Goal: Task Accomplishment & Management: Use online tool/utility

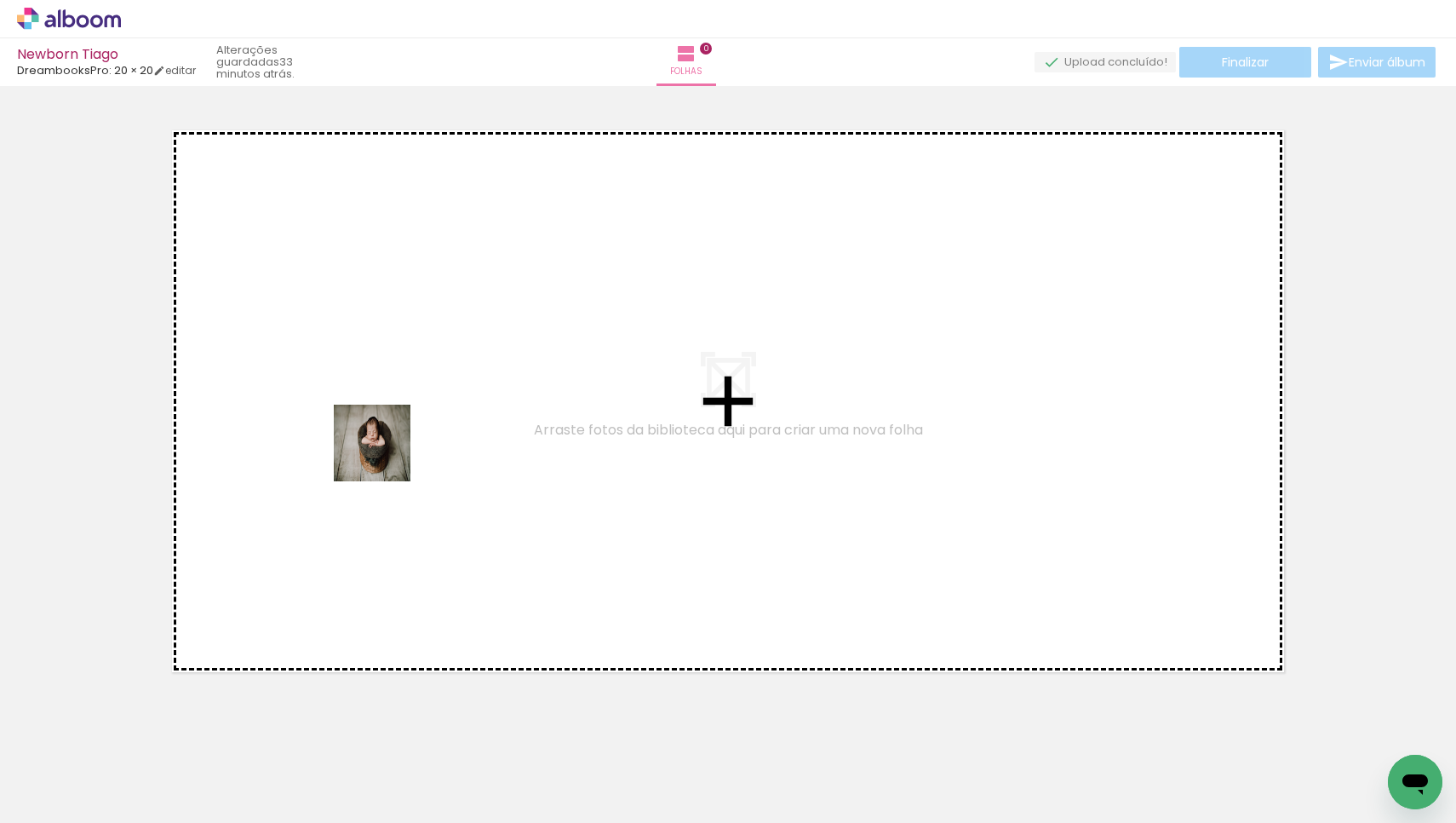
drag, startPoint x: 172, startPoint y: 777, endPoint x: 385, endPoint y: 456, distance: 385.2
click at [385, 456] on quentale-workspace at bounding box center [728, 411] width 1456 height 823
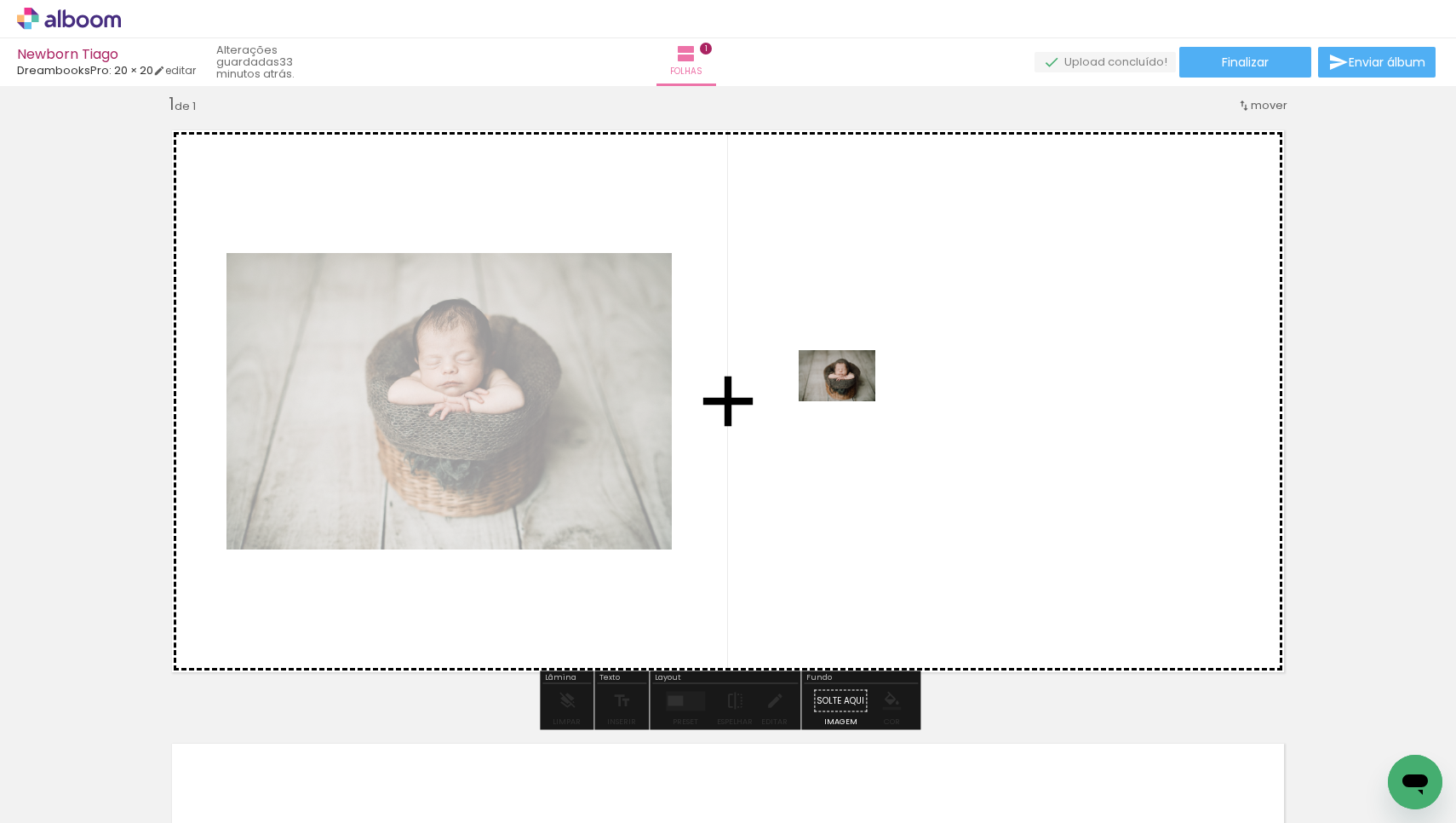
drag, startPoint x: 282, startPoint y: 766, endPoint x: 850, endPoint y: 401, distance: 675.2
click at [850, 401] on quentale-workspace at bounding box center [728, 411] width 1456 height 823
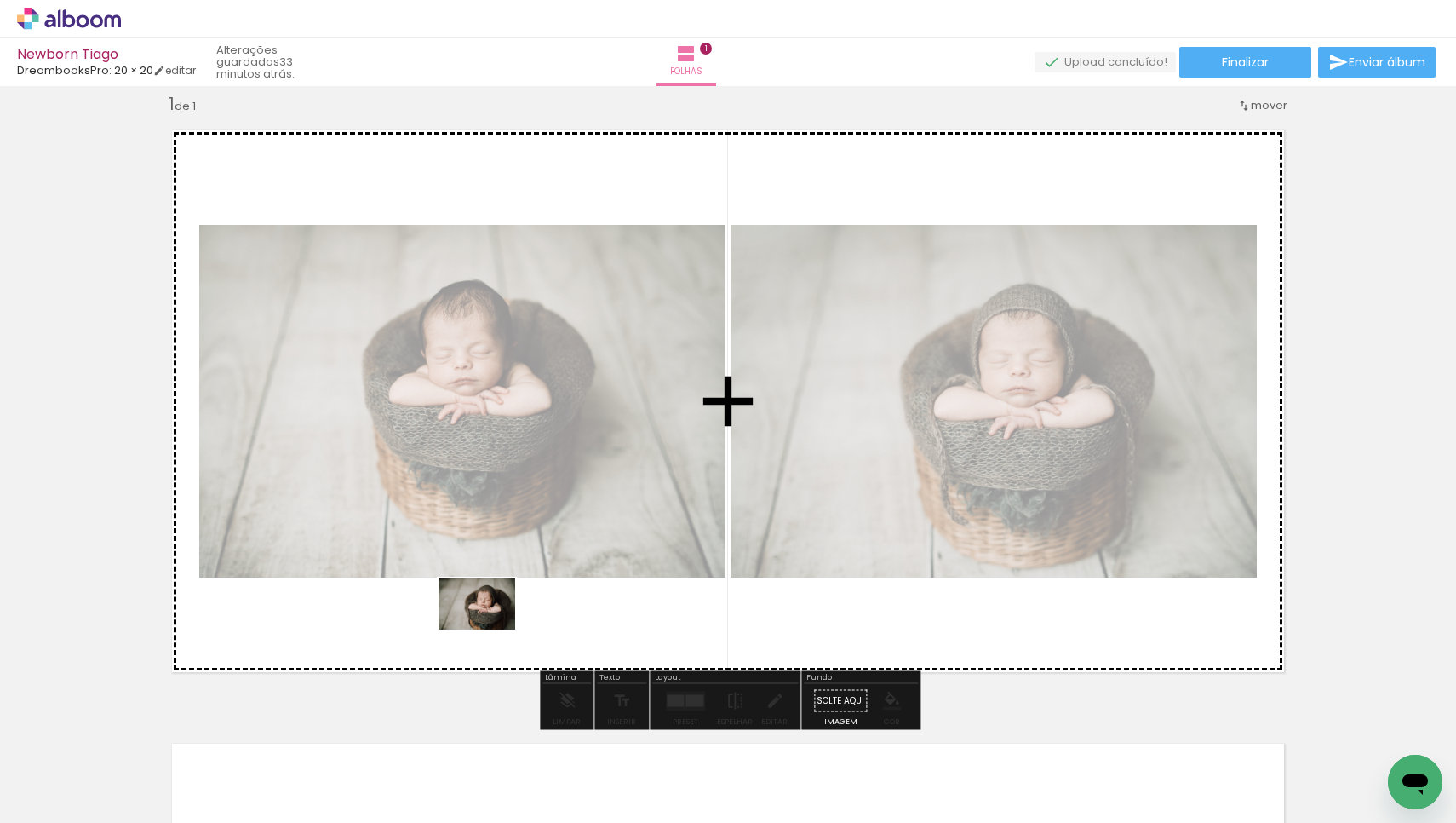
drag, startPoint x: 389, startPoint y: 768, endPoint x: 490, endPoint y: 629, distance: 171.8
click at [490, 629] on quentale-workspace at bounding box center [728, 411] width 1456 height 823
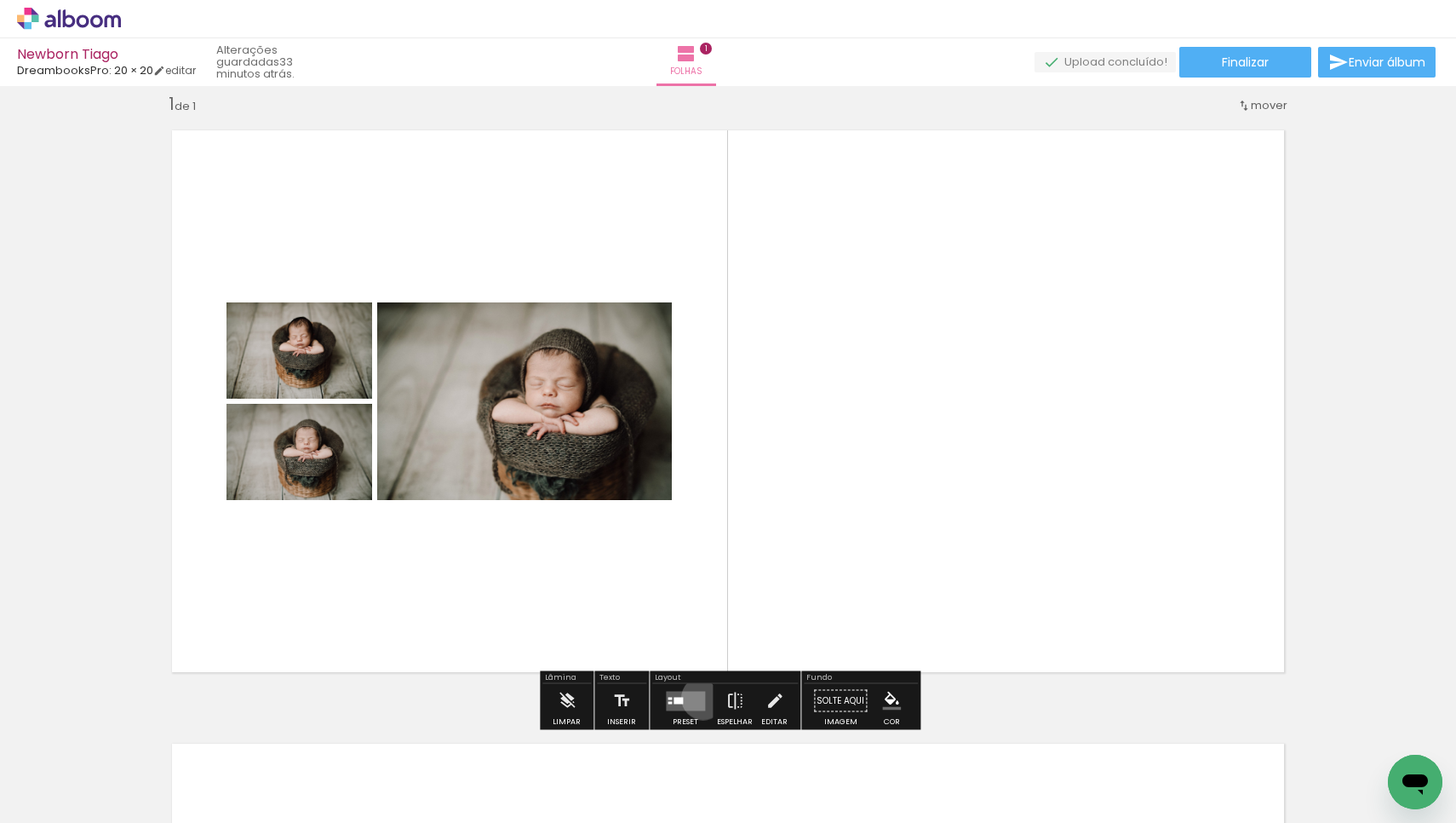
click at [699, 697] on quentale-layouter at bounding box center [685, 700] width 39 height 19
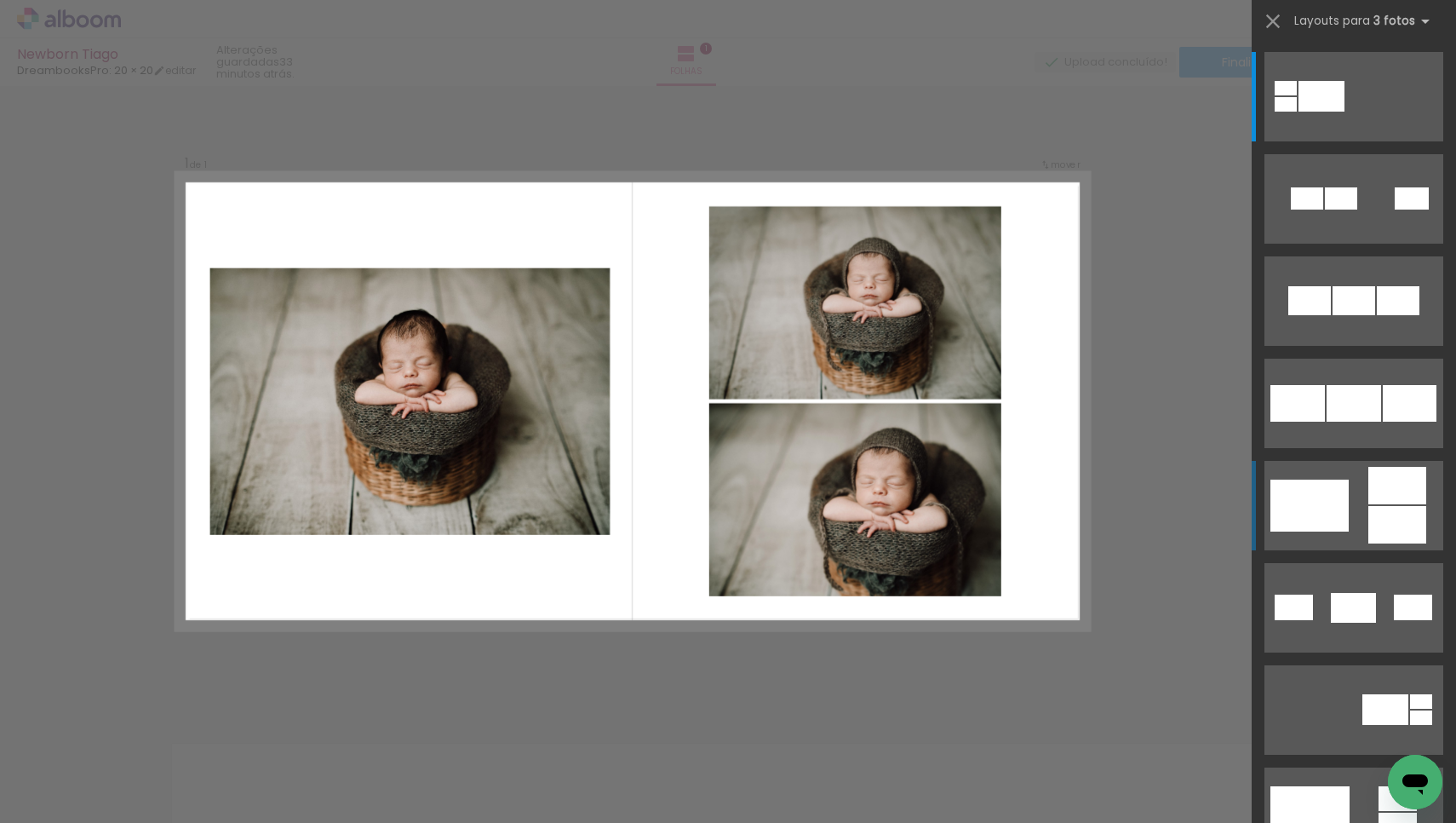
click at [1339, 505] on div at bounding box center [1309, 506] width 78 height 52
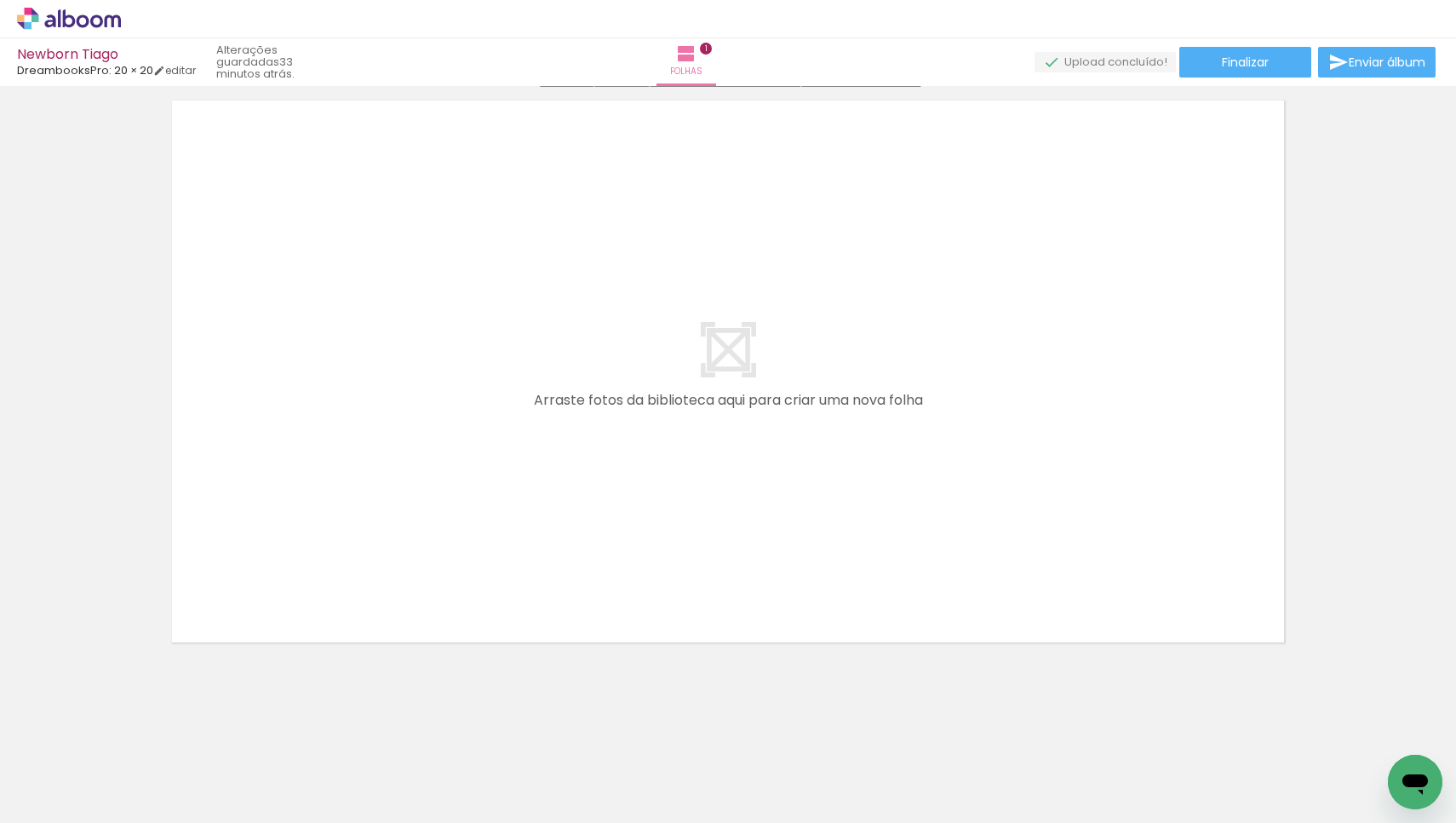
scroll to position [662, 0]
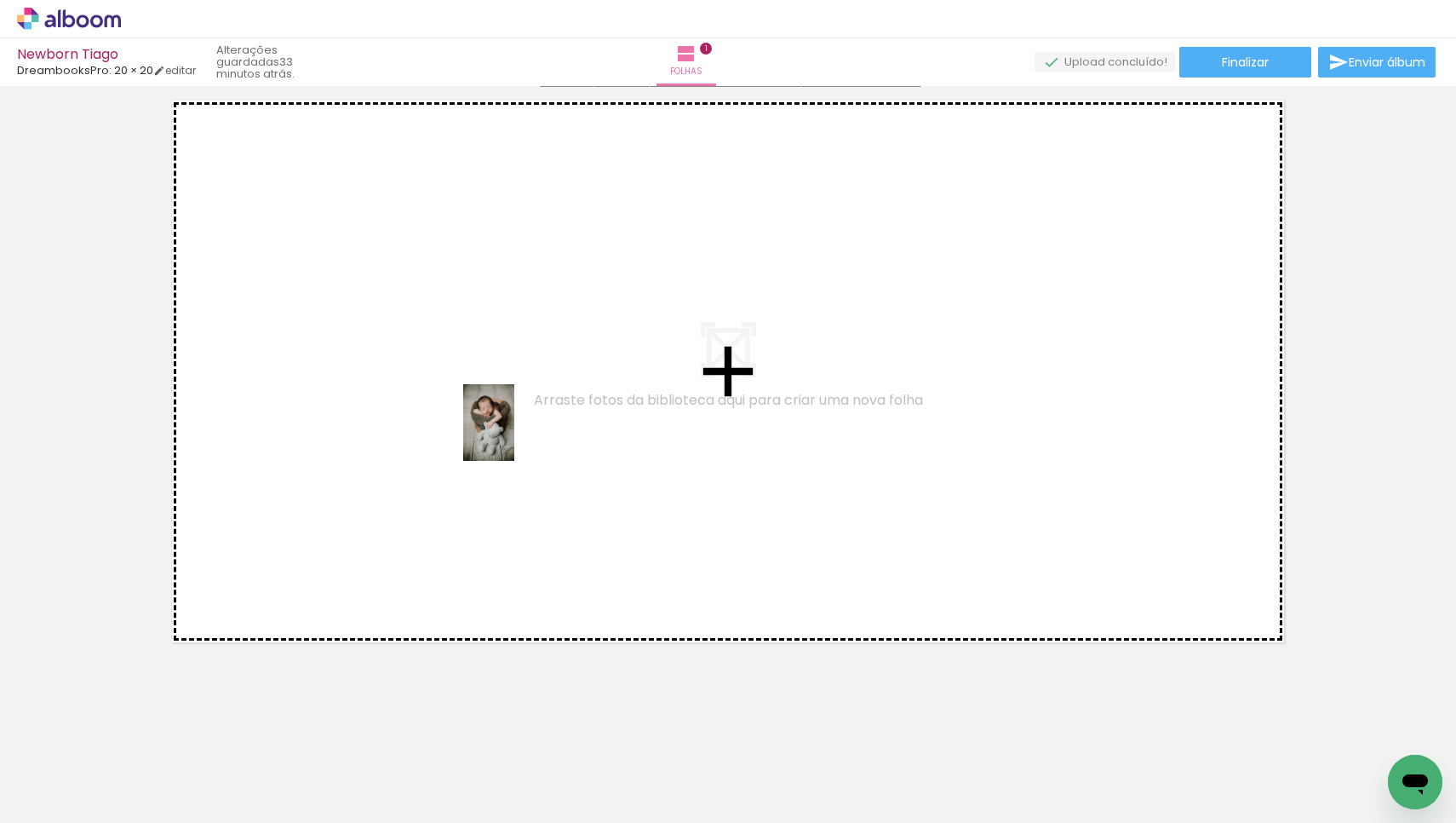
drag, startPoint x: 460, startPoint y: 774, endPoint x: 515, endPoint y: 435, distance: 343.4
click at [515, 435] on quentale-workspace at bounding box center [728, 411] width 1456 height 823
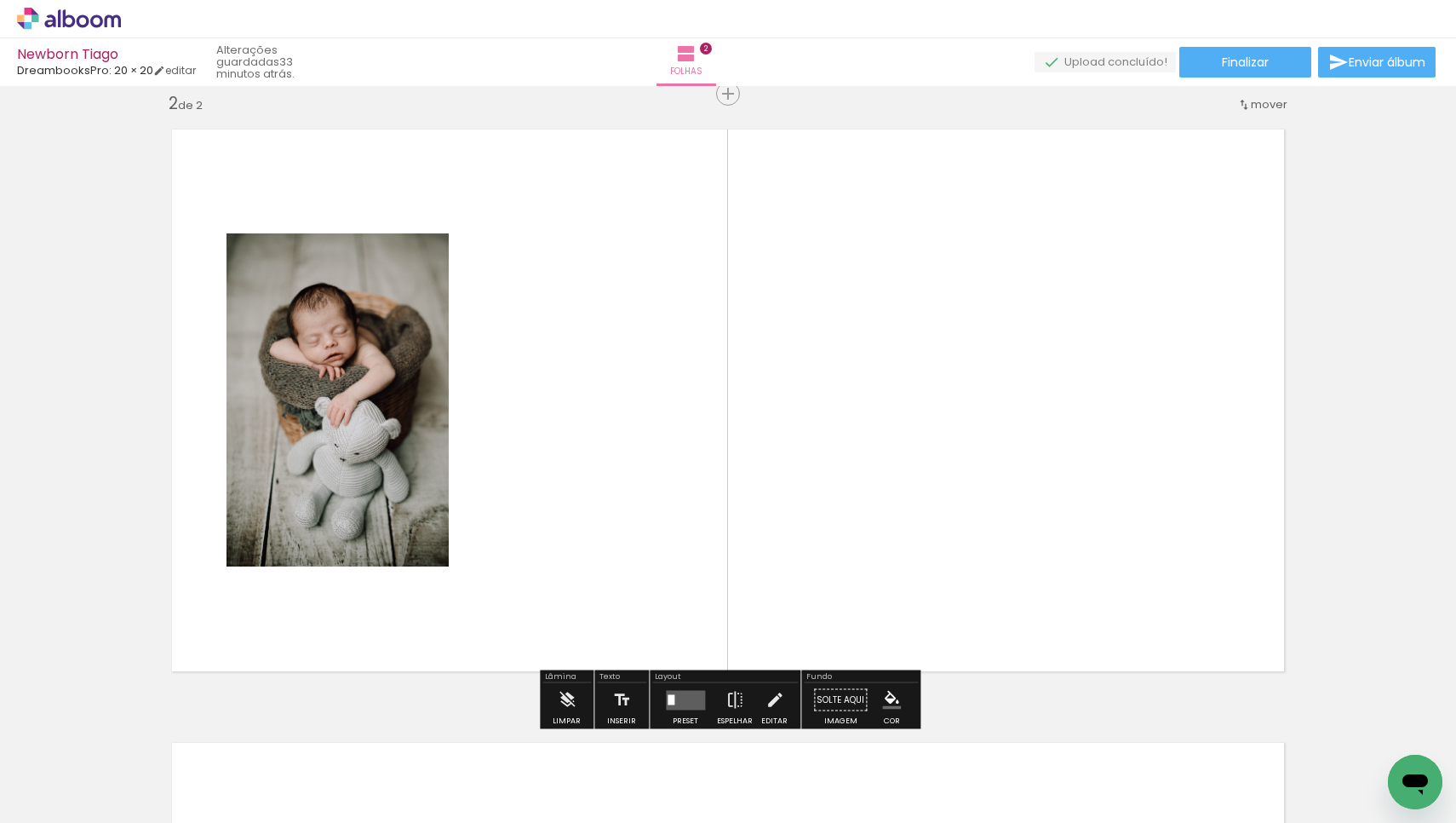
scroll to position [633, 0]
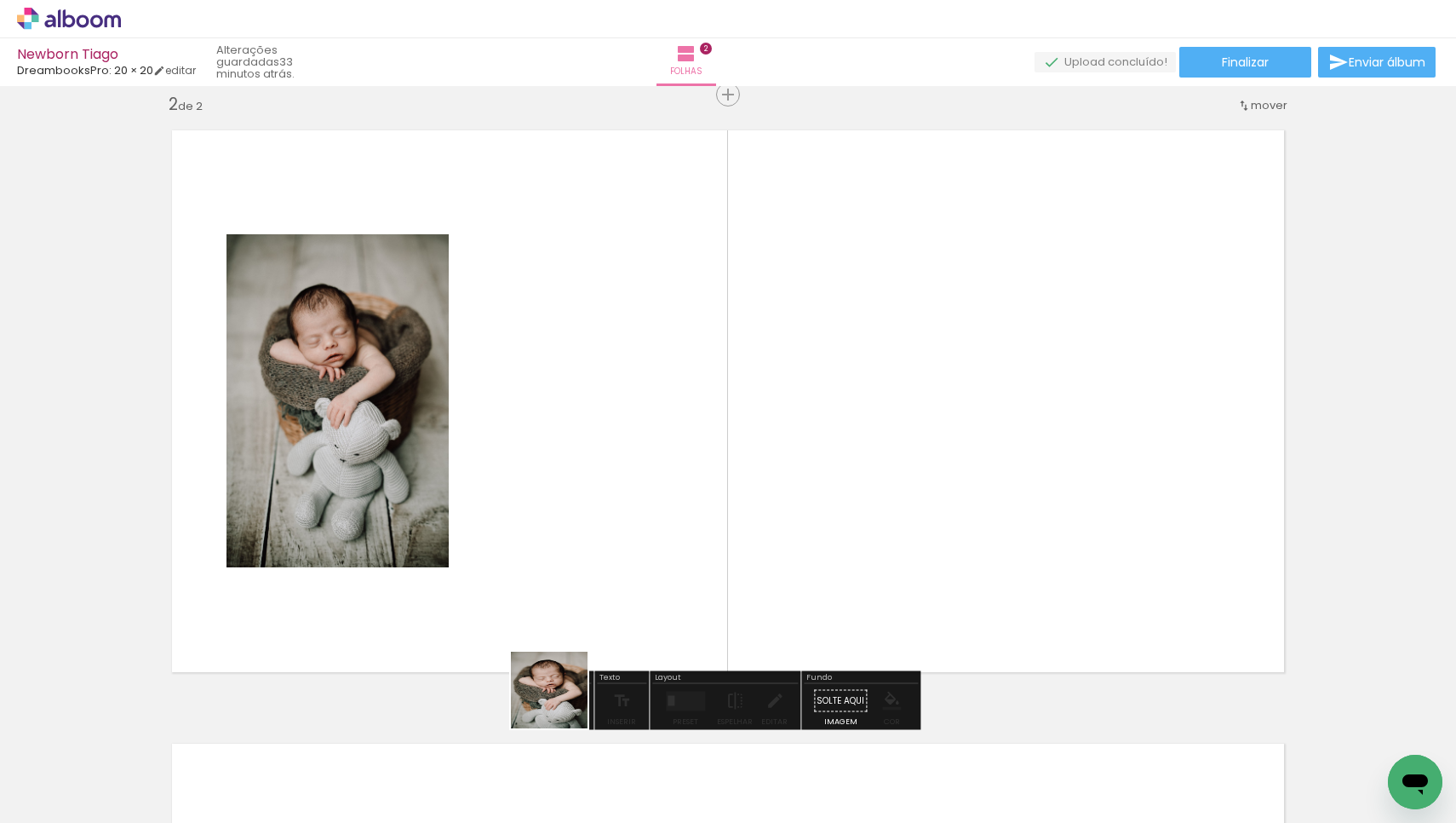
drag, startPoint x: 540, startPoint y: 769, endPoint x: 704, endPoint y: 427, distance: 379.3
click at [704, 427] on quentale-workspace at bounding box center [728, 411] width 1456 height 823
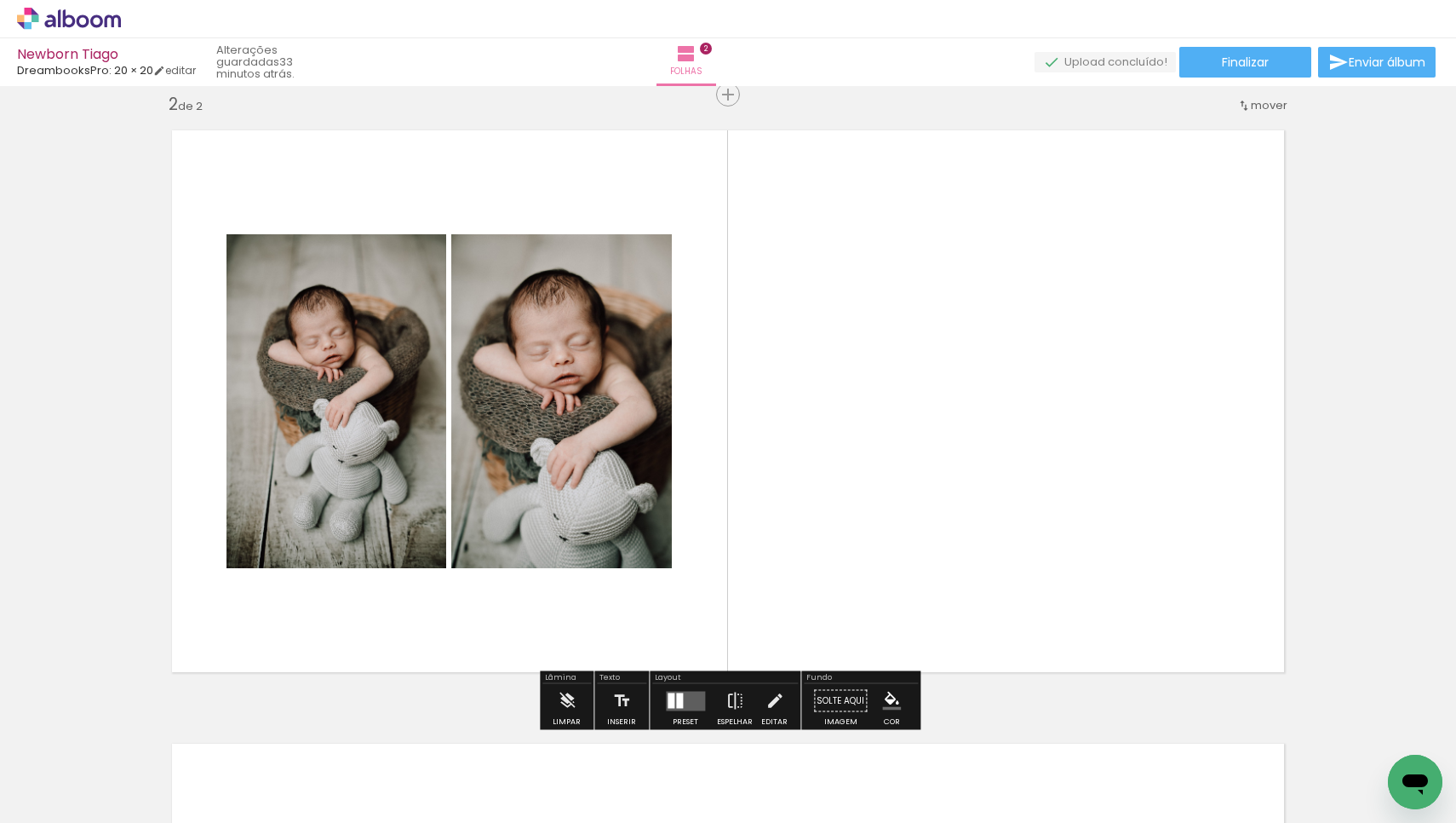
click at [682, 701] on quentale-layouter at bounding box center [685, 700] width 39 height 19
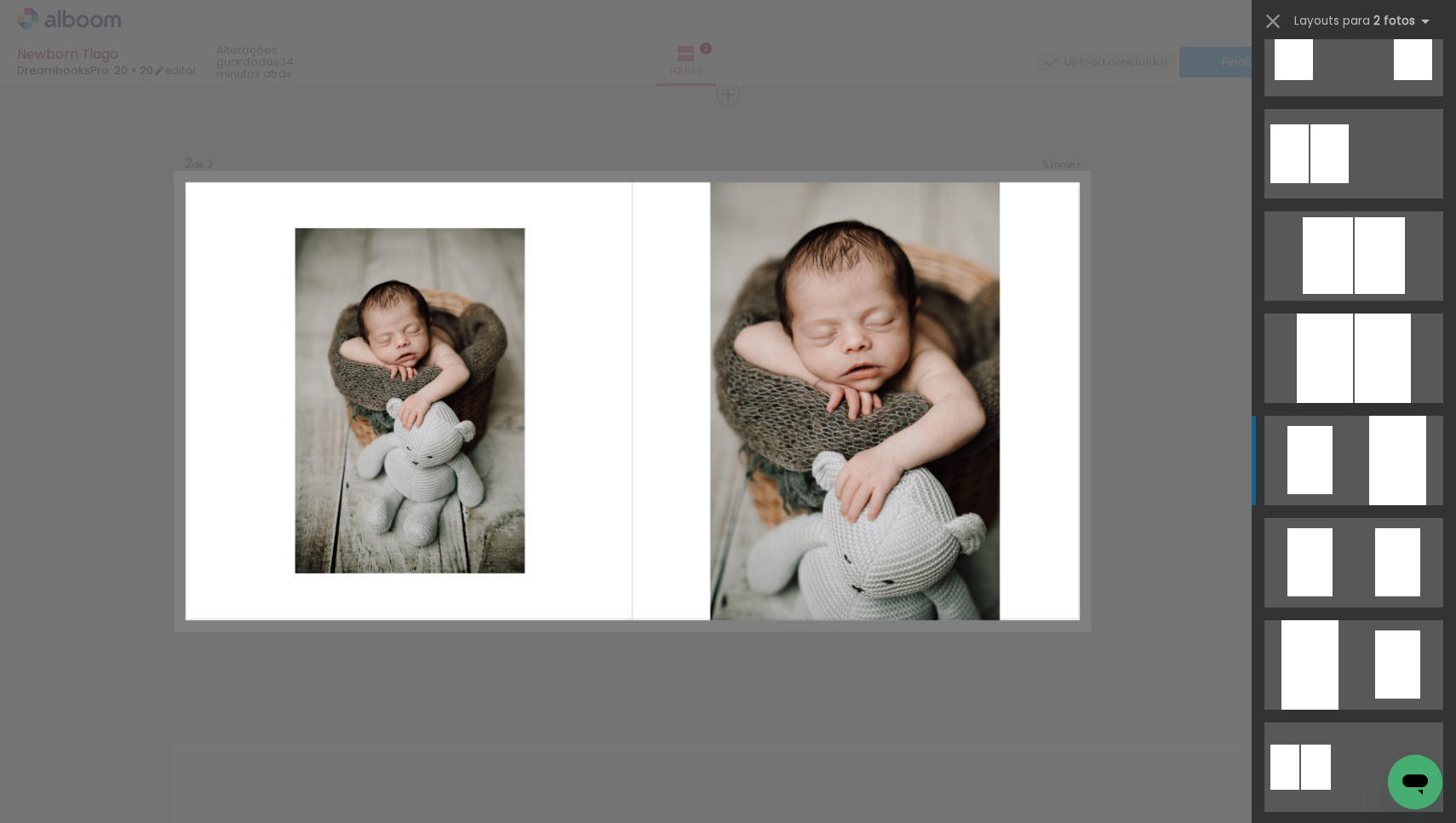
scroll to position [316, 0]
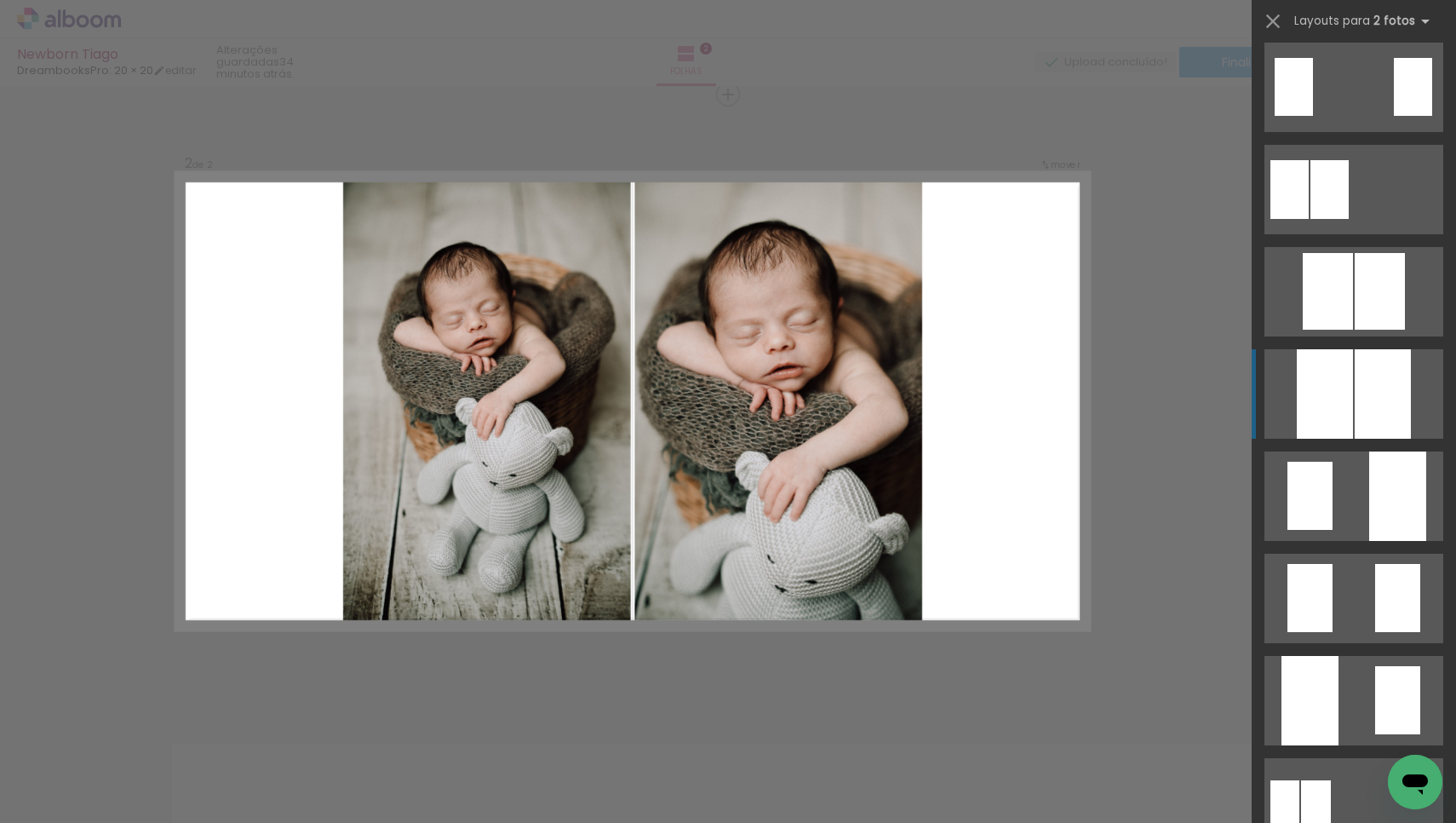
click at [1350, 403] on div at bounding box center [1325, 394] width 56 height 89
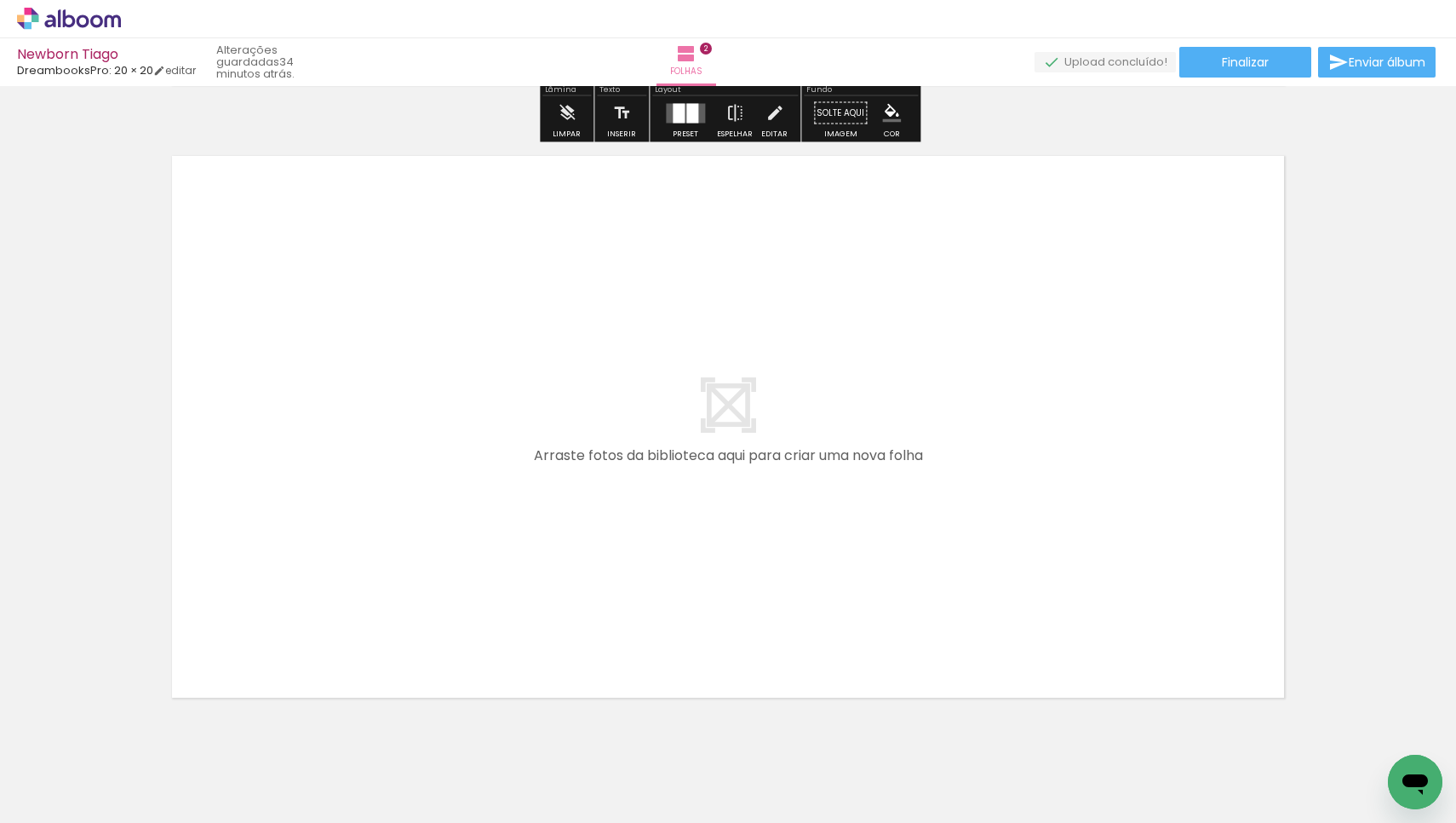
scroll to position [1219, 0]
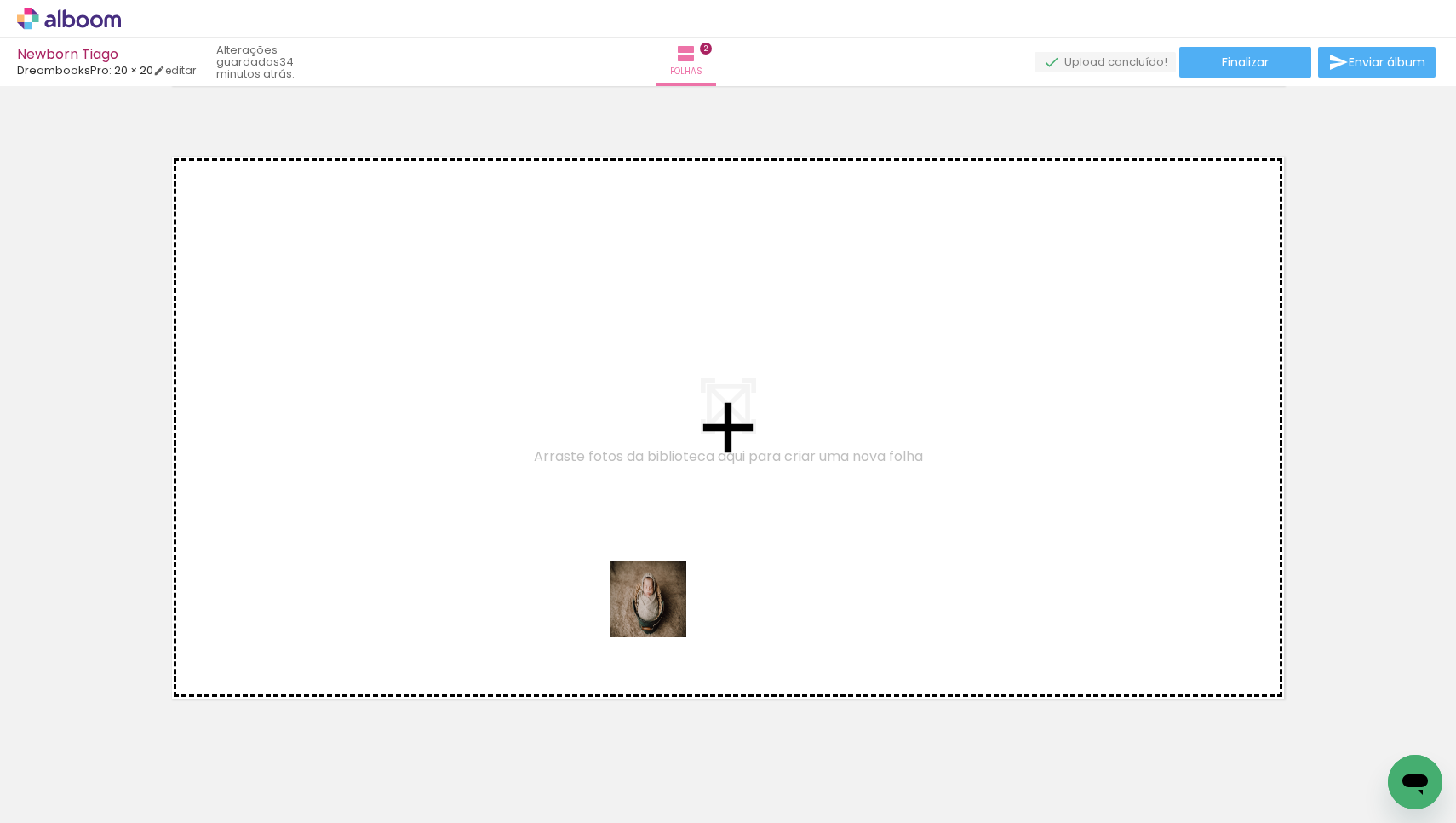
drag, startPoint x: 651, startPoint y: 753, endPoint x: 677, endPoint y: 504, distance: 250.4
click at [677, 504] on quentale-workspace at bounding box center [728, 411] width 1456 height 823
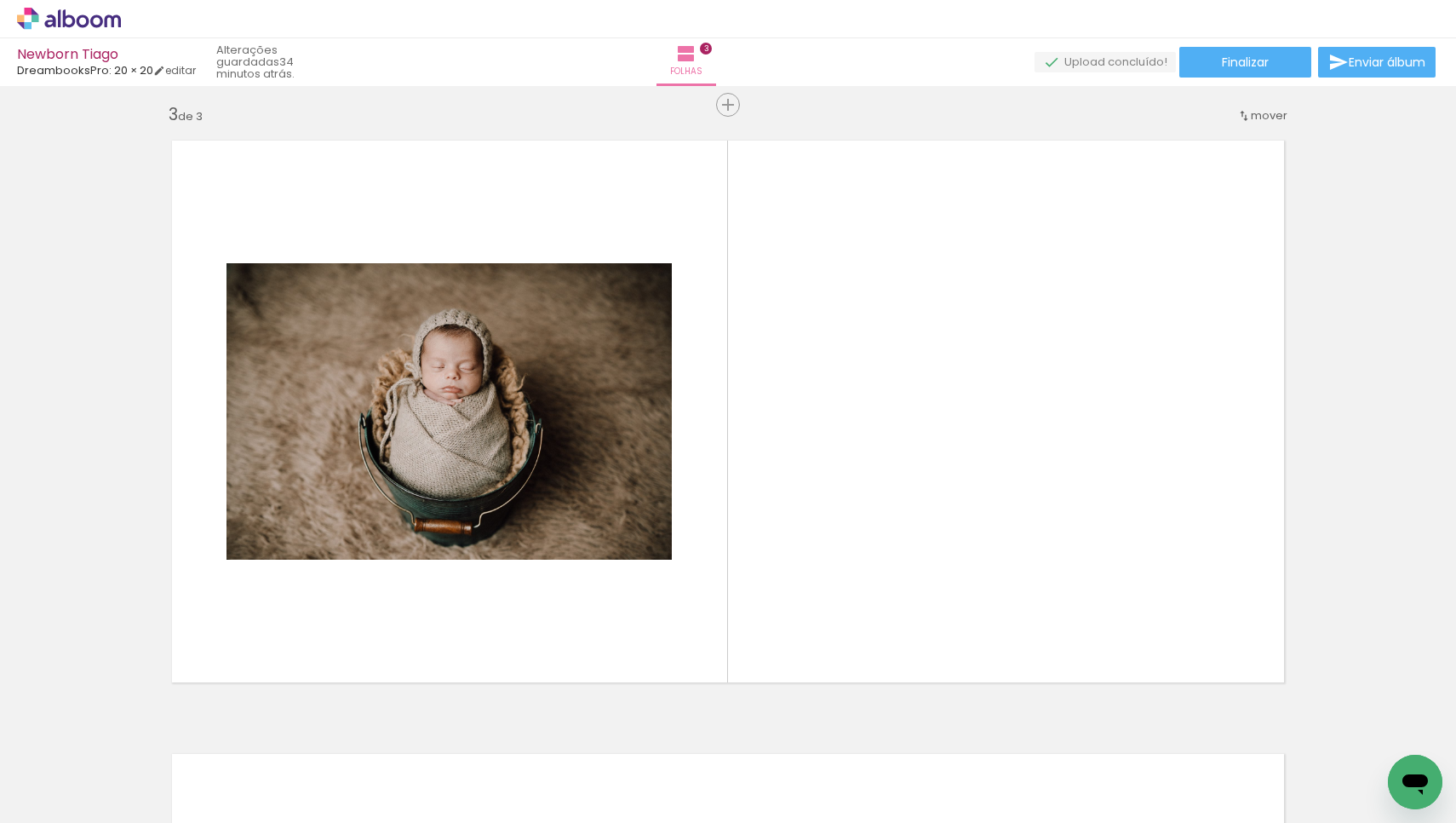
scroll to position [1246, 0]
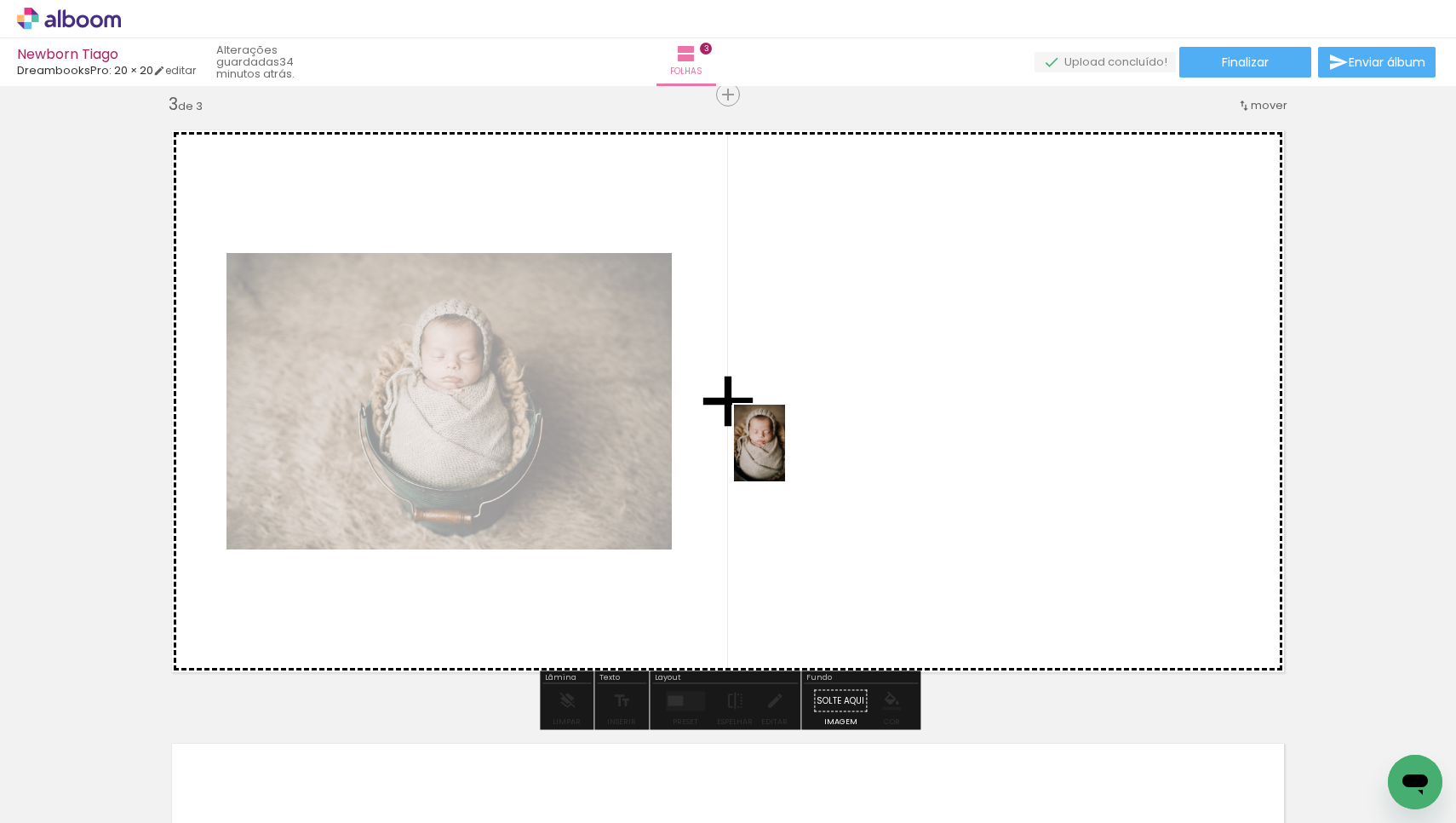
drag, startPoint x: 754, startPoint y: 773, endPoint x: 785, endPoint y: 456, distance: 318.5
click at [785, 456] on quentale-workspace at bounding box center [728, 411] width 1456 height 823
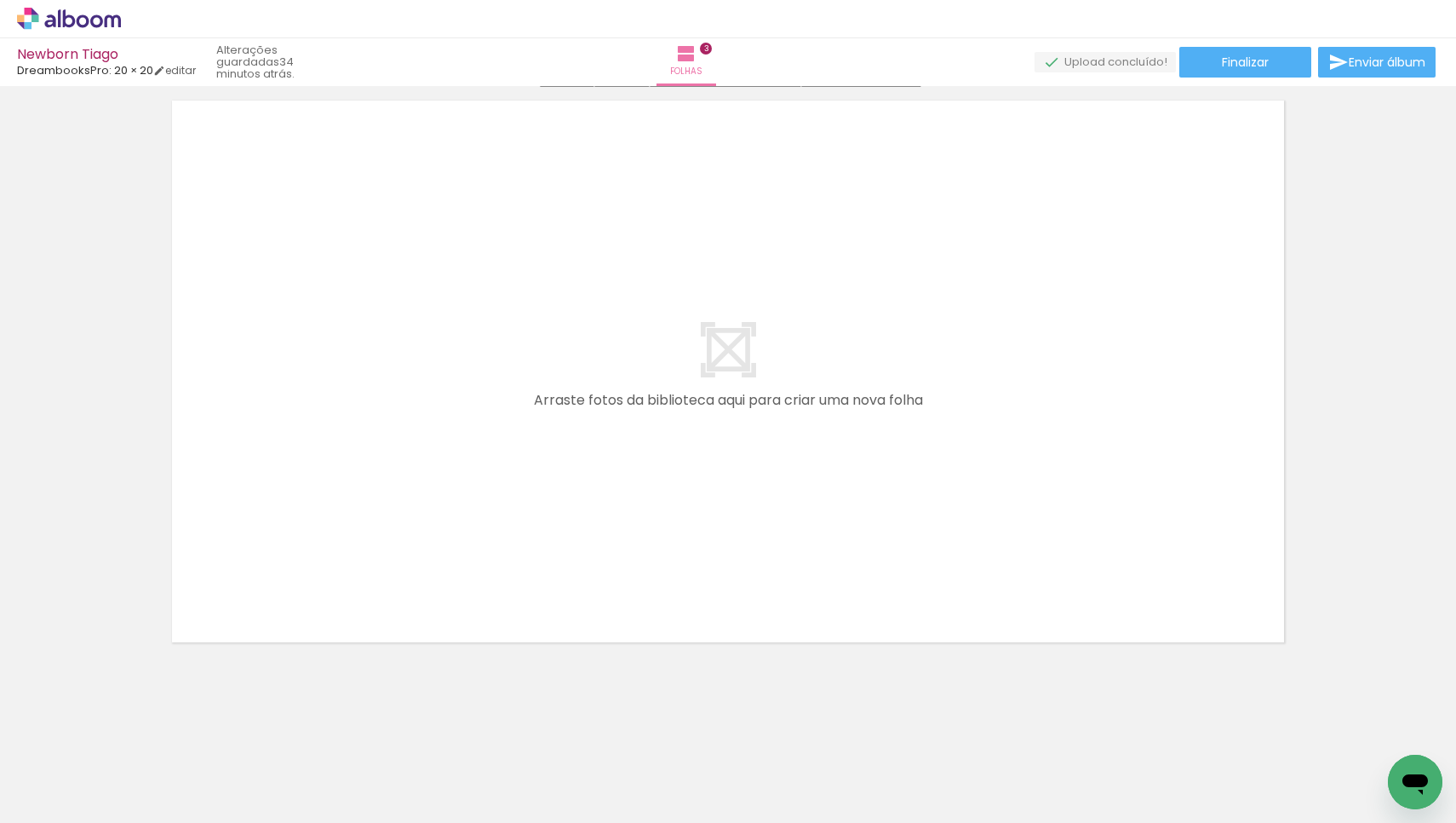
scroll to position [1889, 0]
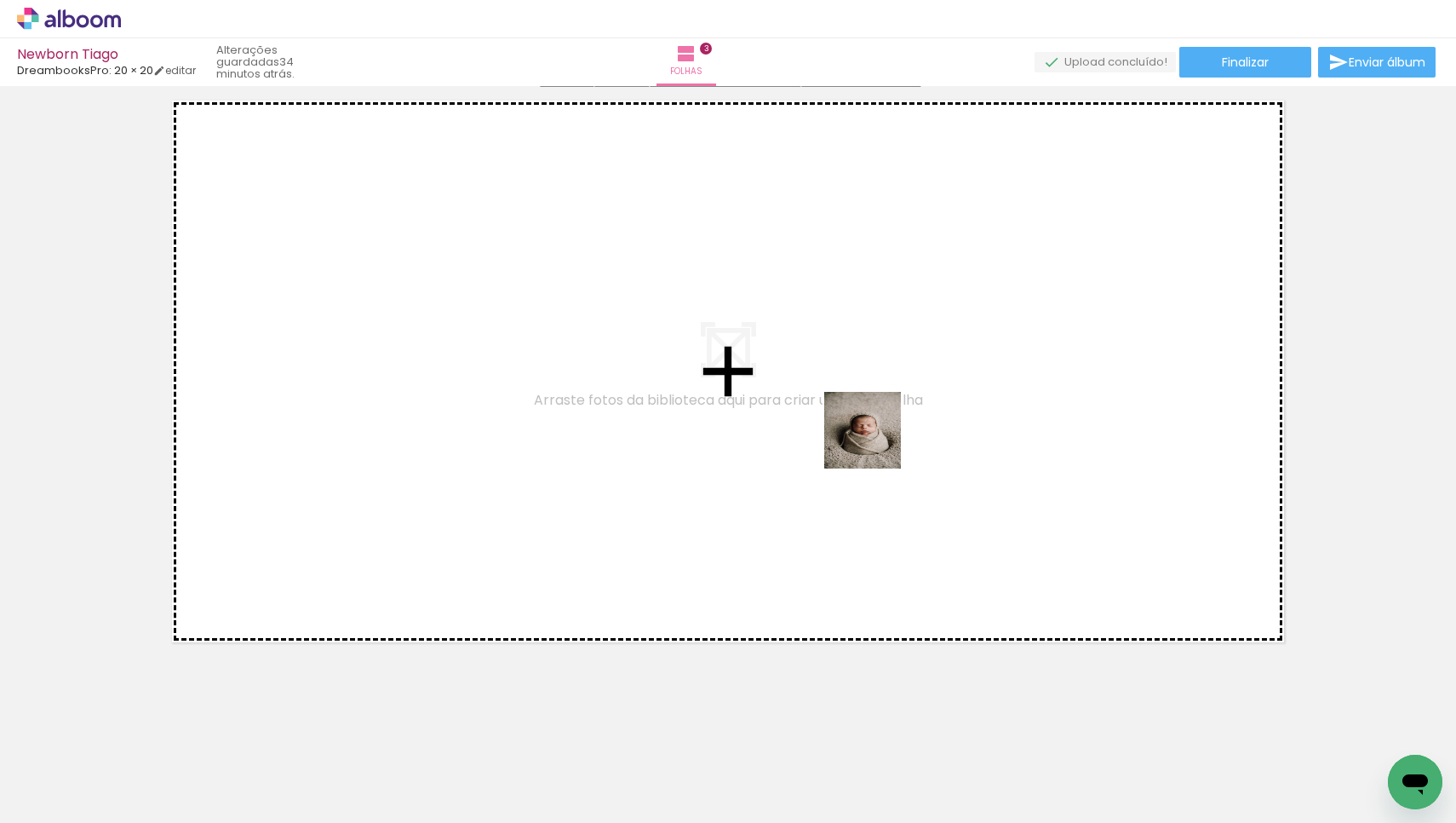
drag, startPoint x: 844, startPoint y: 784, endPoint x: 875, endPoint y: 443, distance: 342.4
click at [875, 443] on quentale-workspace at bounding box center [728, 411] width 1456 height 823
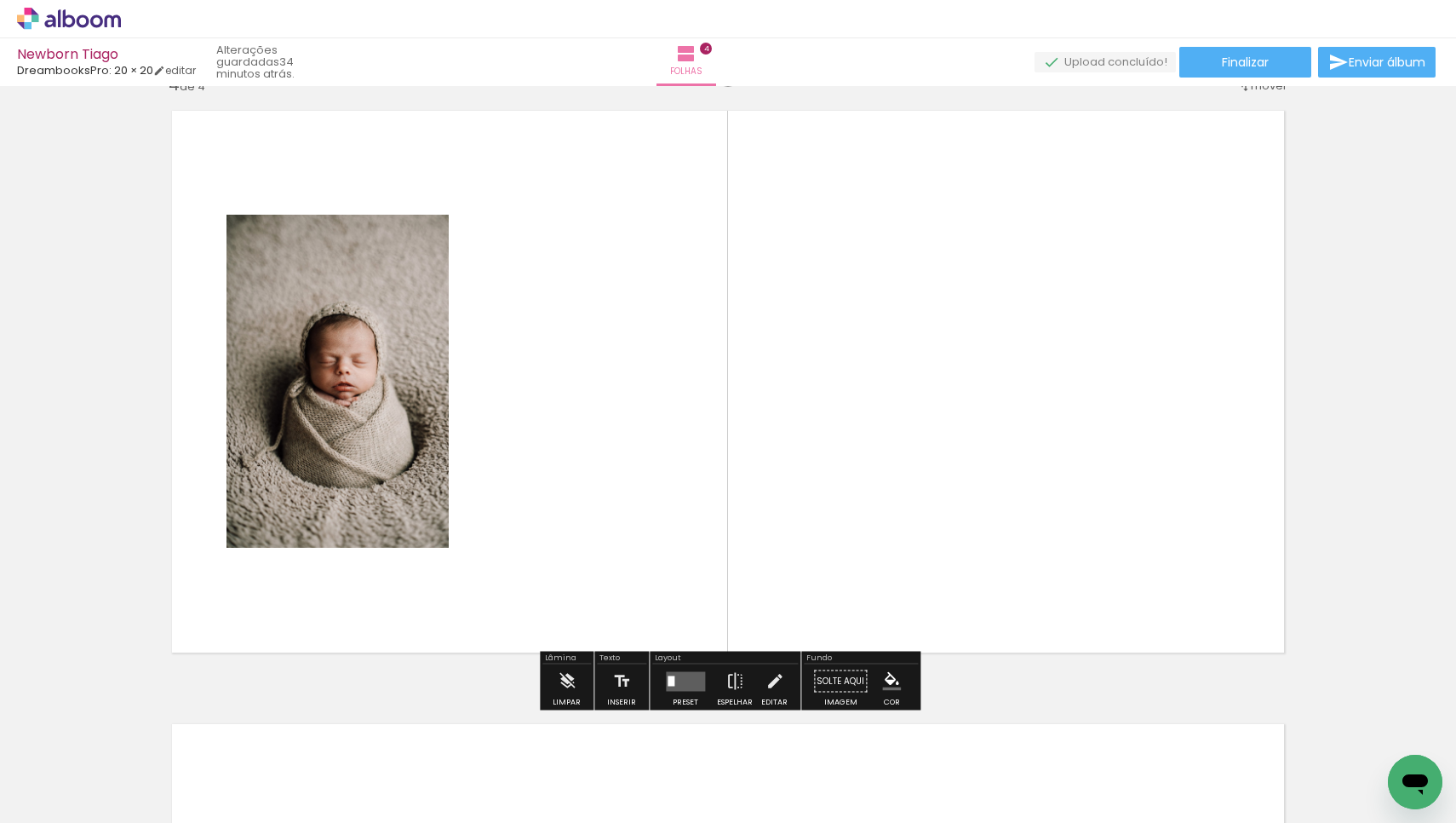
scroll to position [1860, 0]
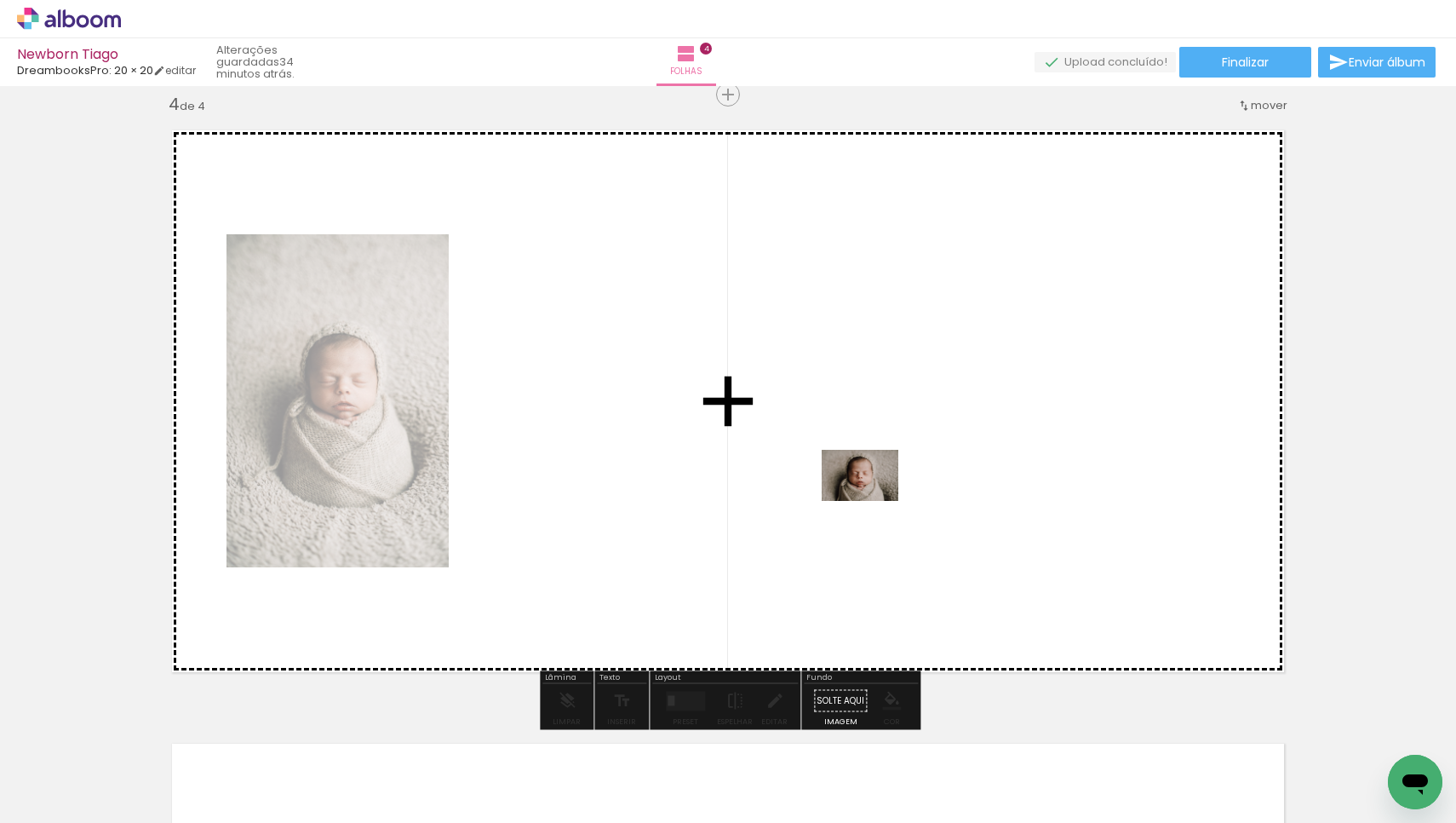
drag, startPoint x: 931, startPoint y: 773, endPoint x: 873, endPoint y: 501, distance: 278.1
click at [873, 501] on quentale-workspace at bounding box center [728, 411] width 1456 height 823
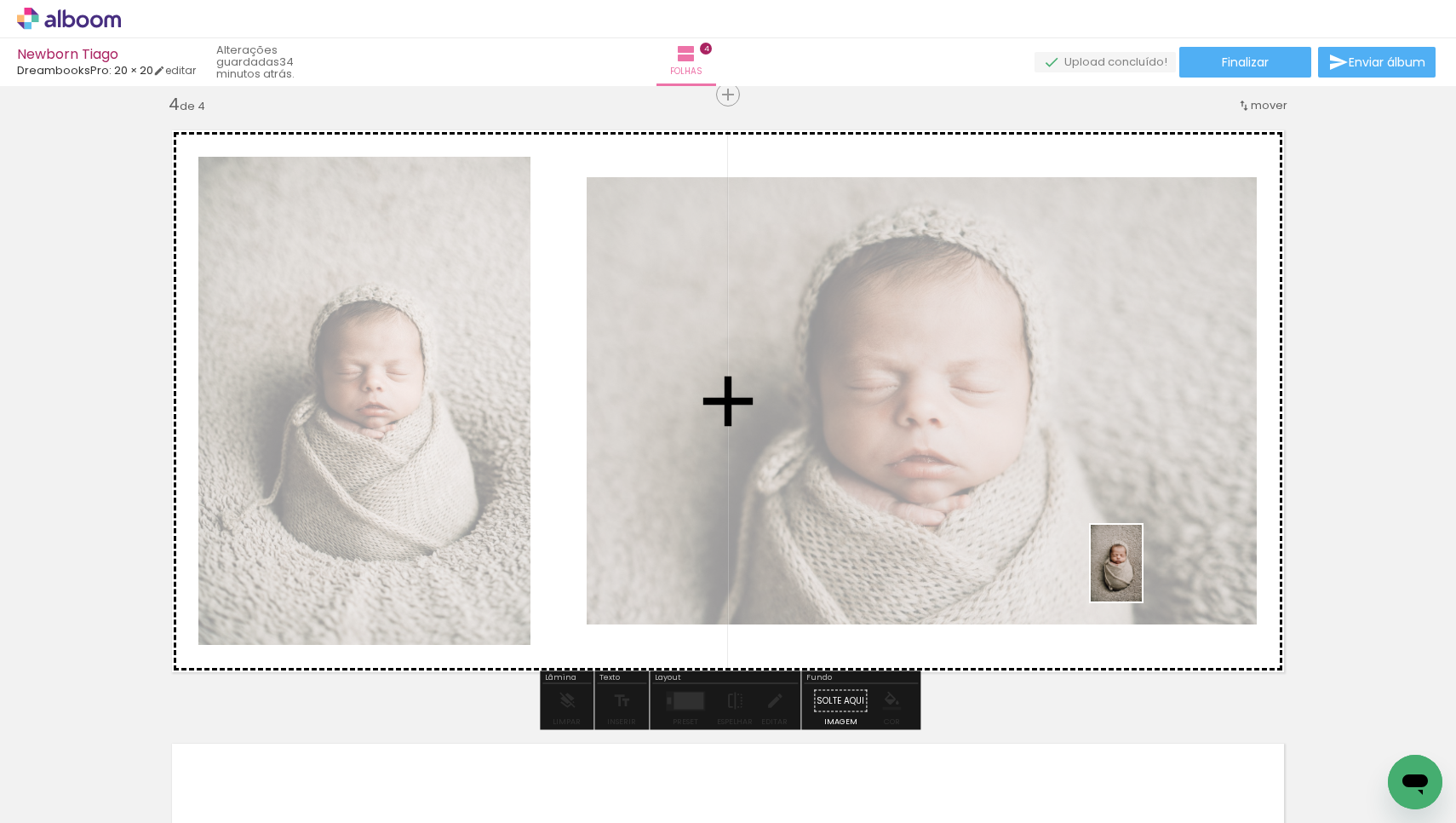
drag, startPoint x: 1044, startPoint y: 766, endPoint x: 1142, endPoint y: 576, distance: 213.8
click at [1142, 576] on quentale-workspace at bounding box center [728, 411] width 1456 height 823
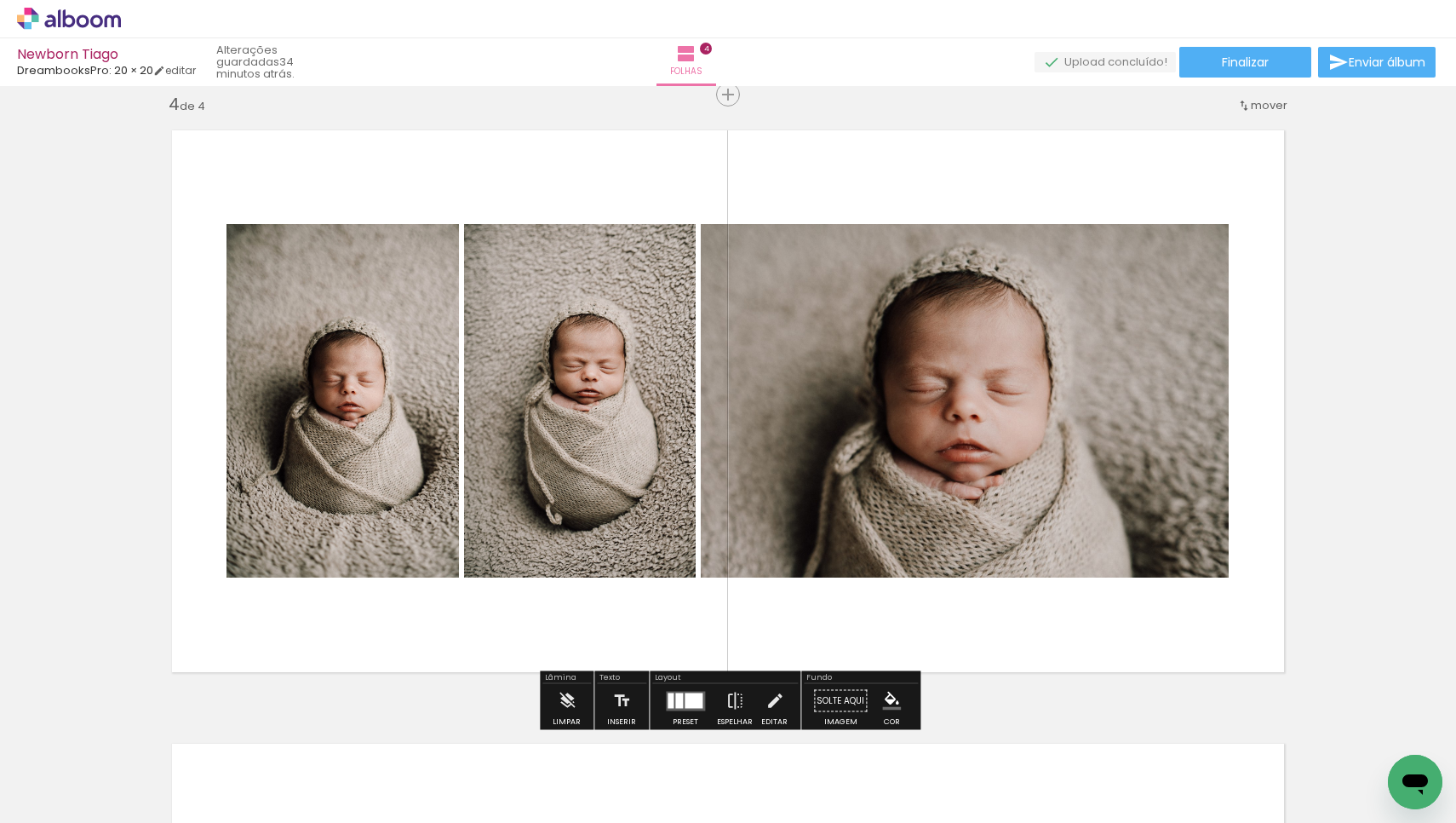
click at [687, 696] on div at bounding box center [693, 700] width 17 height 16
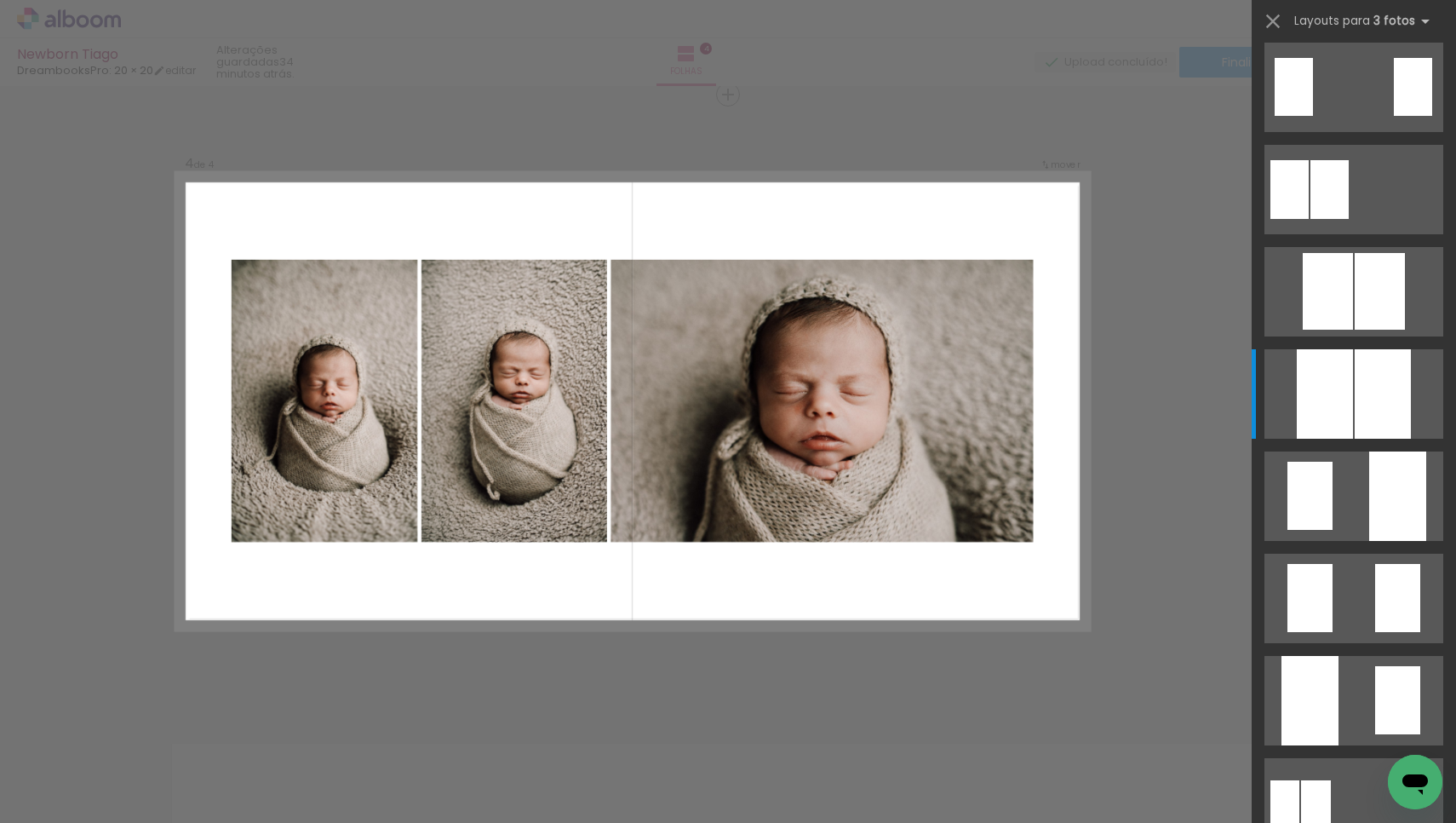
scroll to position [0, 0]
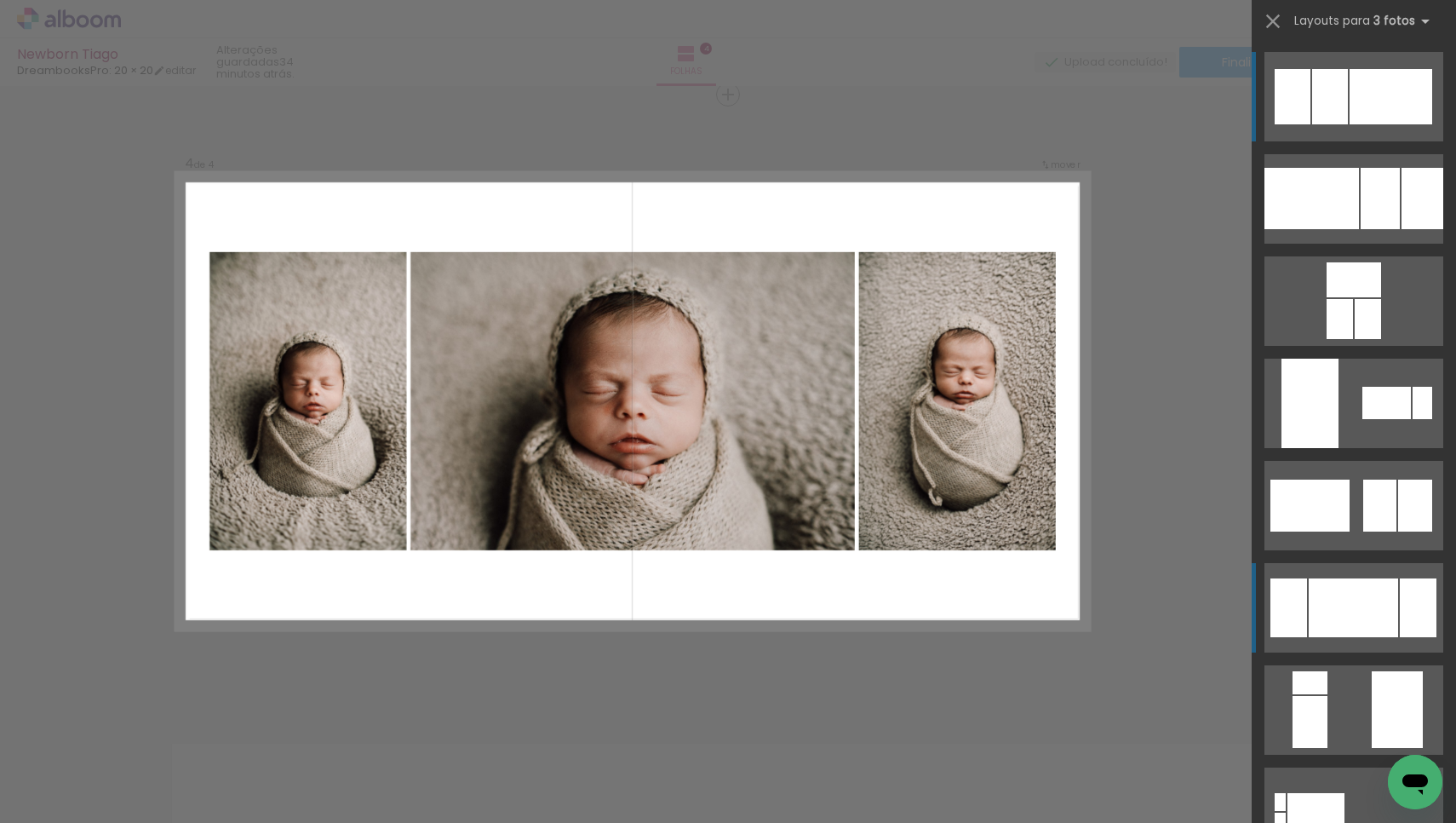
click at [1335, 590] on div at bounding box center [1353, 607] width 89 height 59
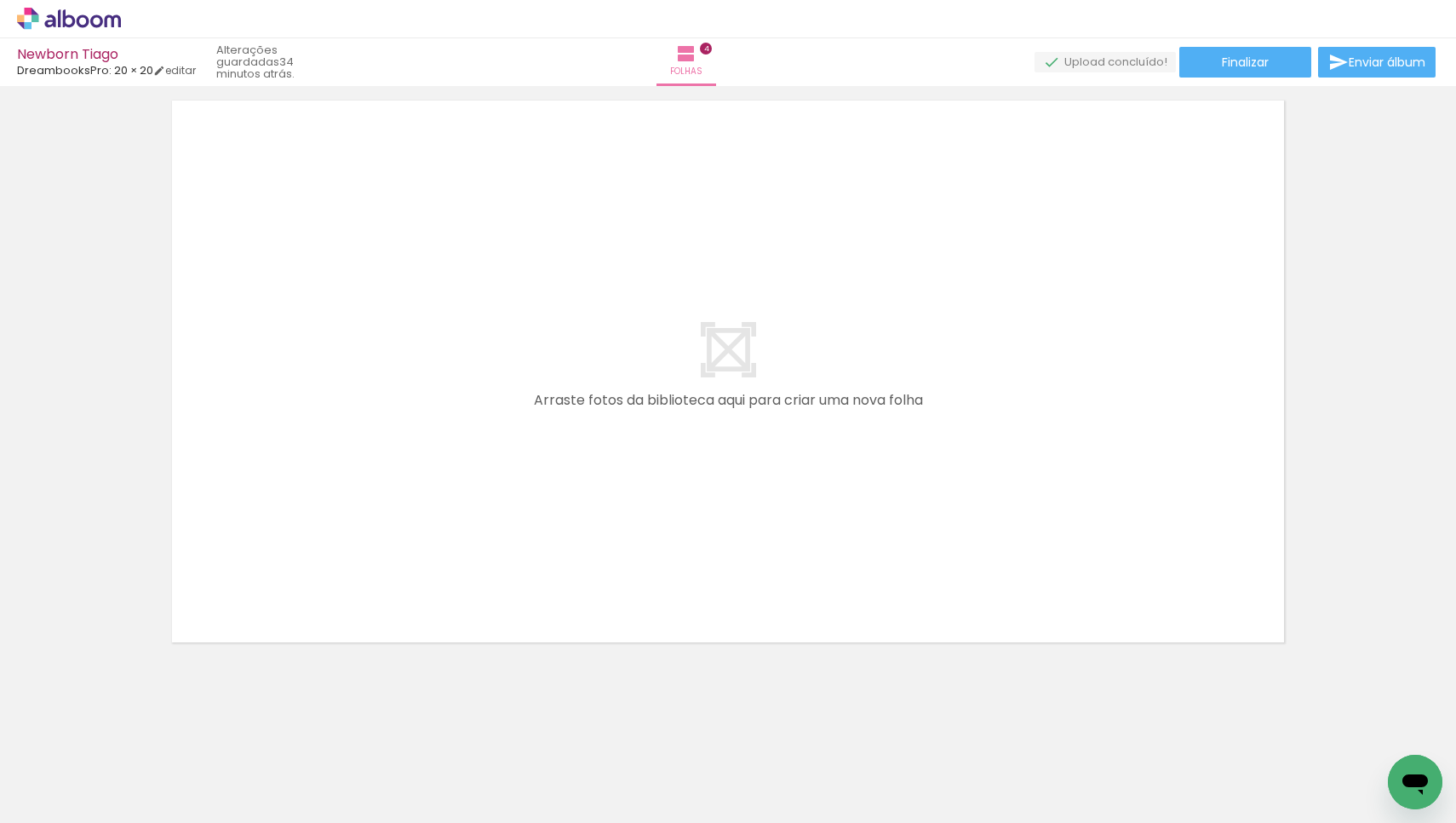
scroll to position [0, 517]
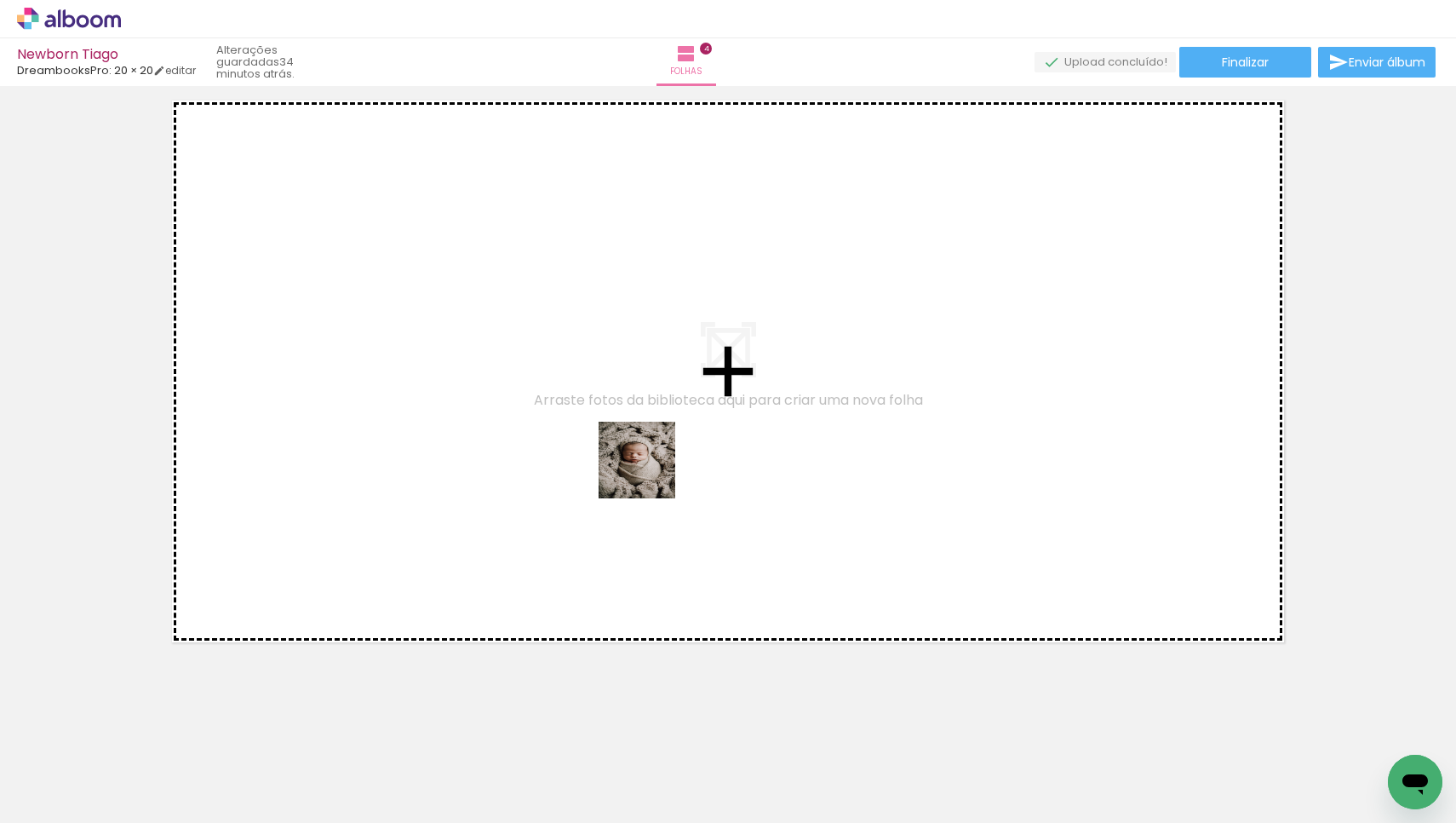
drag, startPoint x: 606, startPoint y: 775, endPoint x: 659, endPoint y: 440, distance: 339.2
click at [659, 440] on quentale-workspace at bounding box center [728, 411] width 1456 height 823
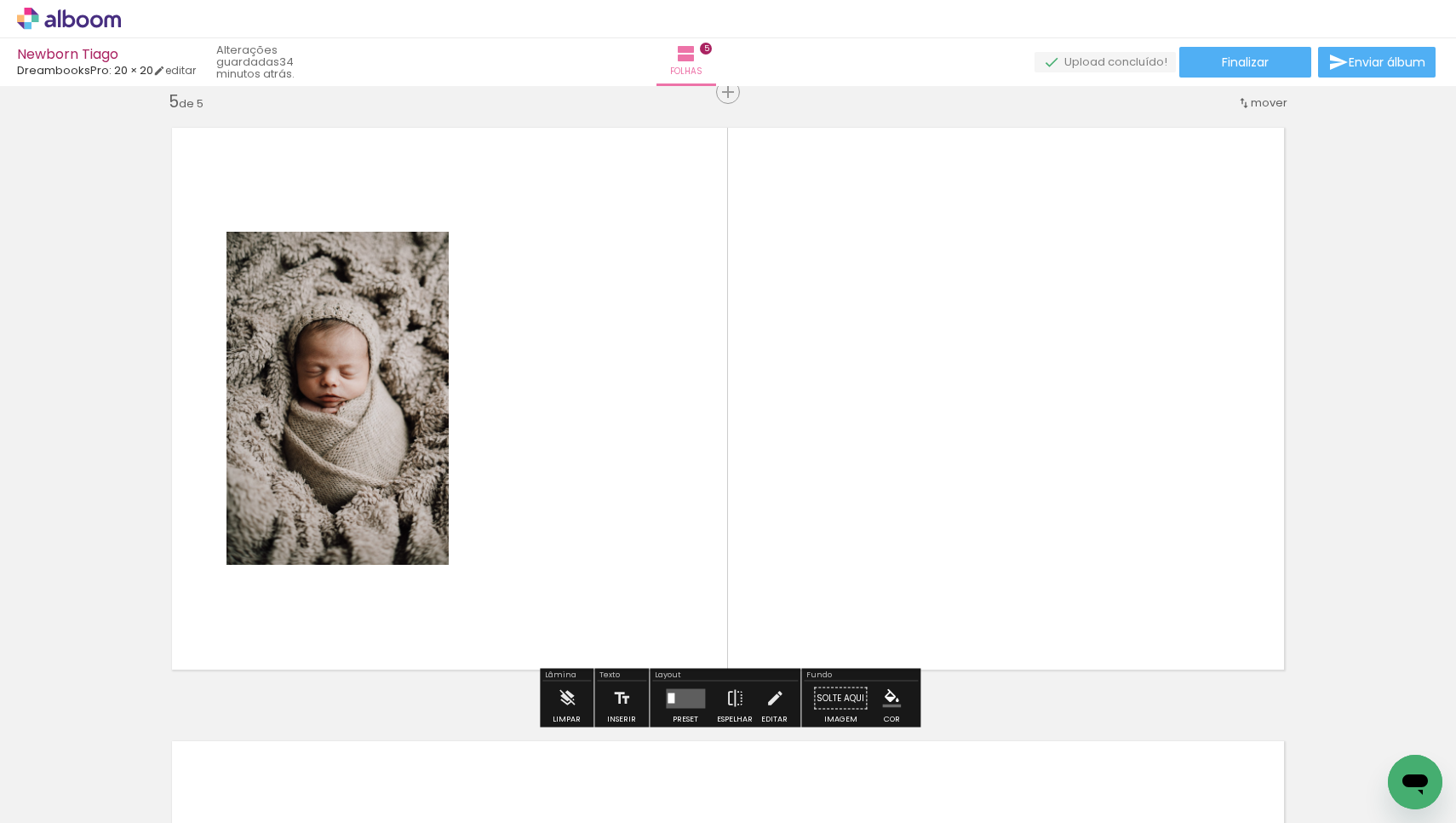
scroll to position [2473, 0]
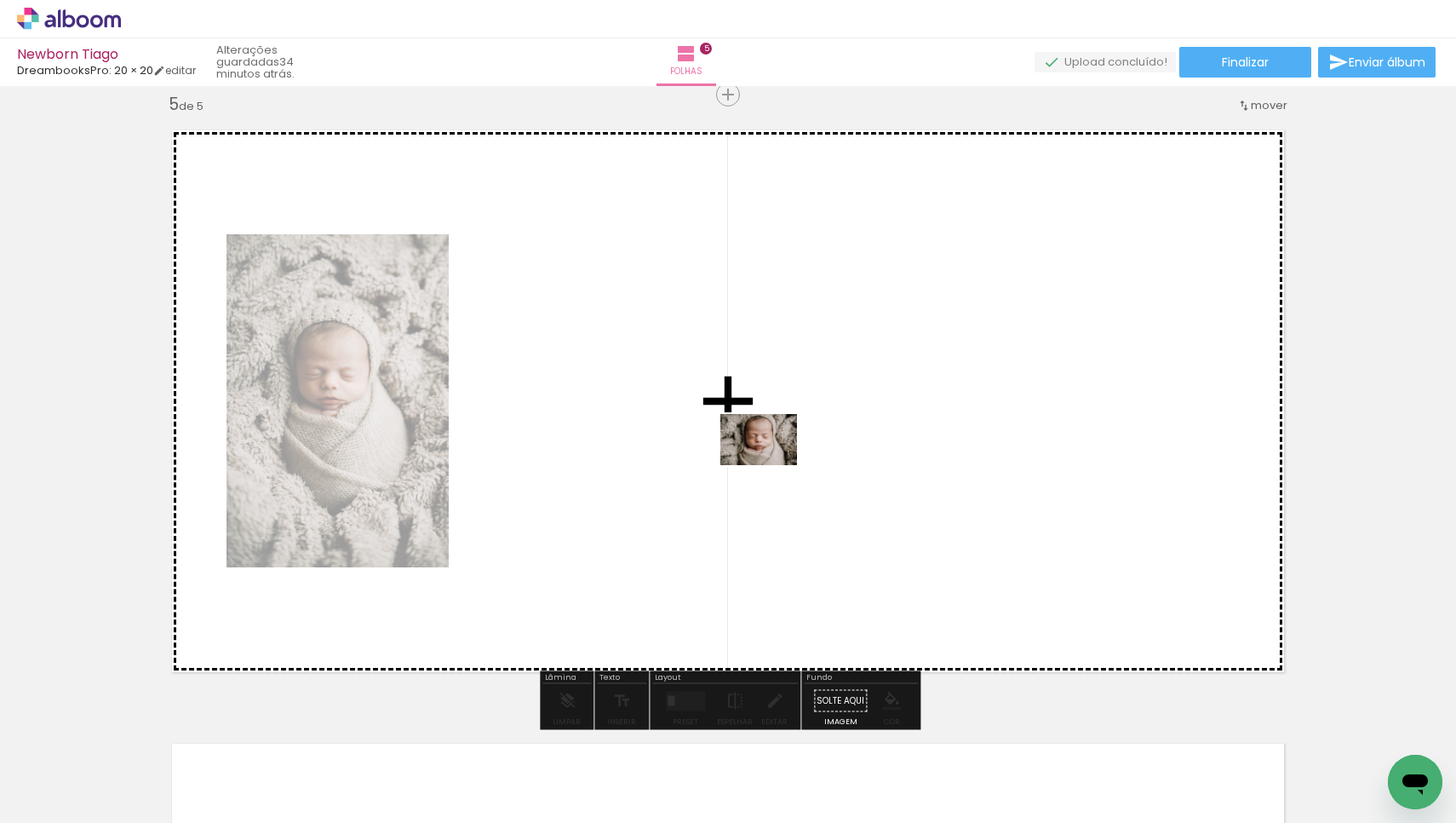
drag, startPoint x: 693, startPoint y: 764, endPoint x: 772, endPoint y: 465, distance: 309.3
click at [772, 465] on quentale-workspace at bounding box center [728, 411] width 1456 height 823
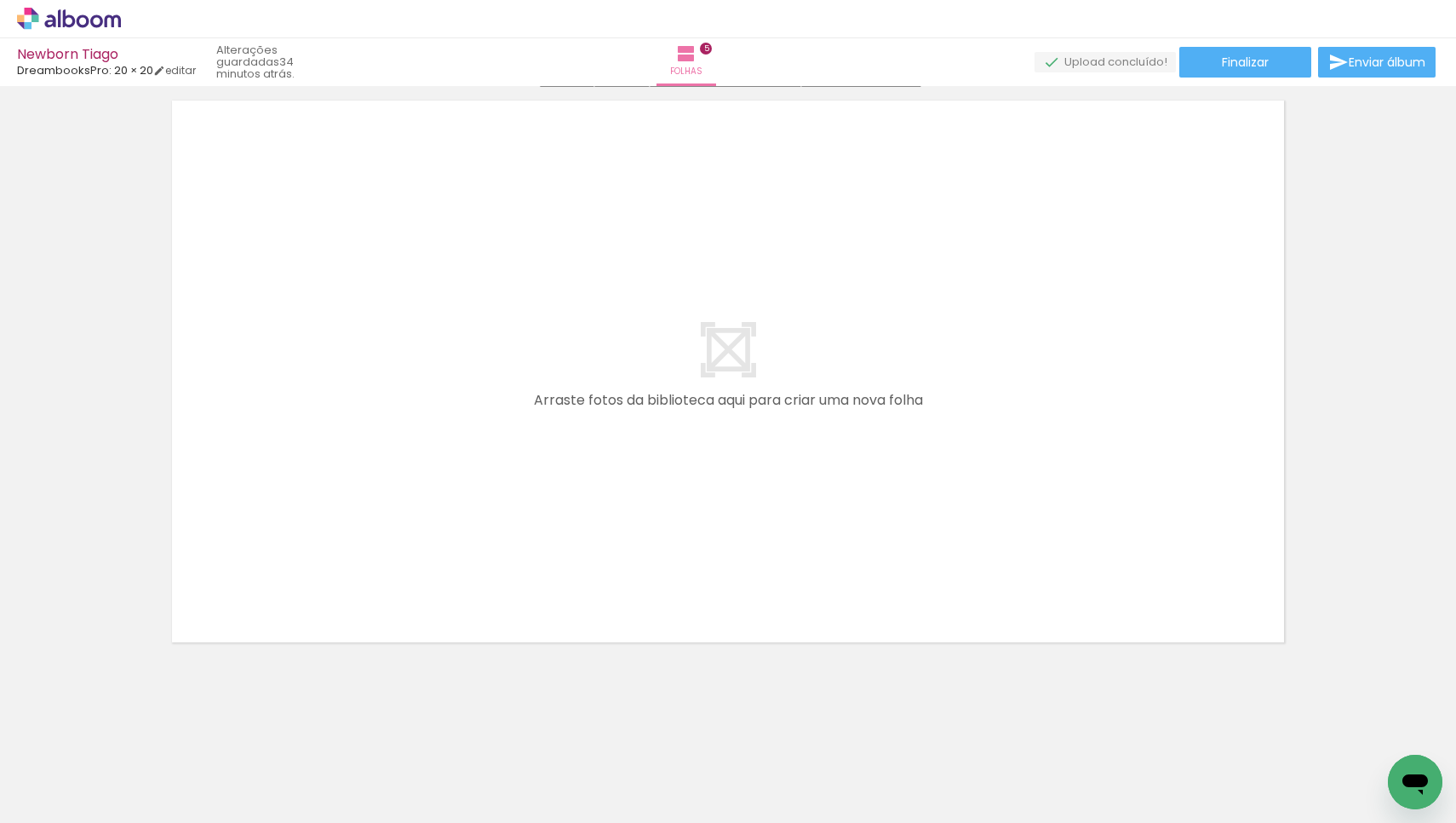
scroll to position [0, 0]
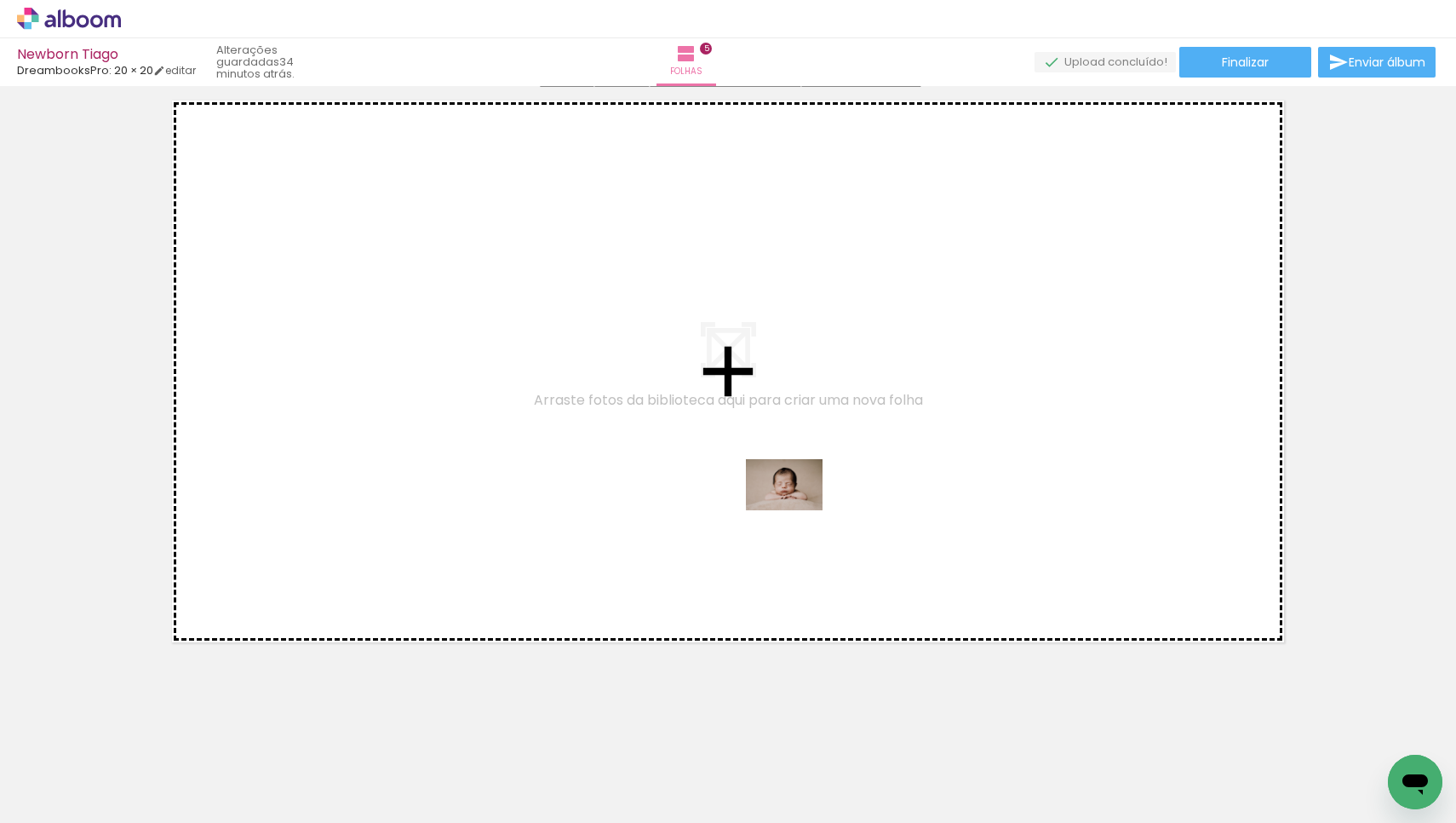
drag, startPoint x: 790, startPoint y: 774, endPoint x: 797, endPoint y: 510, distance: 264.1
click at [797, 510] on quentale-workspace at bounding box center [728, 411] width 1456 height 823
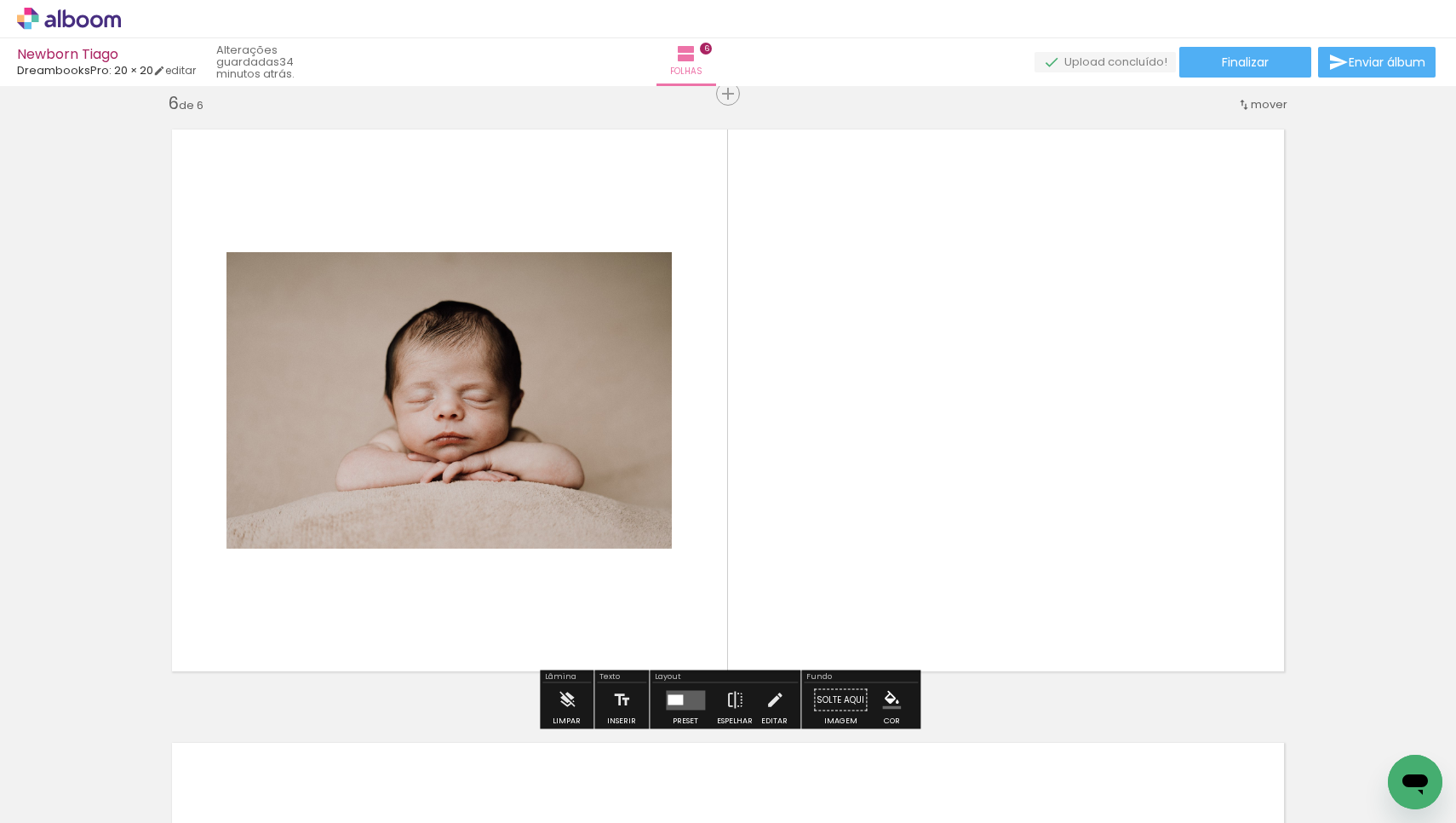
scroll to position [3086, 0]
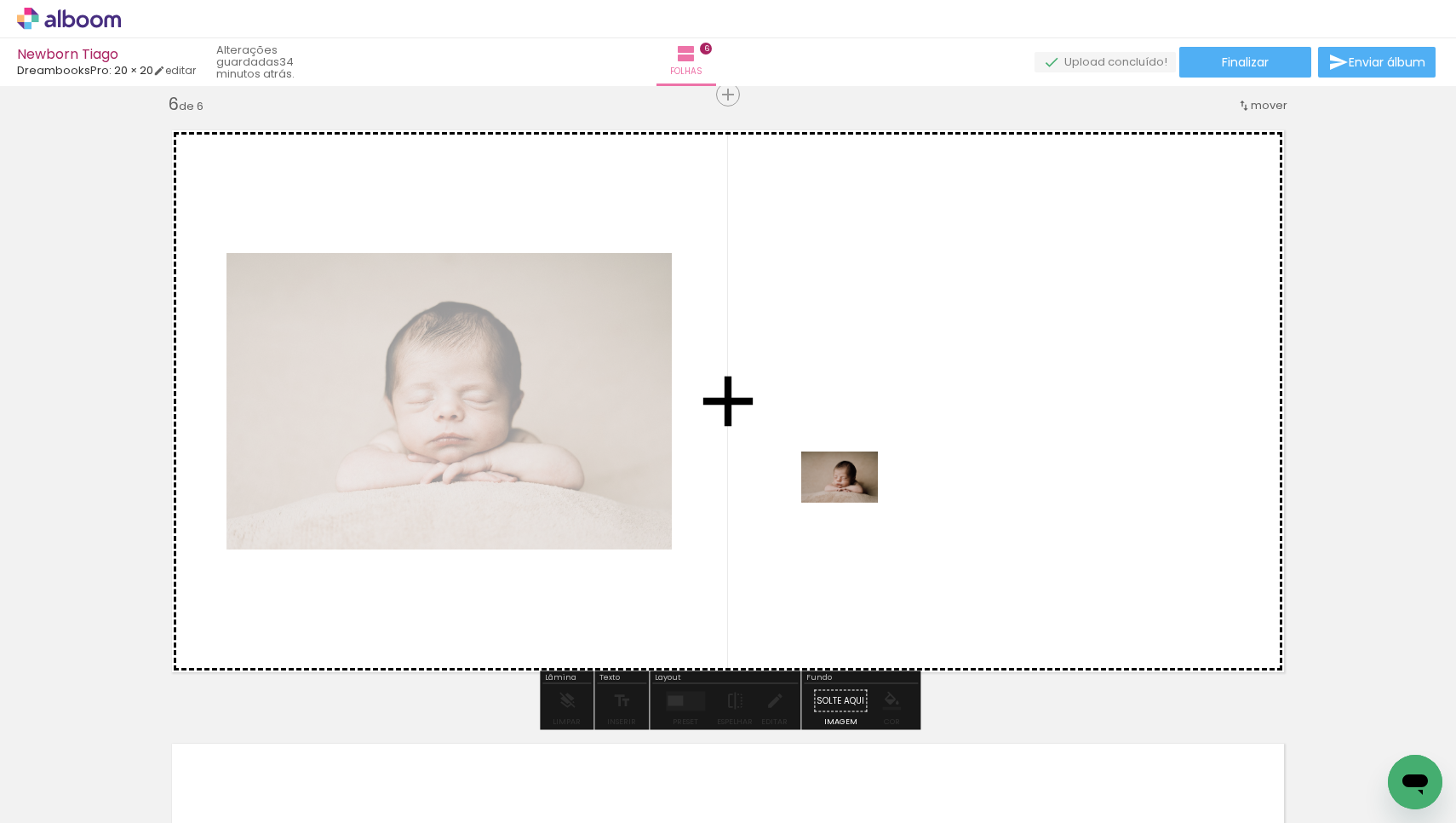
drag, startPoint x: 880, startPoint y: 766, endPoint x: 852, endPoint y: 503, distance: 264.5
click at [852, 503] on quentale-workspace at bounding box center [728, 411] width 1456 height 823
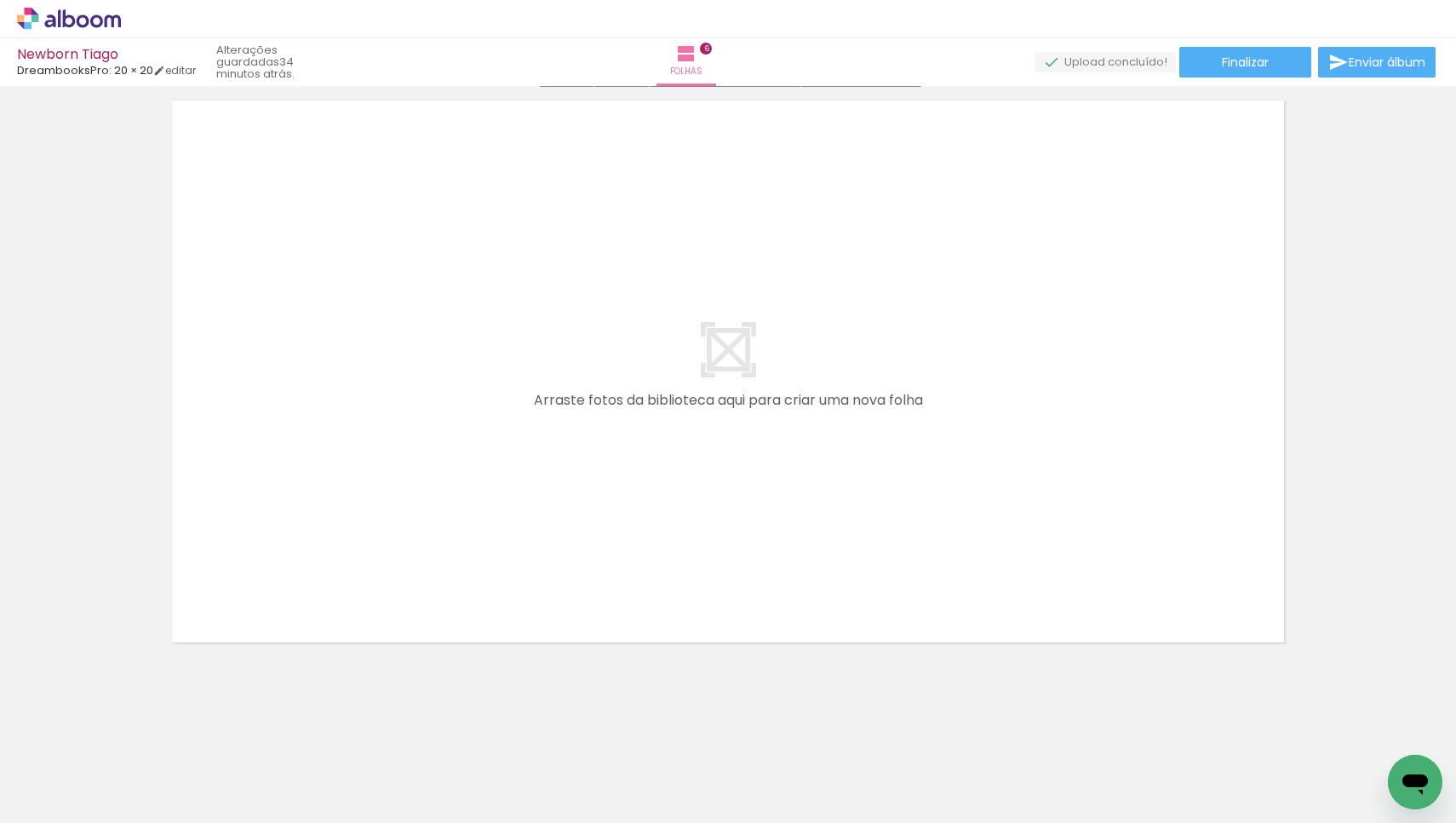
scroll to position [3729, 0]
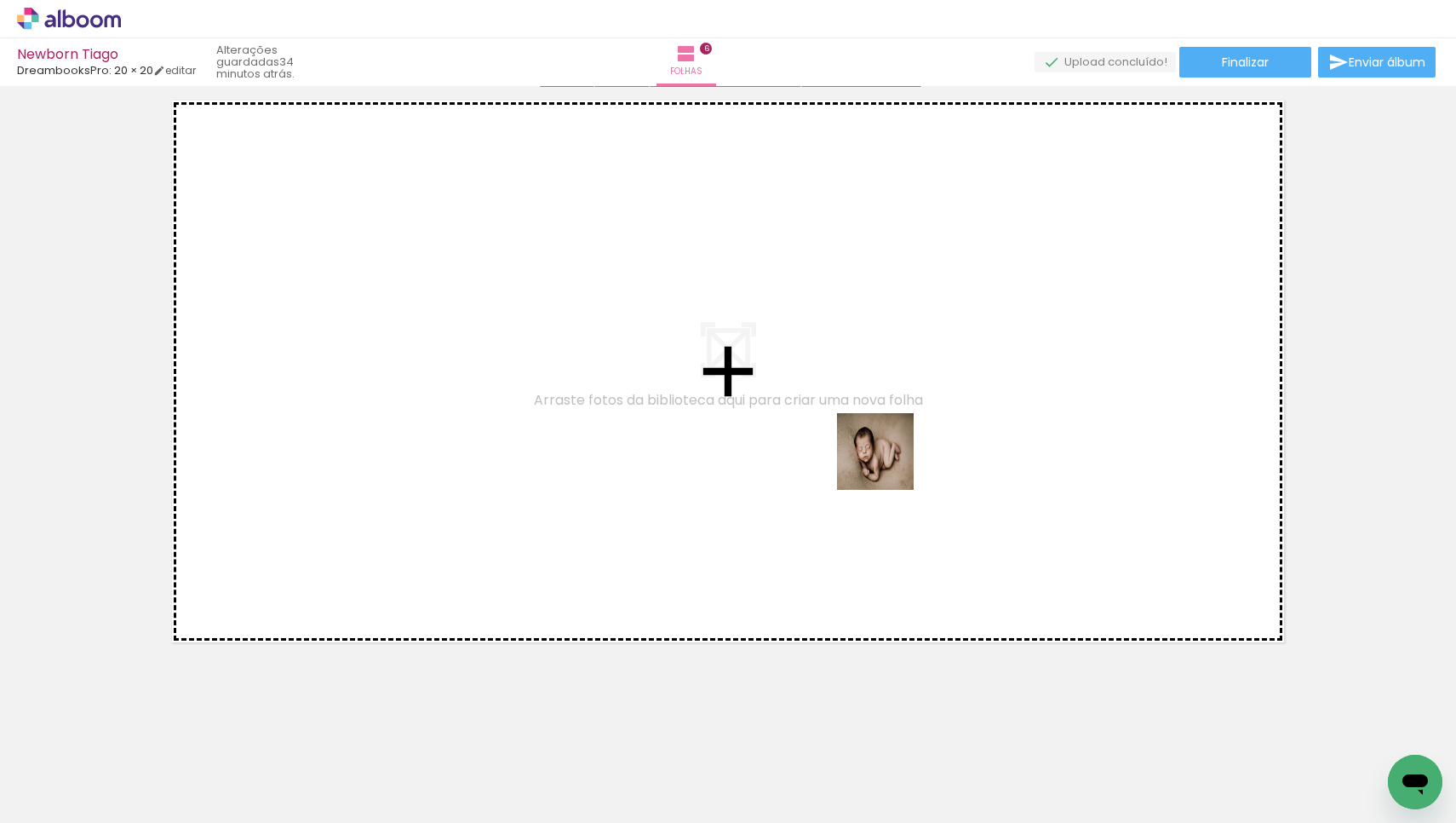
drag, startPoint x: 978, startPoint y: 765, endPoint x: 888, endPoint y: 464, distance: 314.2
click at [888, 464] on quentale-workspace at bounding box center [728, 411] width 1456 height 823
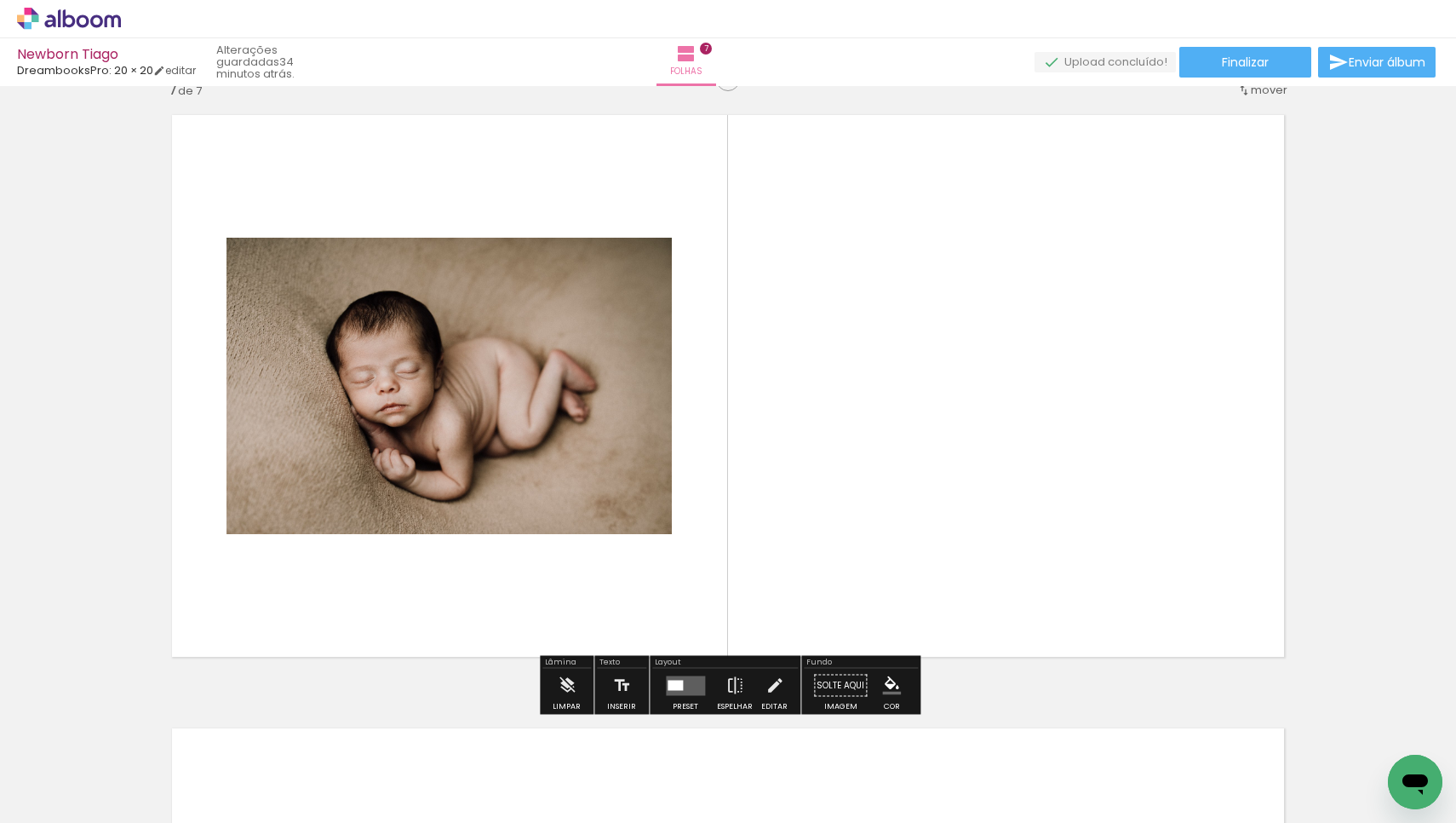
scroll to position [3699, 0]
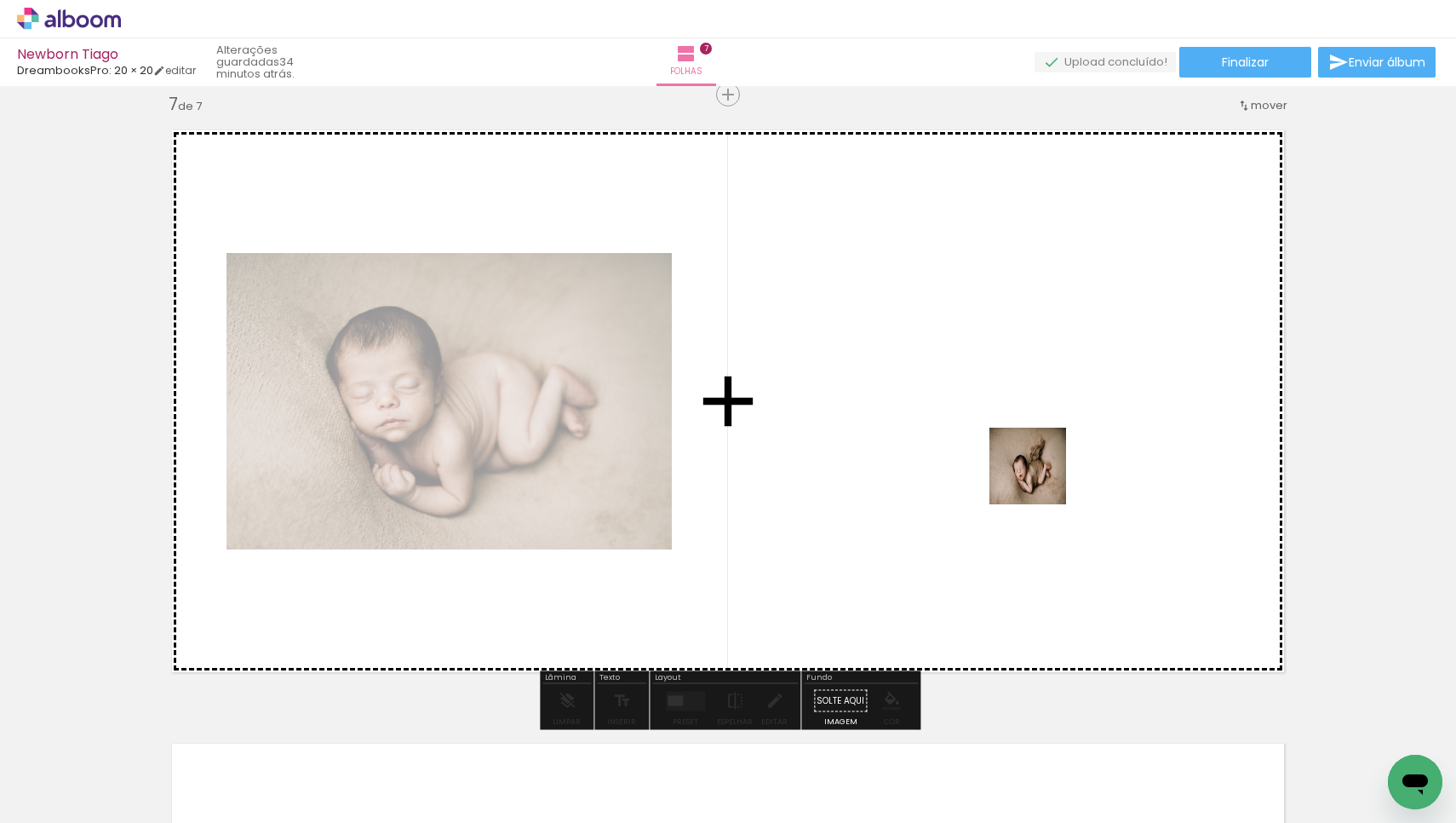
drag, startPoint x: 1112, startPoint y: 770, endPoint x: 1040, endPoint y: 479, distance: 299.8
click at [1040, 479] on quentale-workspace at bounding box center [728, 411] width 1456 height 823
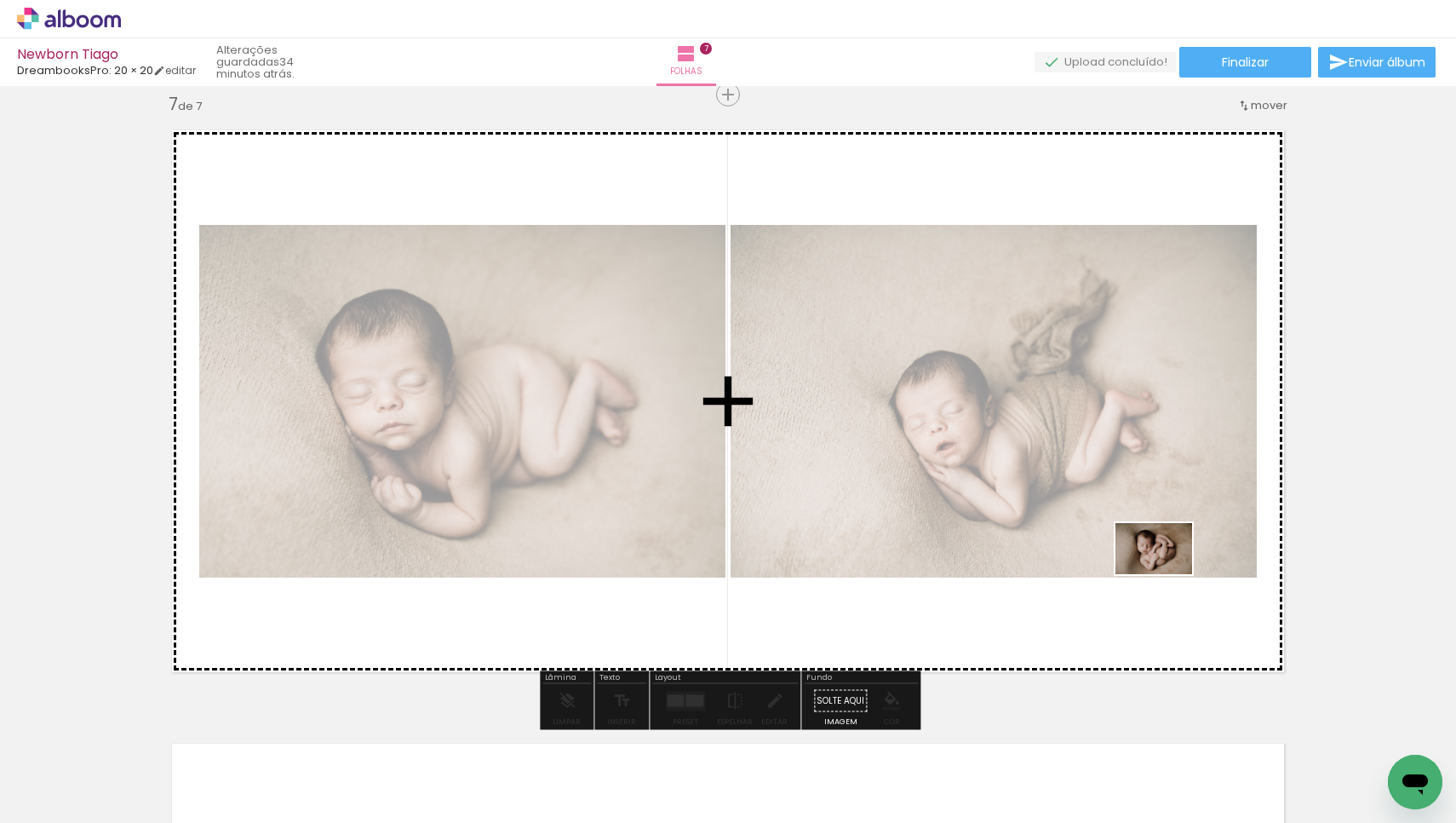
drag, startPoint x: 1200, startPoint y: 772, endPoint x: 1167, endPoint y: 574, distance: 200.7
click at [1167, 574] on quentale-workspace at bounding box center [728, 411] width 1456 height 823
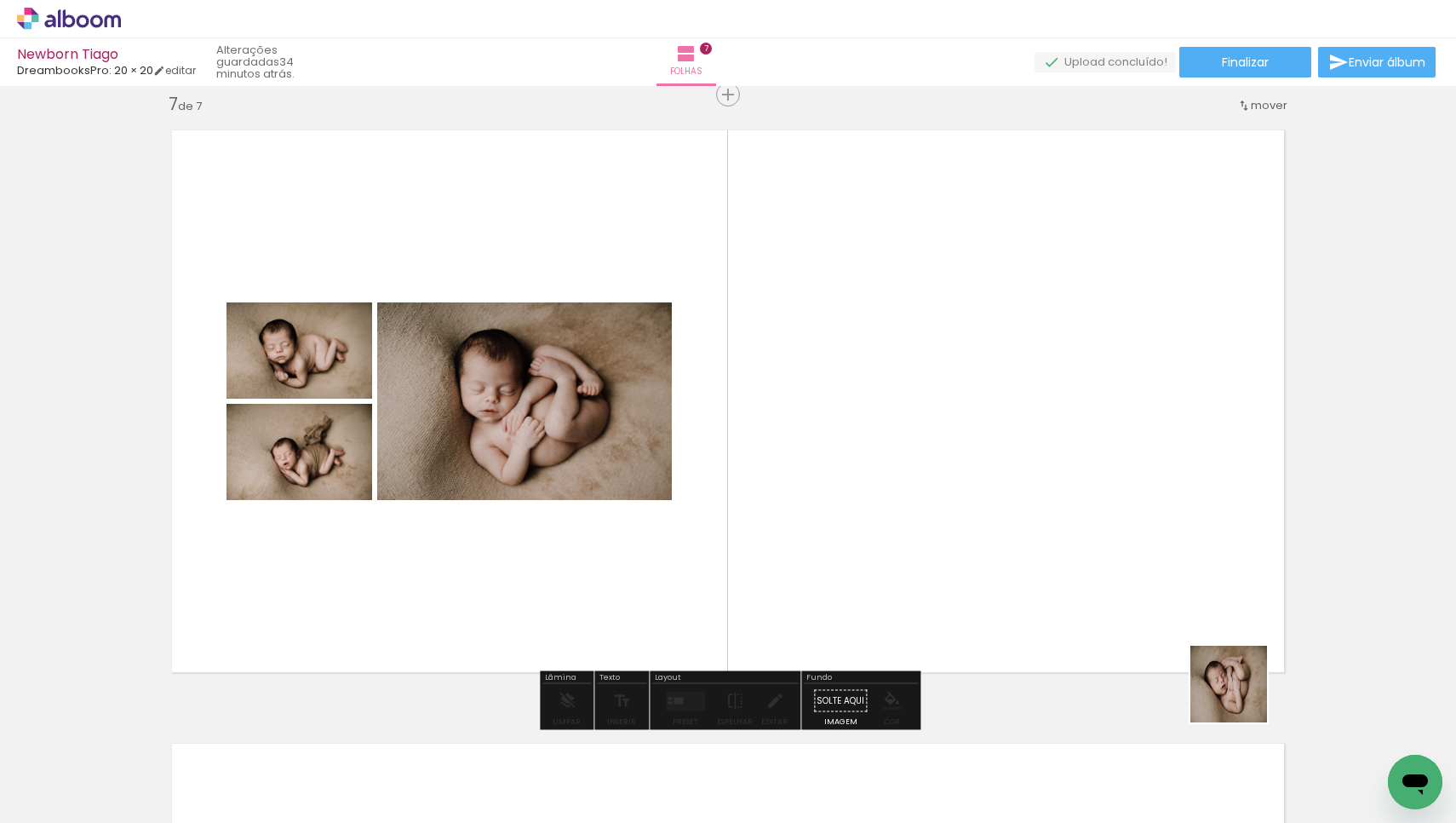
drag, startPoint x: 1301, startPoint y: 776, endPoint x: 1169, endPoint y: 570, distance: 244.7
click at [1169, 570] on quentale-workspace at bounding box center [728, 411] width 1456 height 823
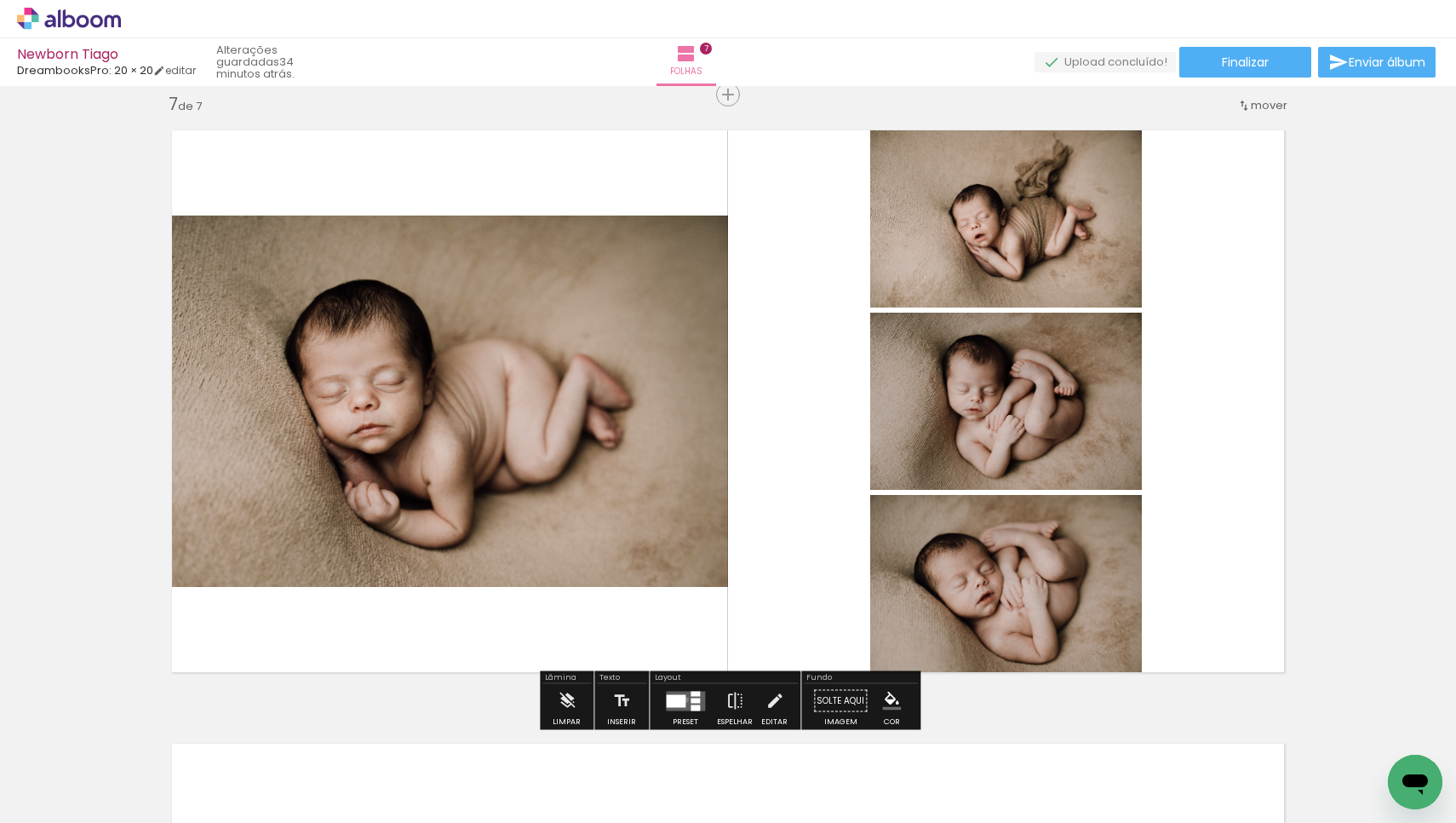
click at [683, 699] on div at bounding box center [675, 701] width 19 height 13
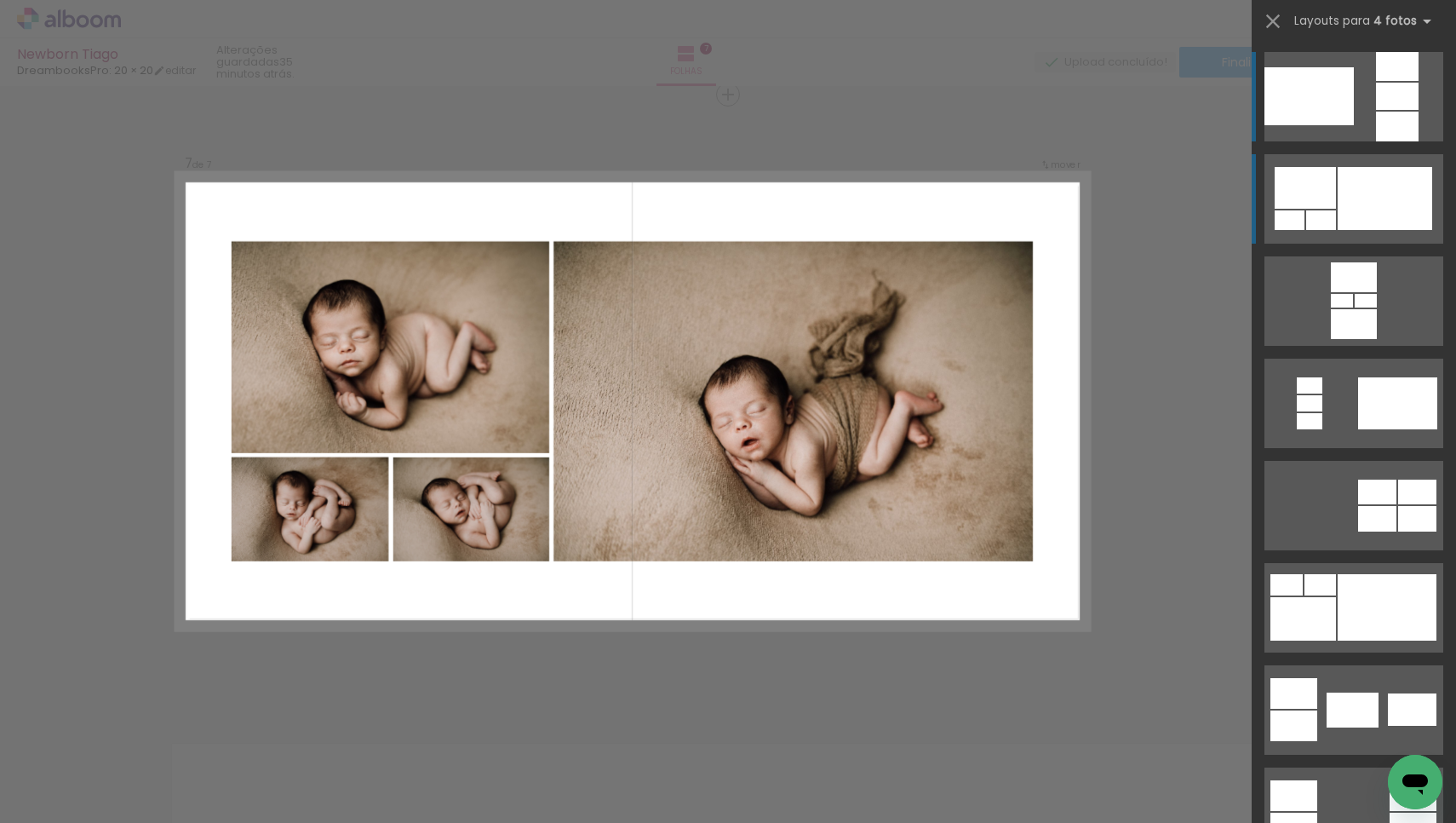
click at [1371, 206] on div at bounding box center [1384, 198] width 94 height 63
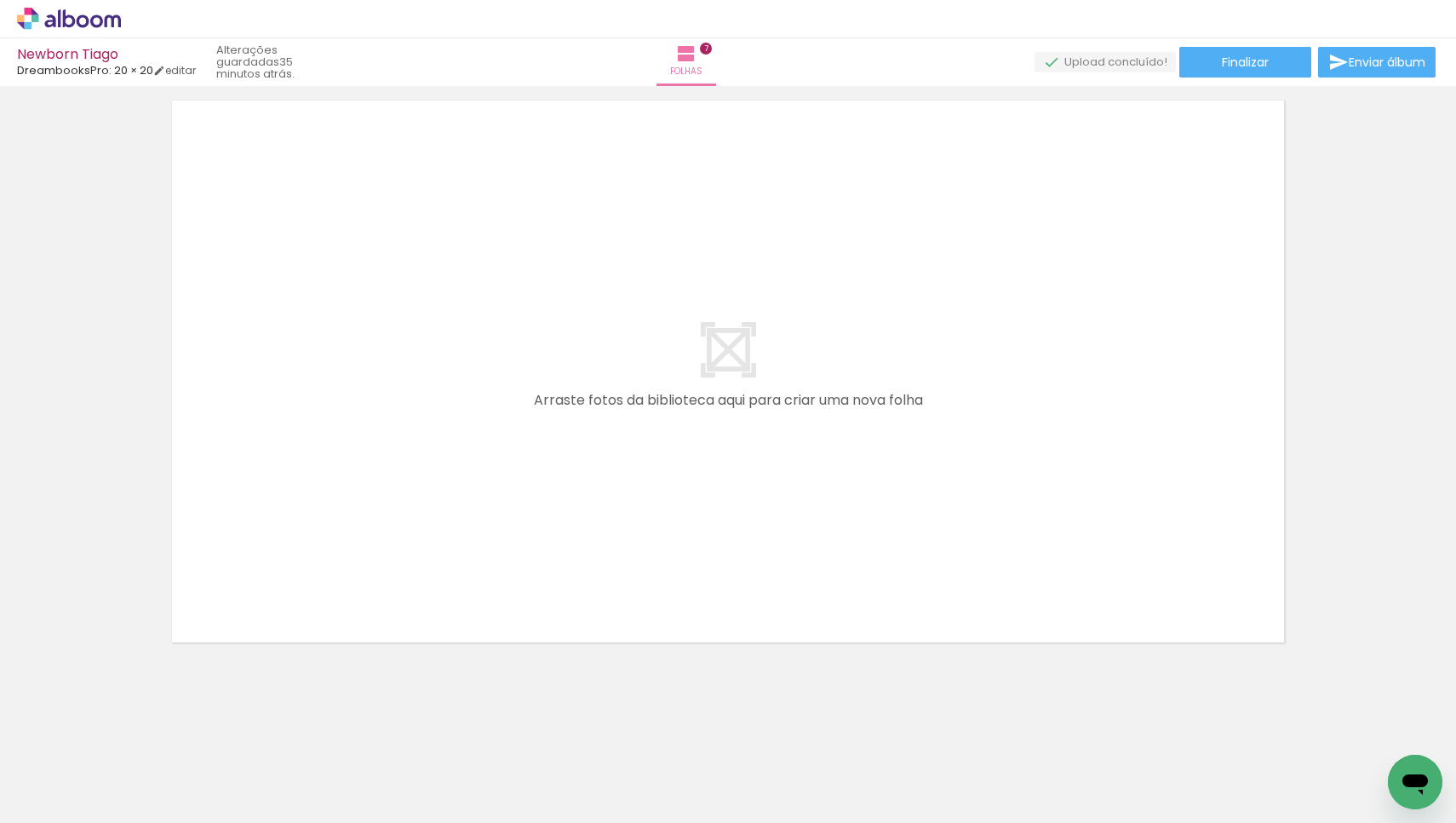
scroll to position [0, 1257]
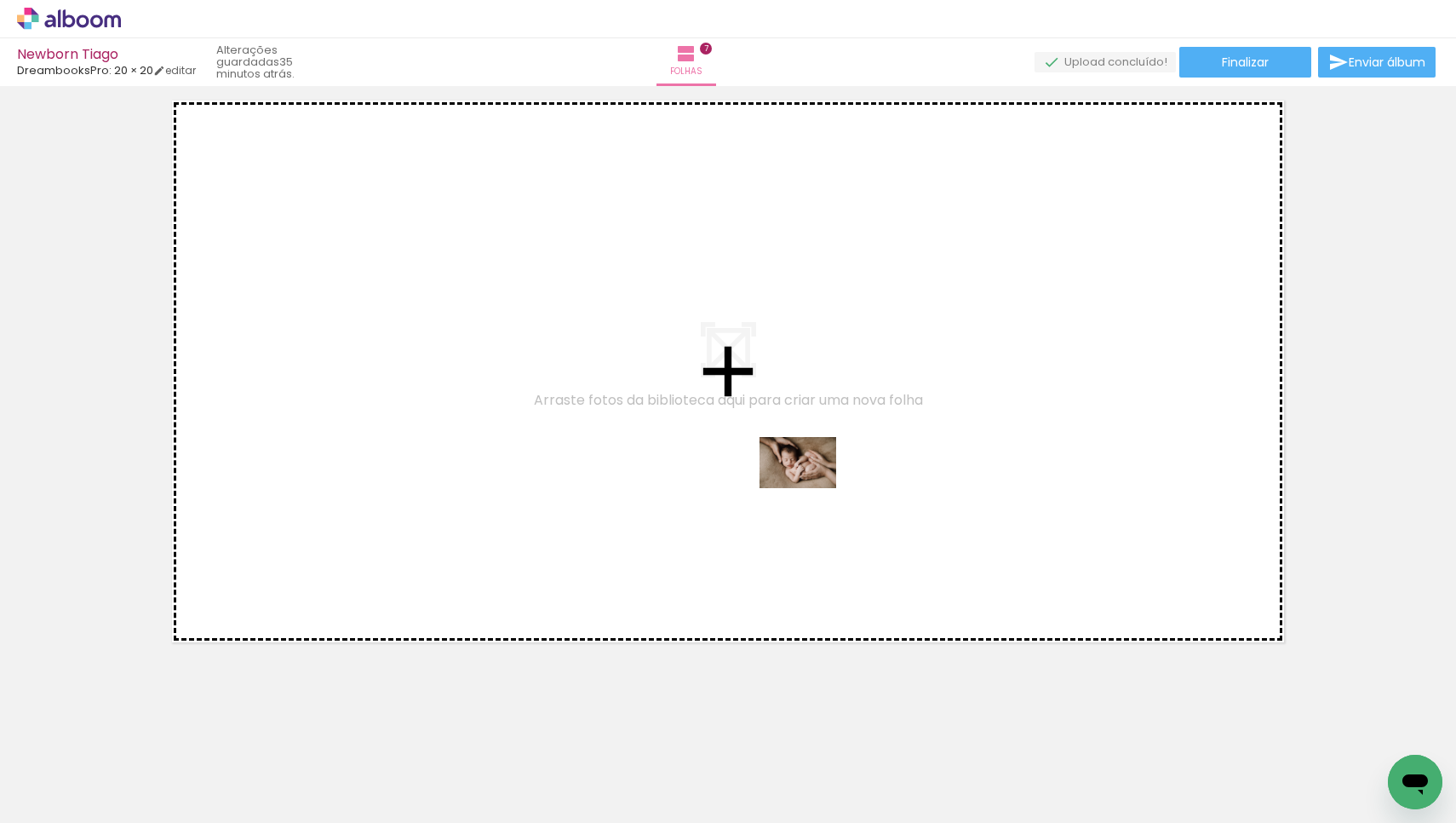
drag, startPoint x: 745, startPoint y: 788, endPoint x: 811, endPoint y: 488, distance: 307.2
click at [811, 488] on quentale-workspace at bounding box center [728, 411] width 1456 height 823
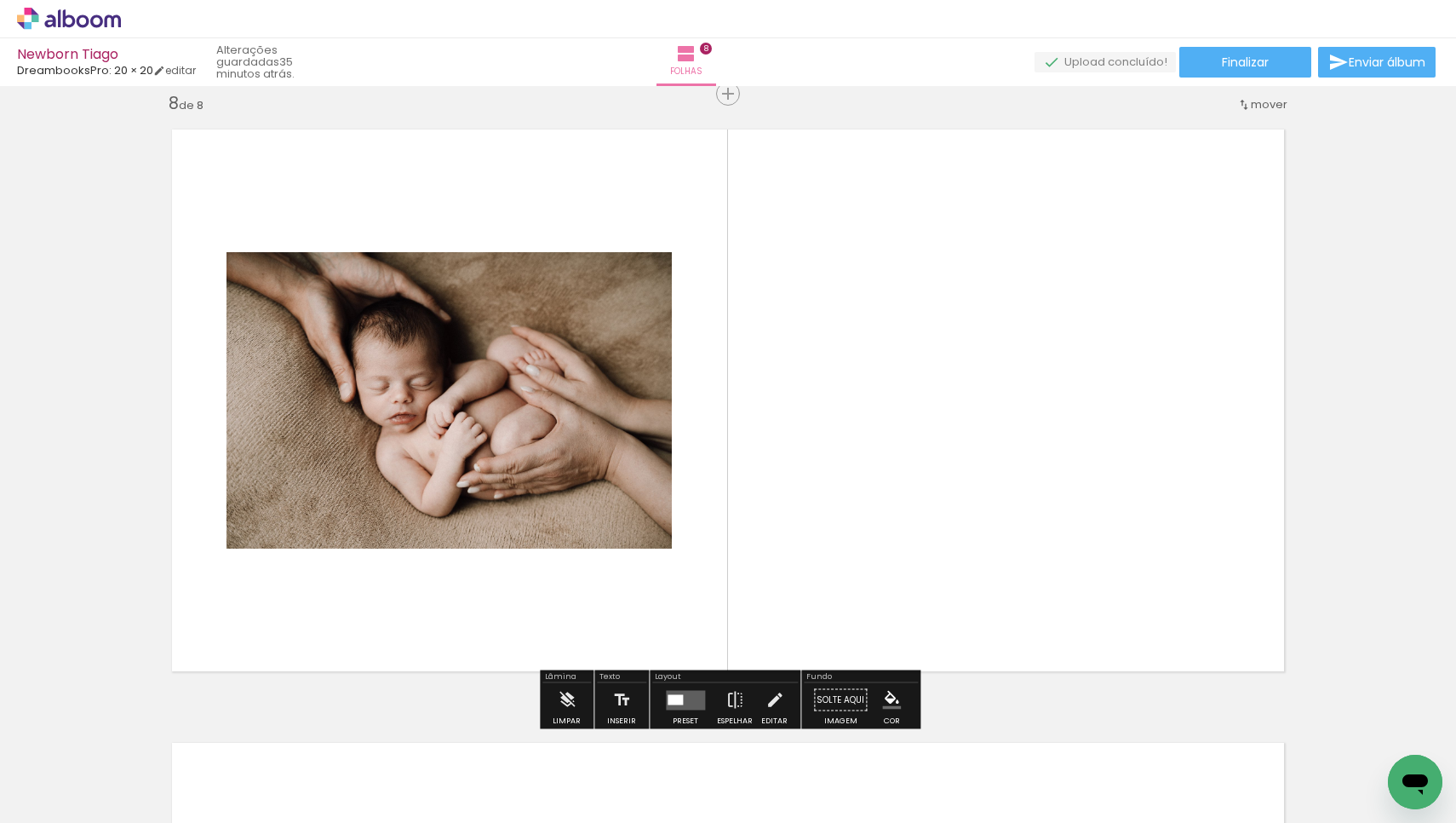
scroll to position [4312, 0]
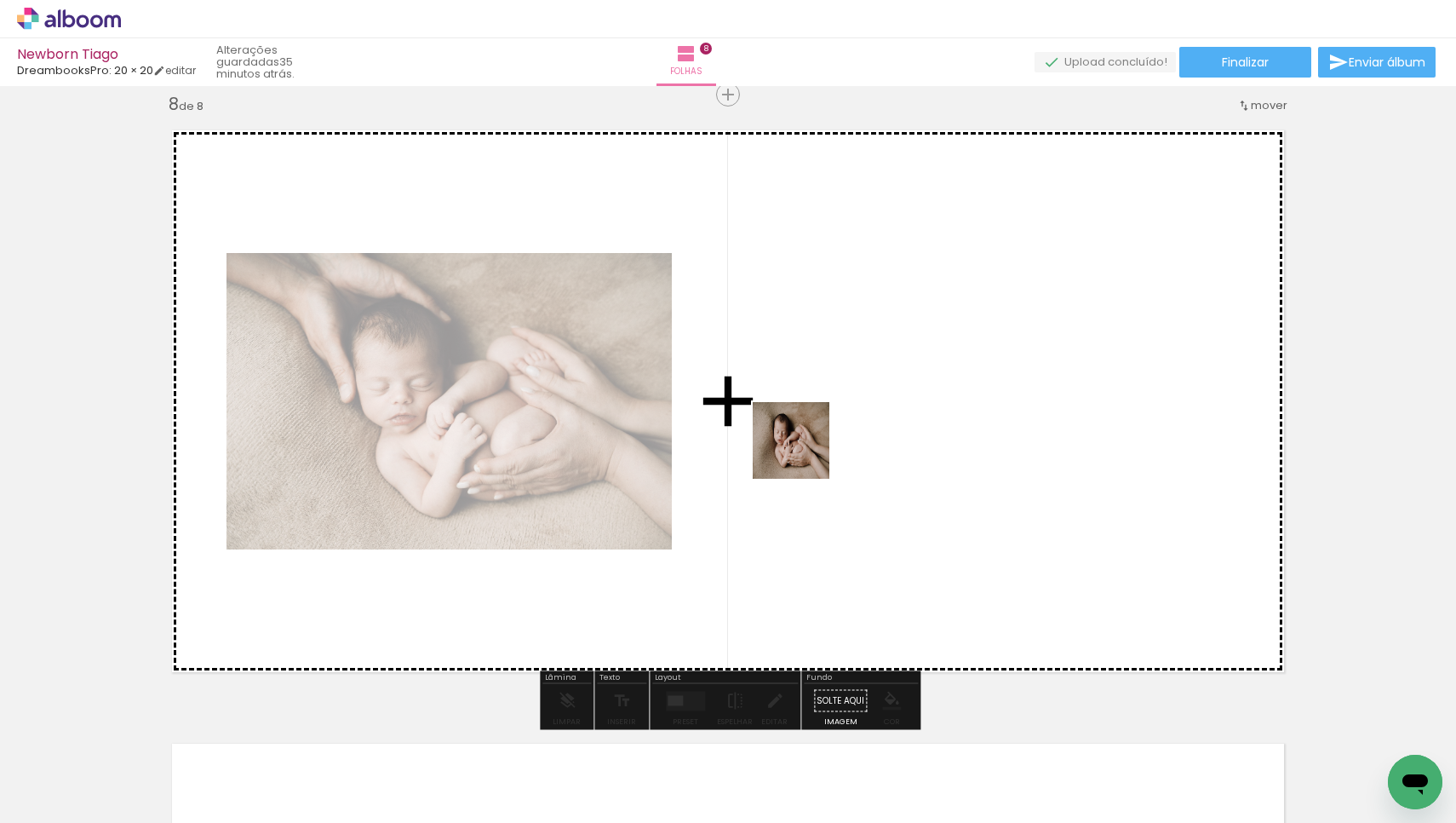
drag, startPoint x: 635, startPoint y: 780, endPoint x: 817, endPoint y: 437, distance: 388.3
click at [817, 437] on quentale-workspace at bounding box center [728, 411] width 1456 height 823
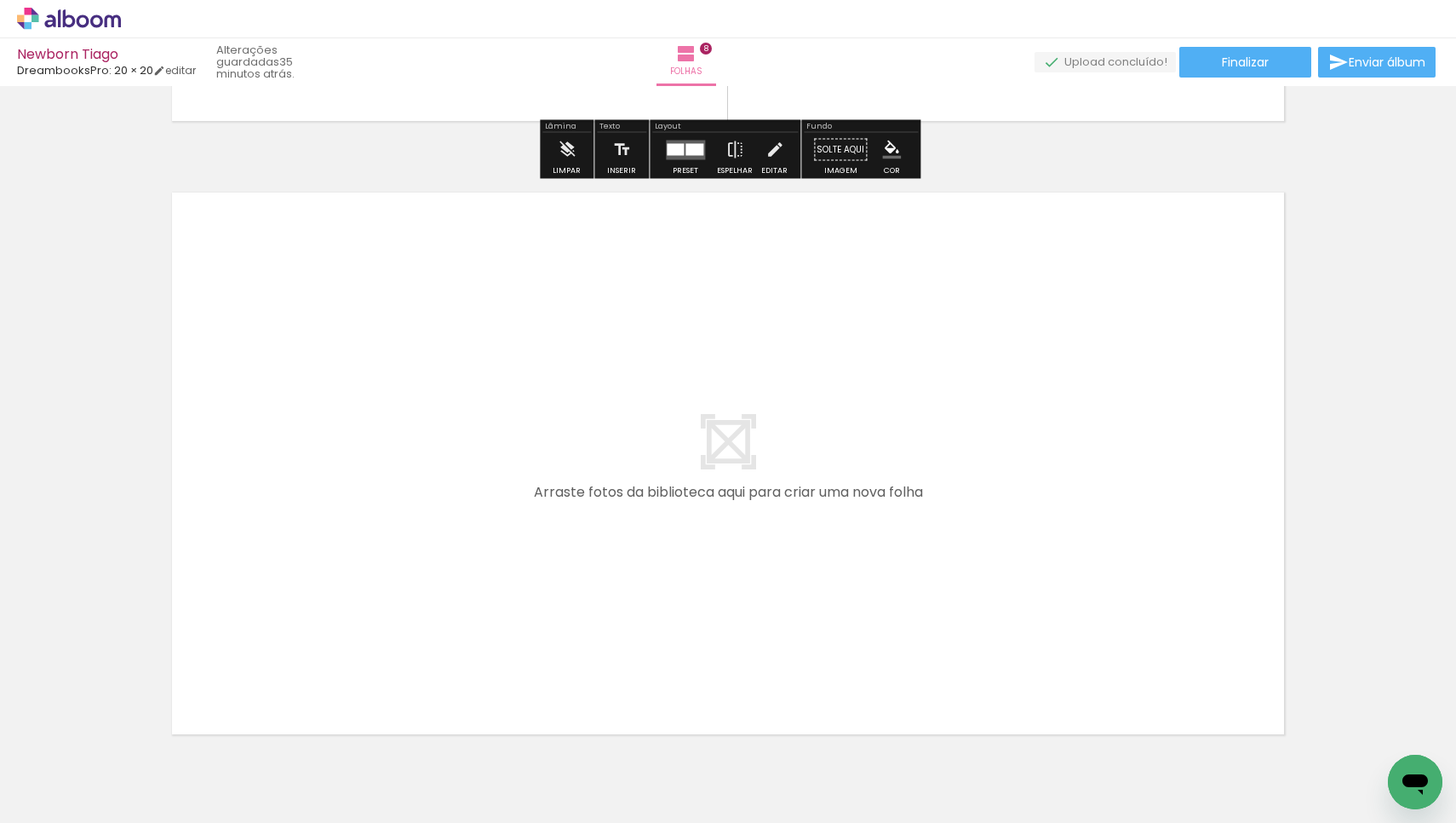
scroll to position [4866, 0]
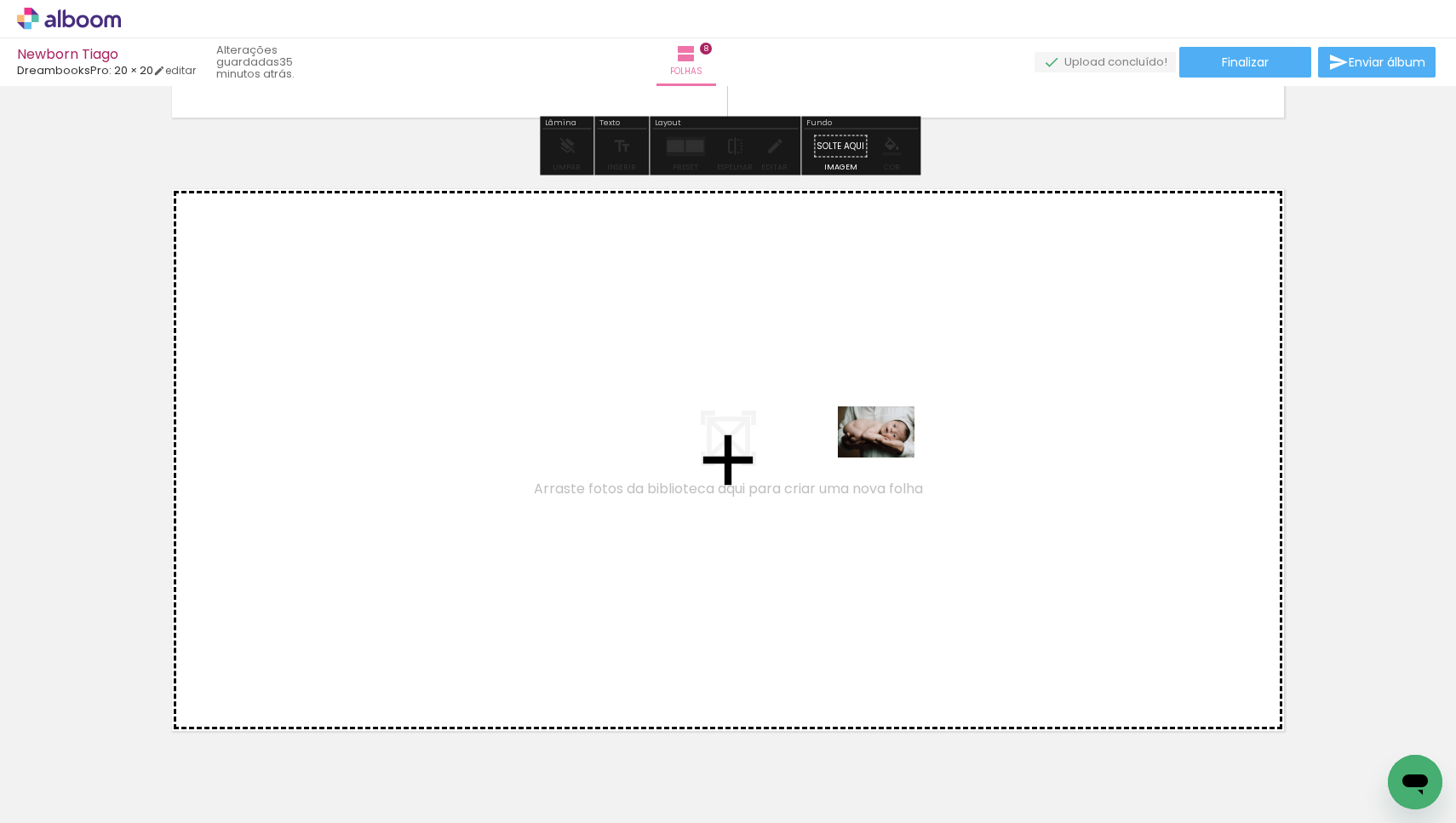
drag, startPoint x: 835, startPoint y: 780, endPoint x: 889, endPoint y: 458, distance: 326.5
click at [889, 458] on quentale-workspace at bounding box center [728, 411] width 1456 height 823
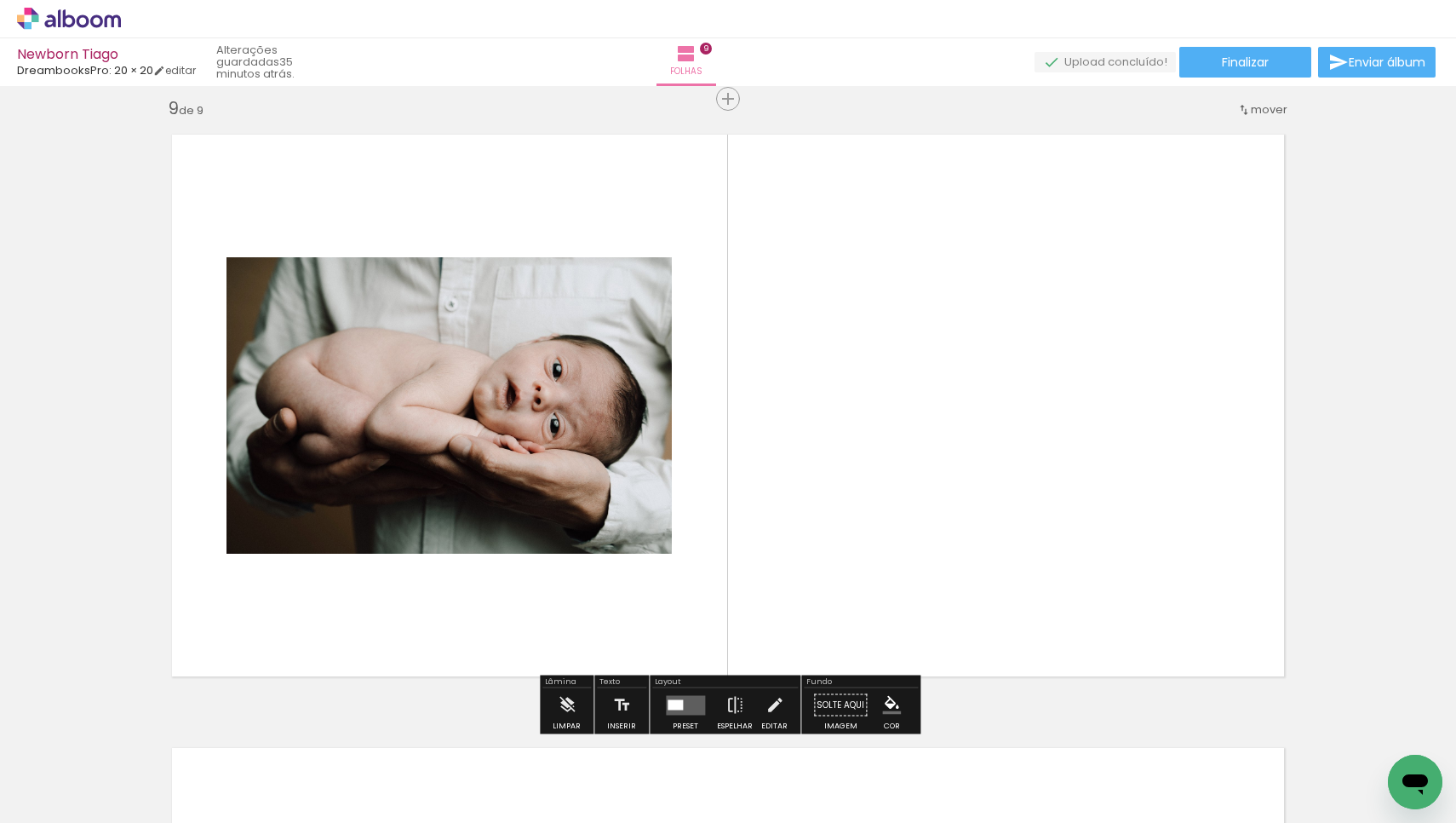
scroll to position [4925, 0]
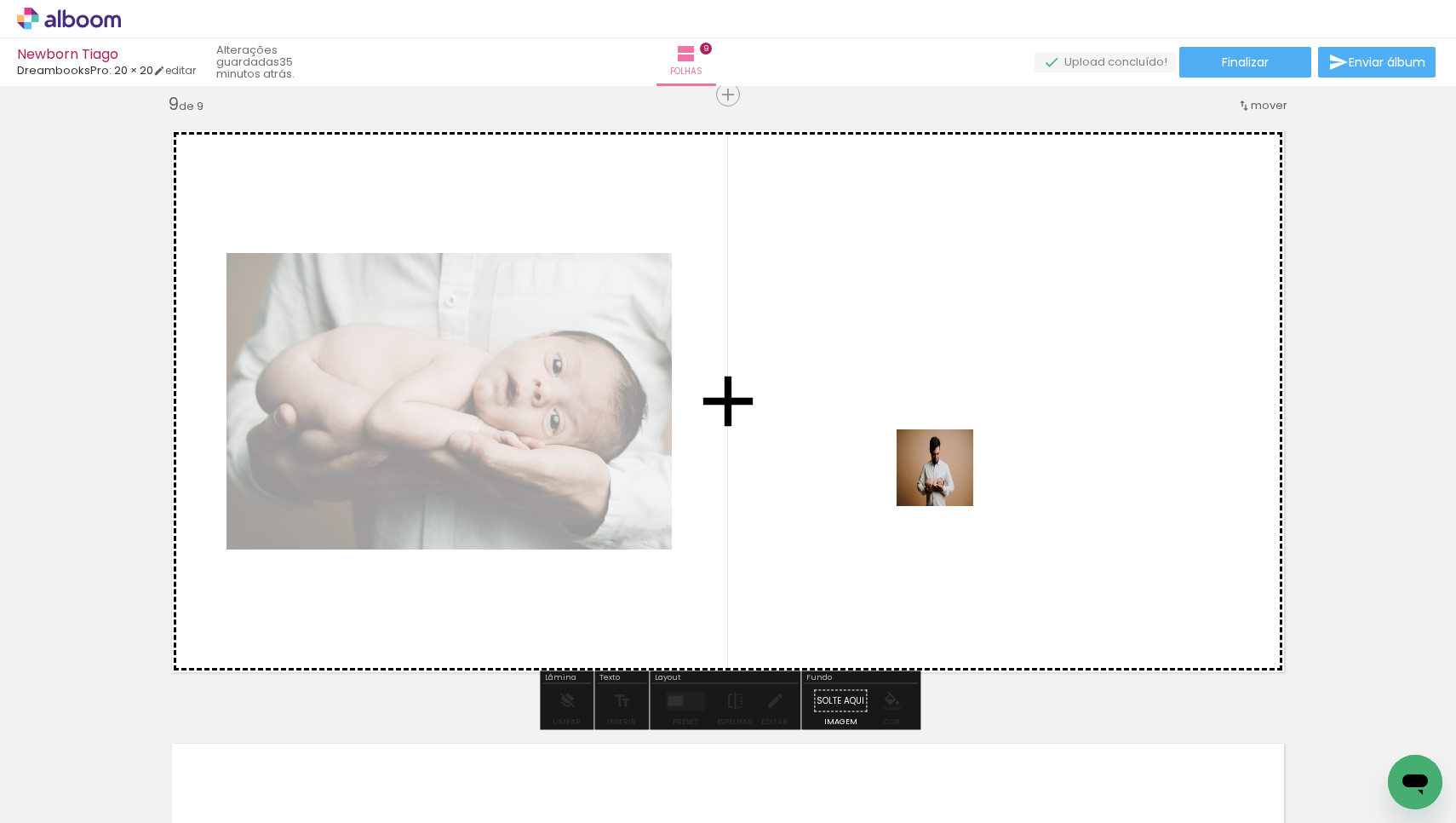
drag, startPoint x: 921, startPoint y: 773, endPoint x: 948, endPoint y: 481, distance: 293.2
click at [948, 481] on quentale-workspace at bounding box center [728, 411] width 1456 height 823
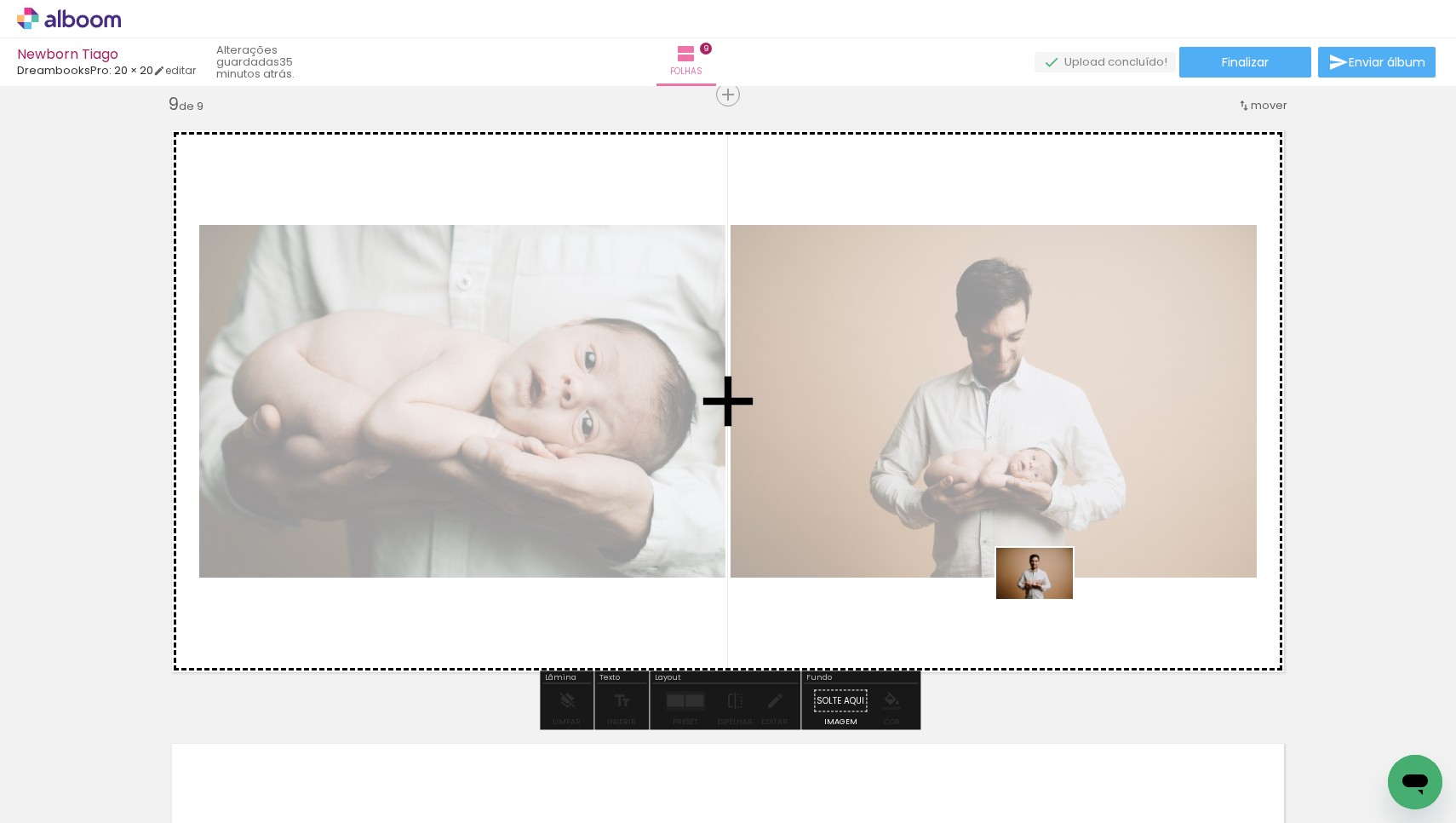
drag, startPoint x: 1012, startPoint y: 765, endPoint x: 1048, endPoint y: 599, distance: 169.9
click at [1048, 599] on quentale-workspace at bounding box center [728, 411] width 1456 height 823
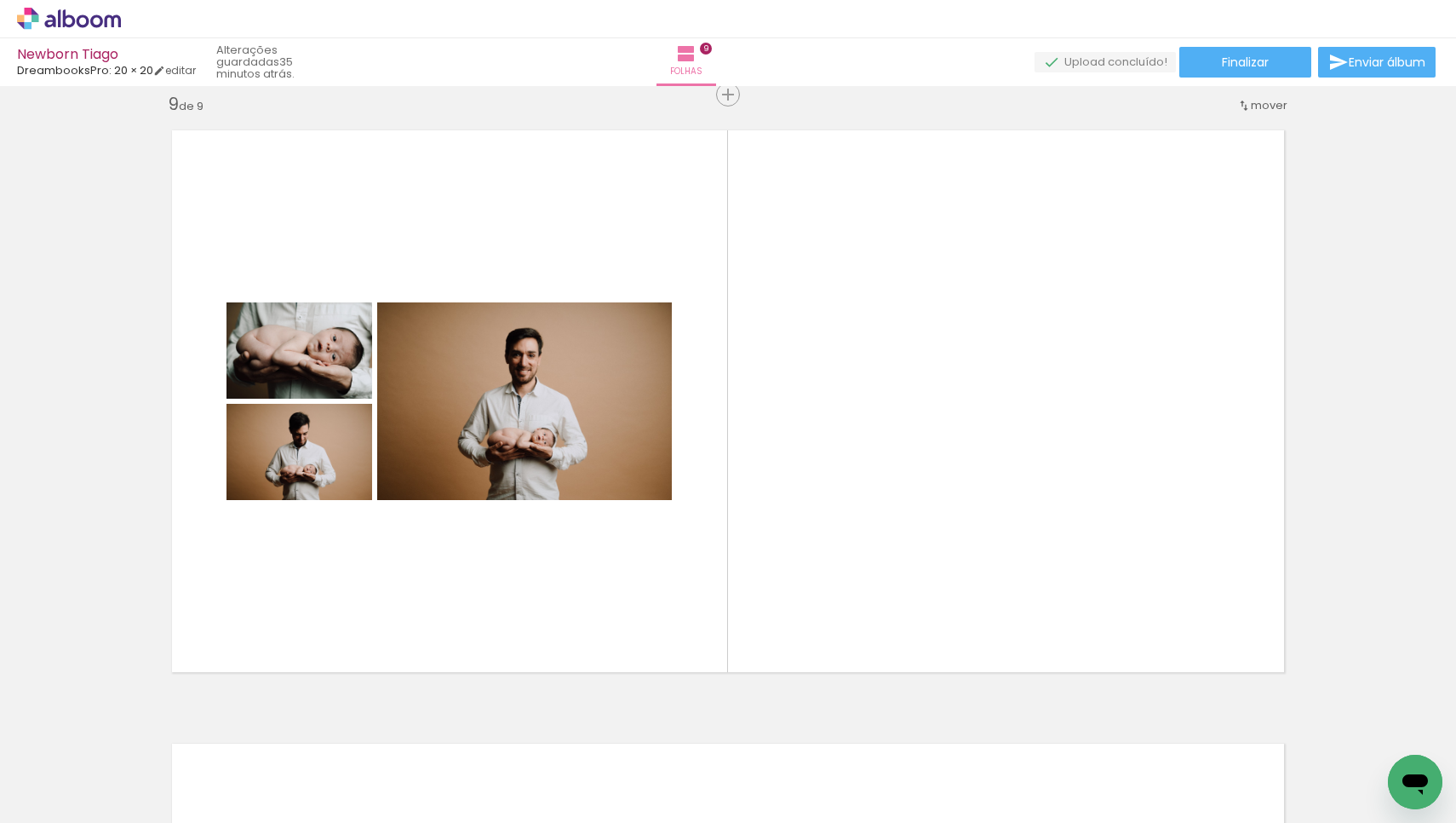
scroll to position [0, 0]
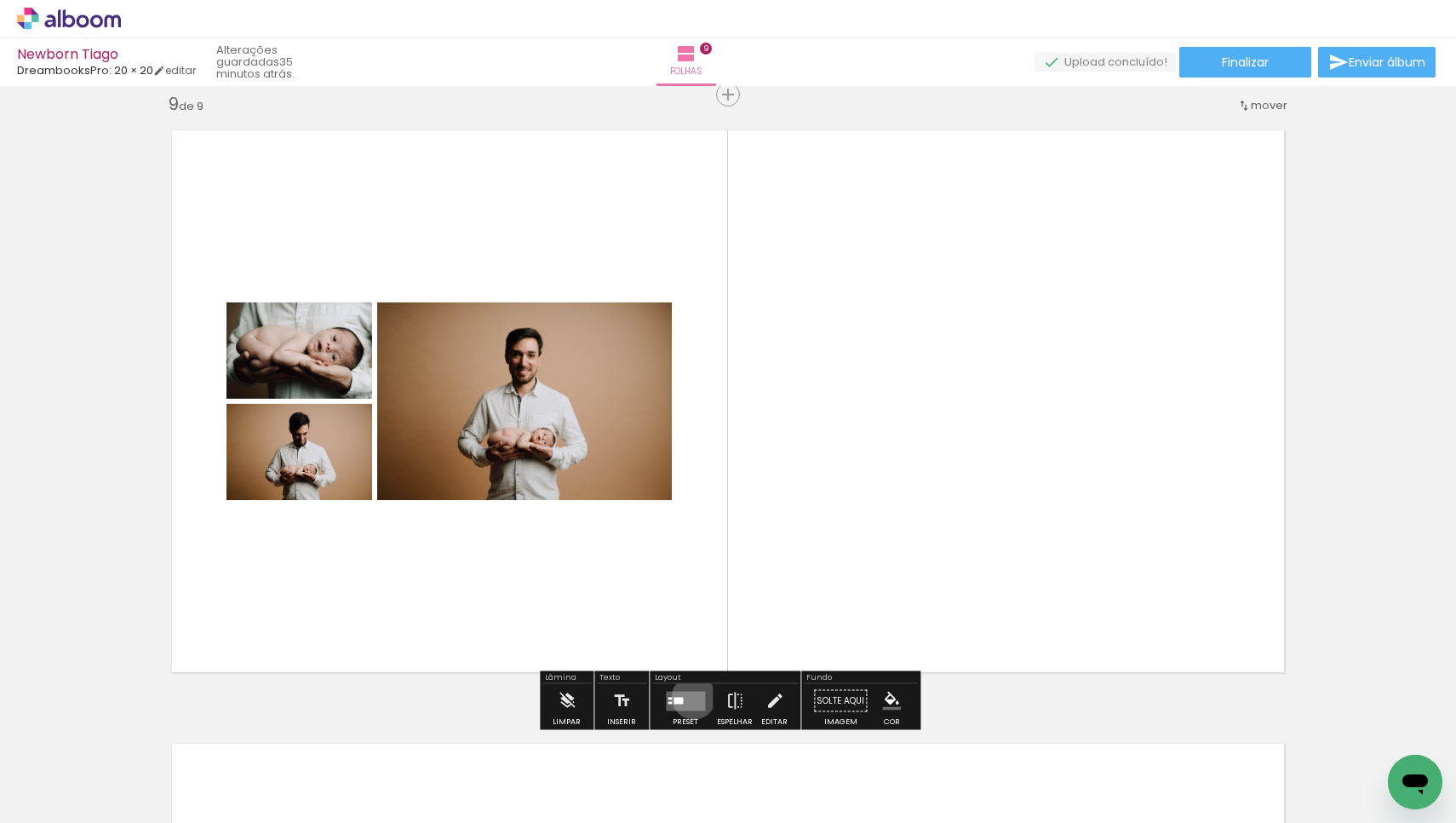
click at [690, 696] on quentale-layouter at bounding box center [685, 700] width 39 height 19
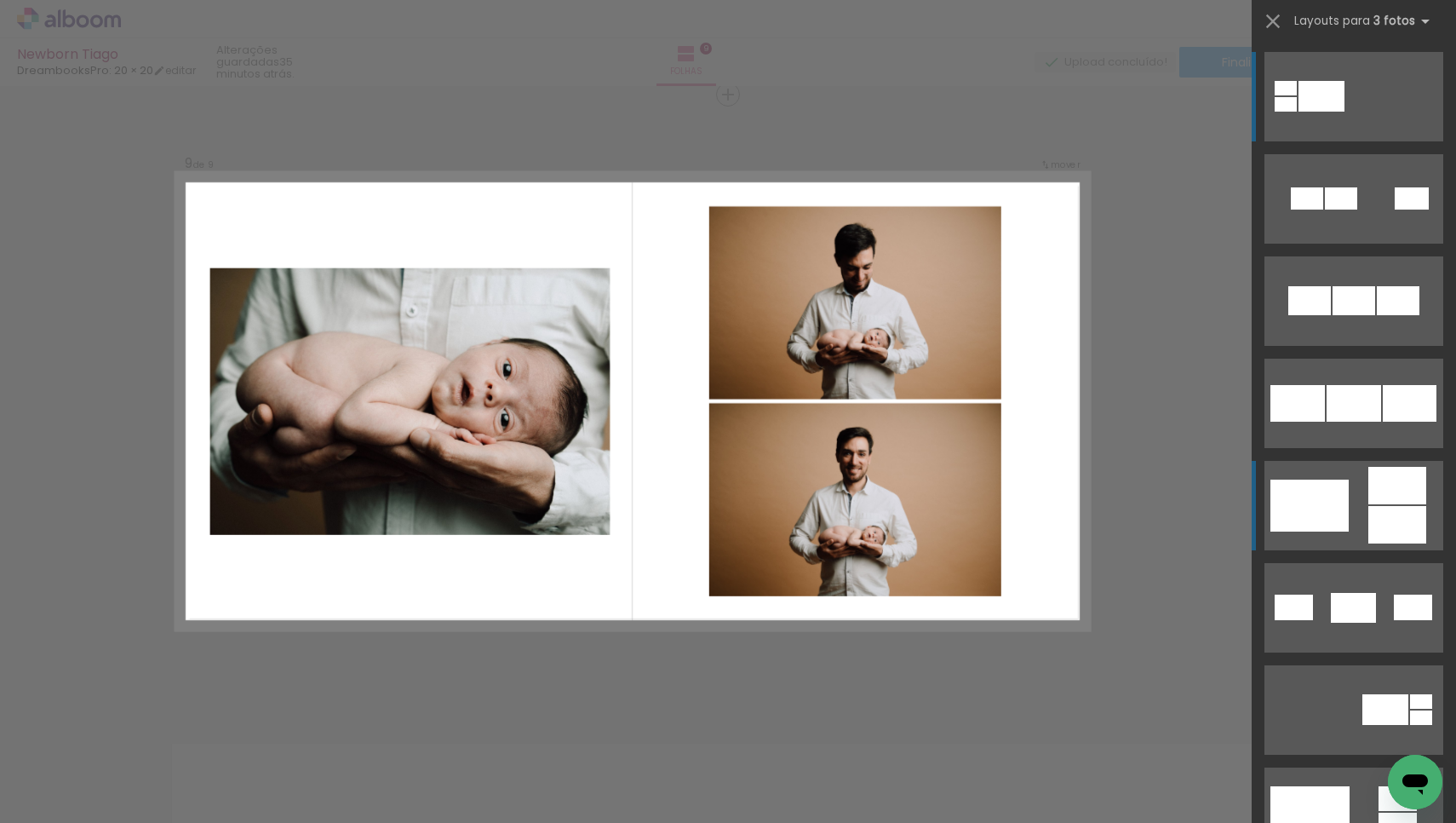
click at [1362, 510] on quentale-layouter at bounding box center [1354, 505] width 179 height 89
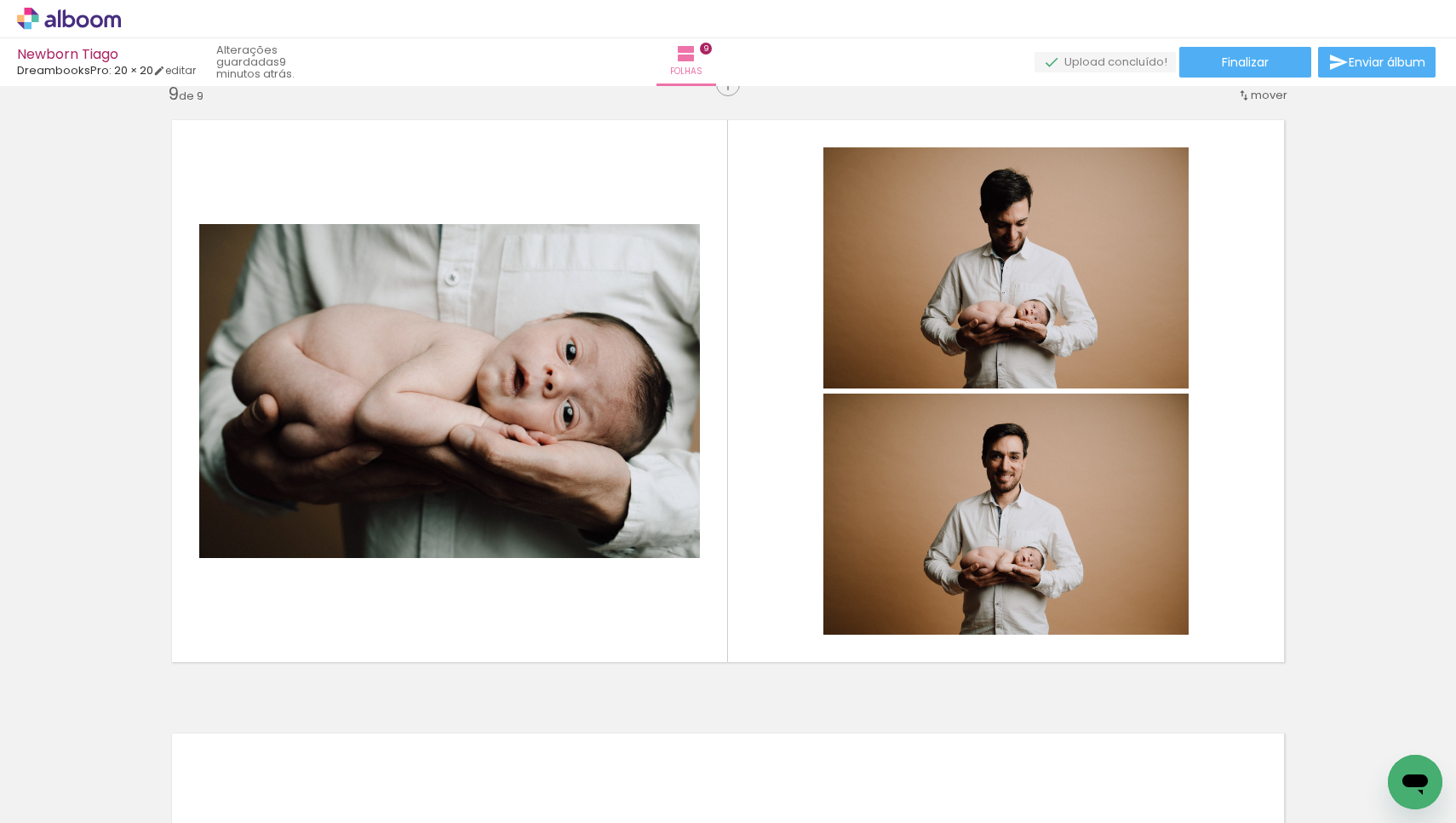
scroll to position [4934, 0]
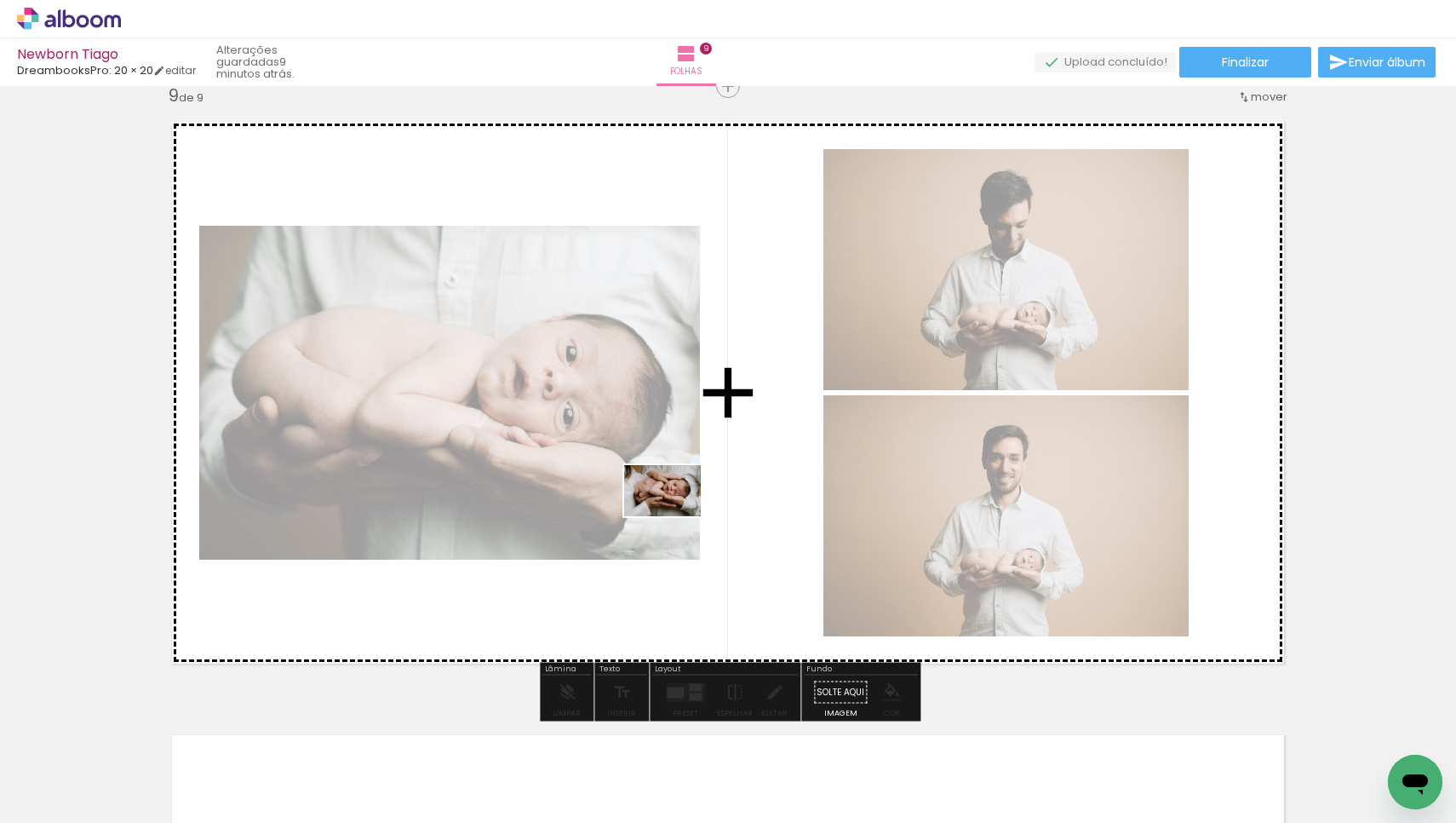
drag, startPoint x: 636, startPoint y: 762, endPoint x: 675, endPoint y: 517, distance: 248.1
click at [675, 517] on quentale-workspace at bounding box center [728, 411] width 1456 height 823
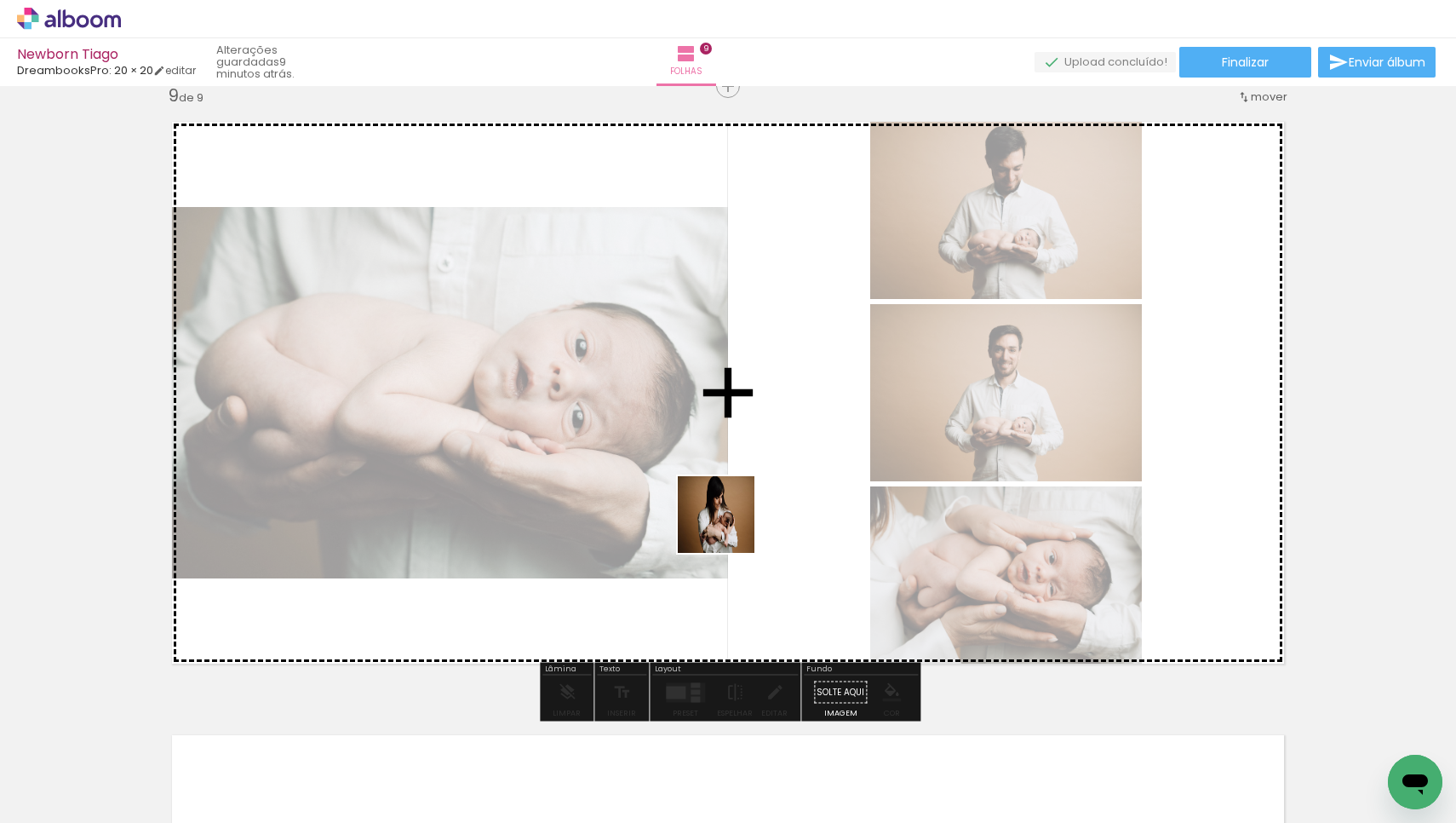
drag, startPoint x: 706, startPoint y: 768, endPoint x: 734, endPoint y: 506, distance: 263.5
click at [734, 506] on quentale-workspace at bounding box center [728, 411] width 1456 height 823
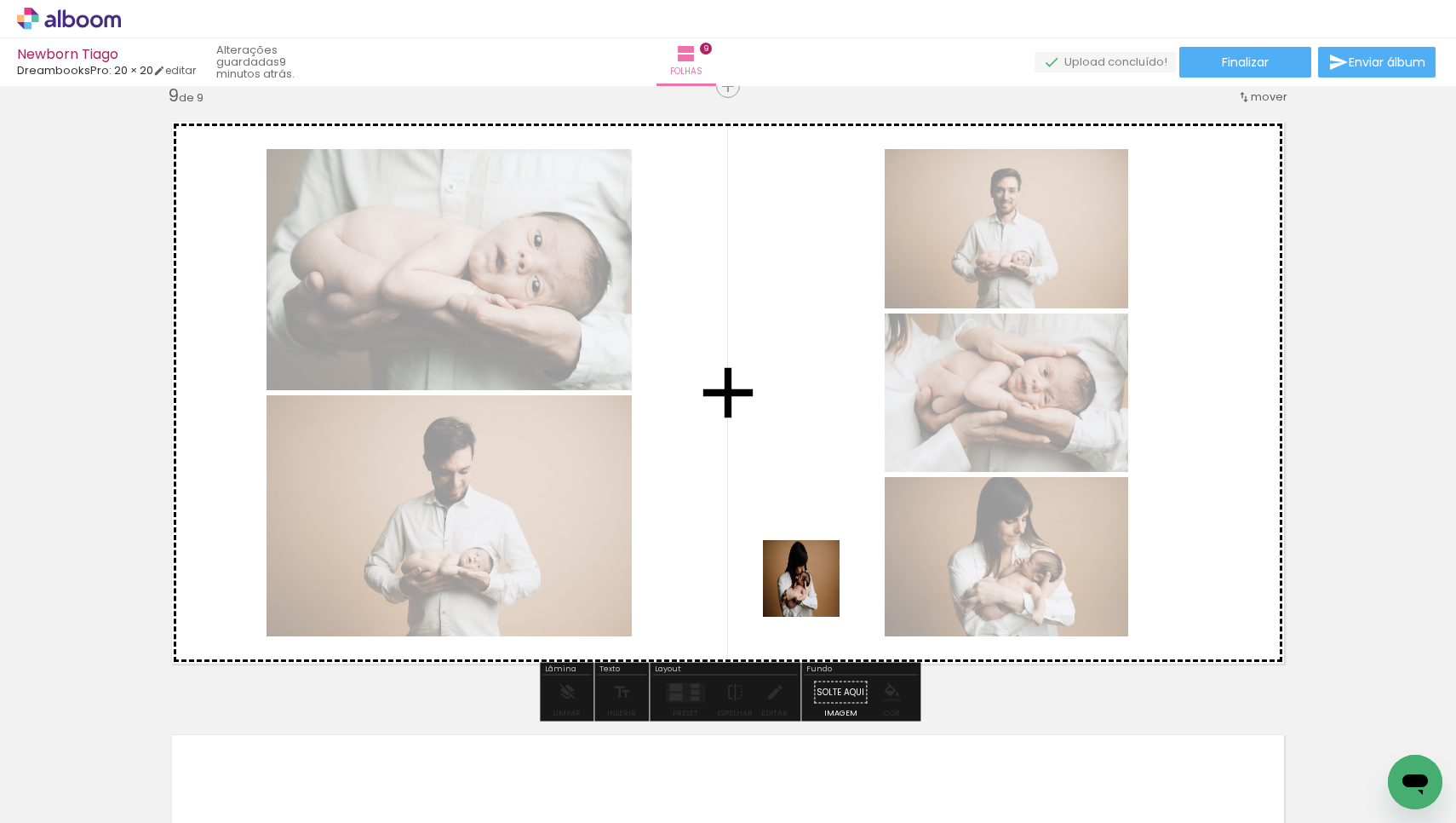
drag, startPoint x: 806, startPoint y: 772, endPoint x: 825, endPoint y: 542, distance: 230.8
click at [825, 542] on quentale-workspace at bounding box center [728, 411] width 1456 height 823
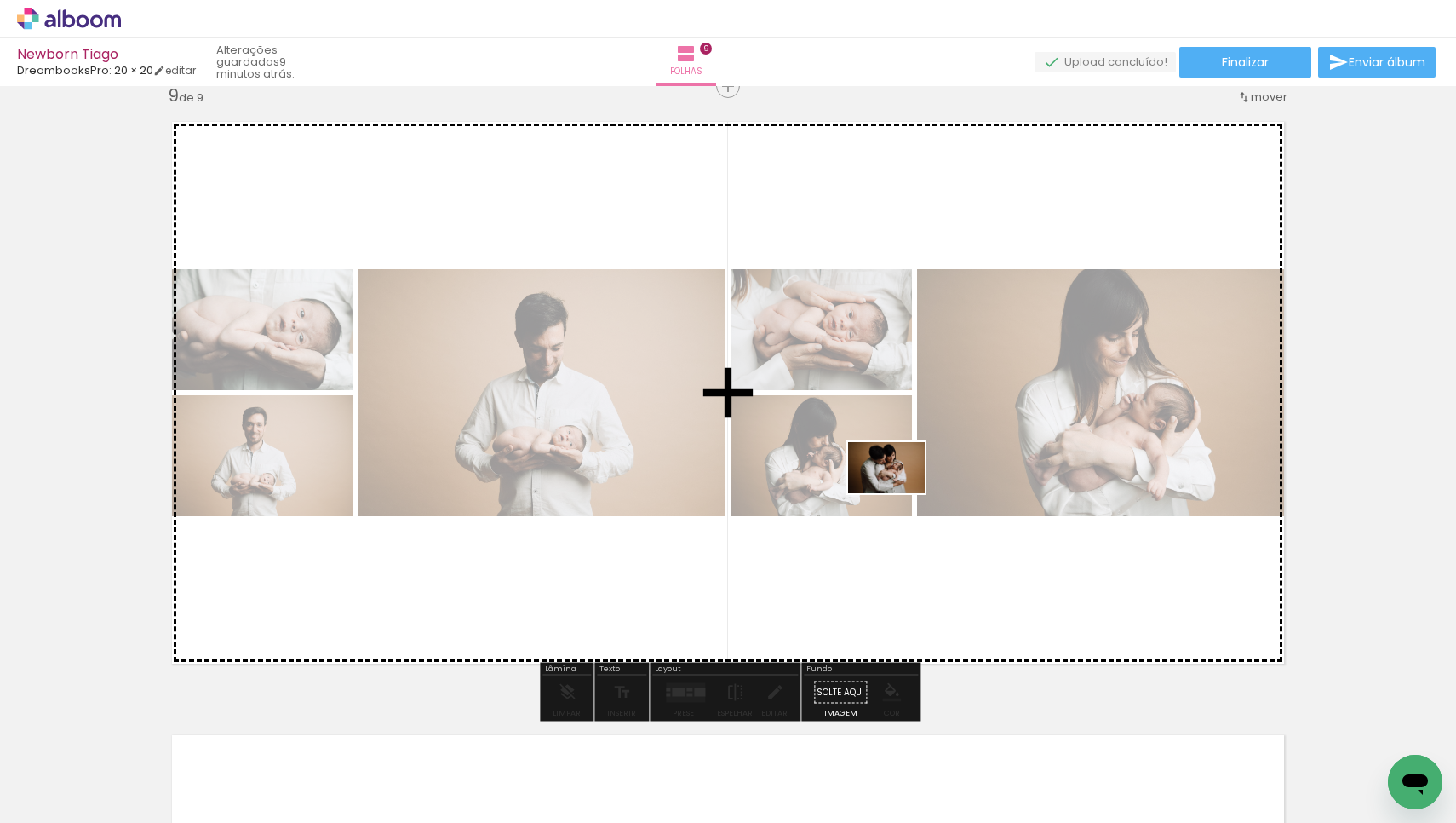
drag, startPoint x: 894, startPoint y: 773, endPoint x: 899, endPoint y: 493, distance: 280.0
click at [899, 493] on quentale-workspace at bounding box center [728, 411] width 1456 height 823
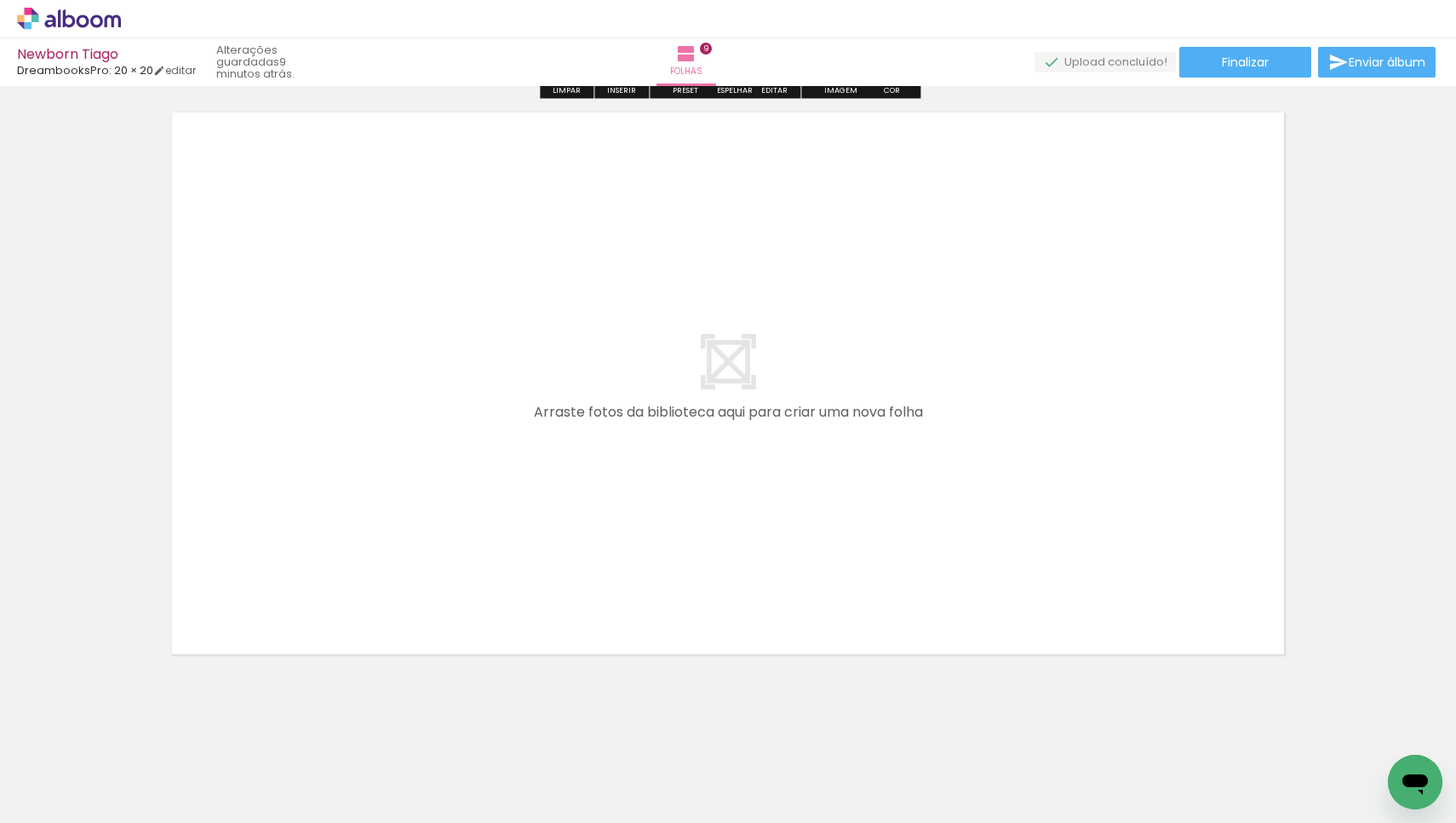
scroll to position [5559, 0]
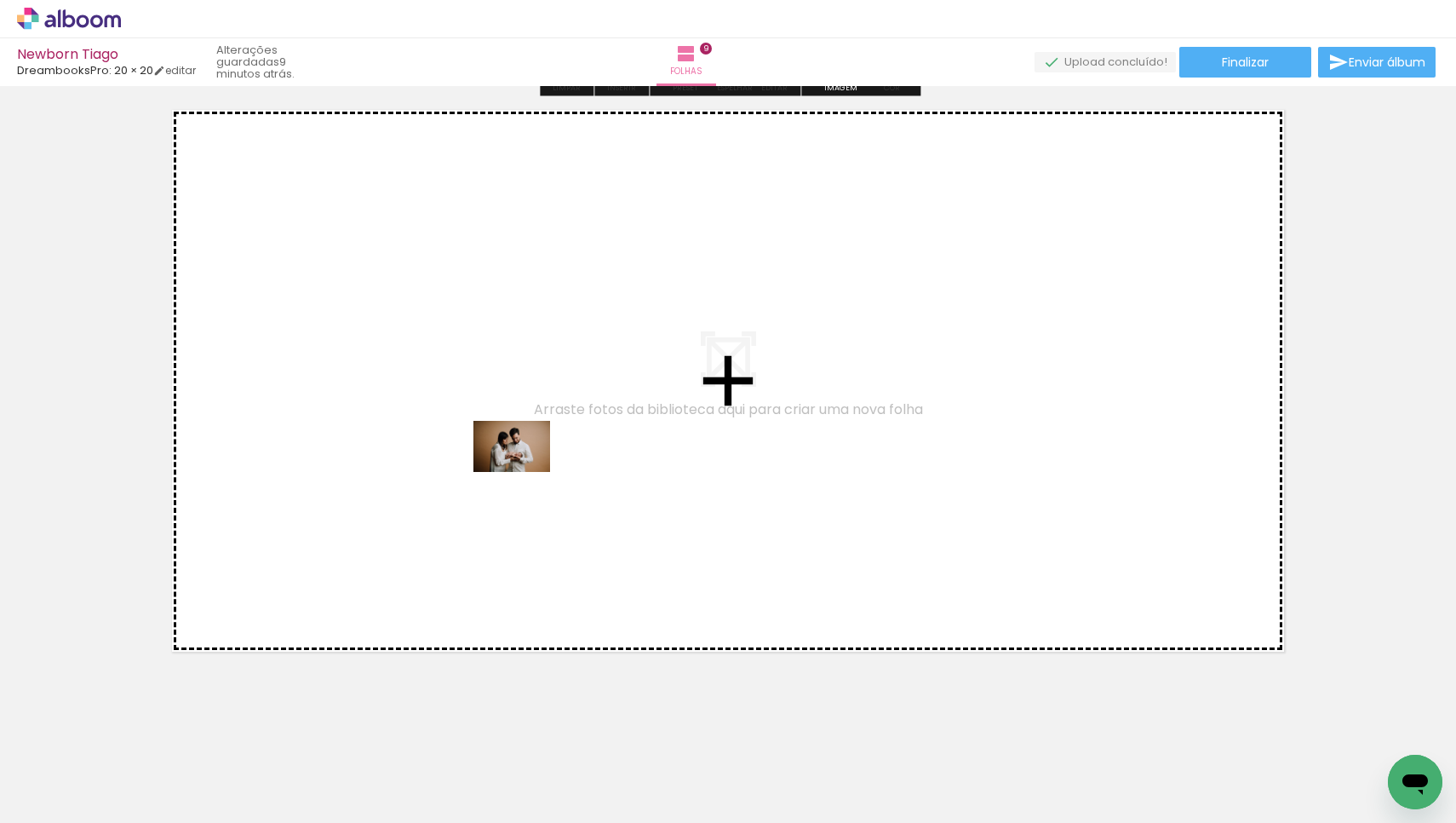
drag, startPoint x: 448, startPoint y: 758, endPoint x: 525, endPoint y: 472, distance: 296.2
click at [525, 472] on quentale-workspace at bounding box center [728, 411] width 1456 height 823
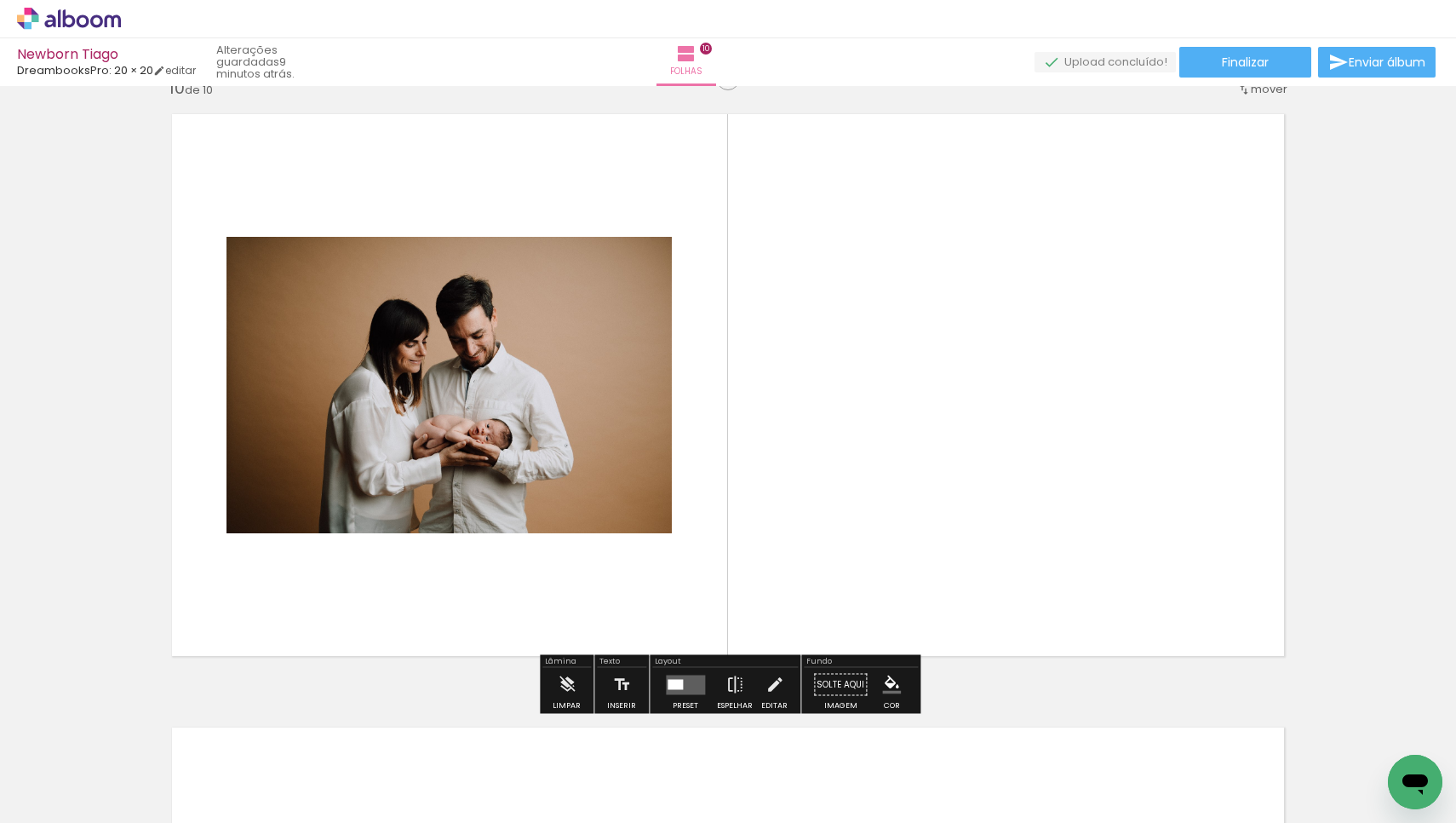
scroll to position [5547, 0]
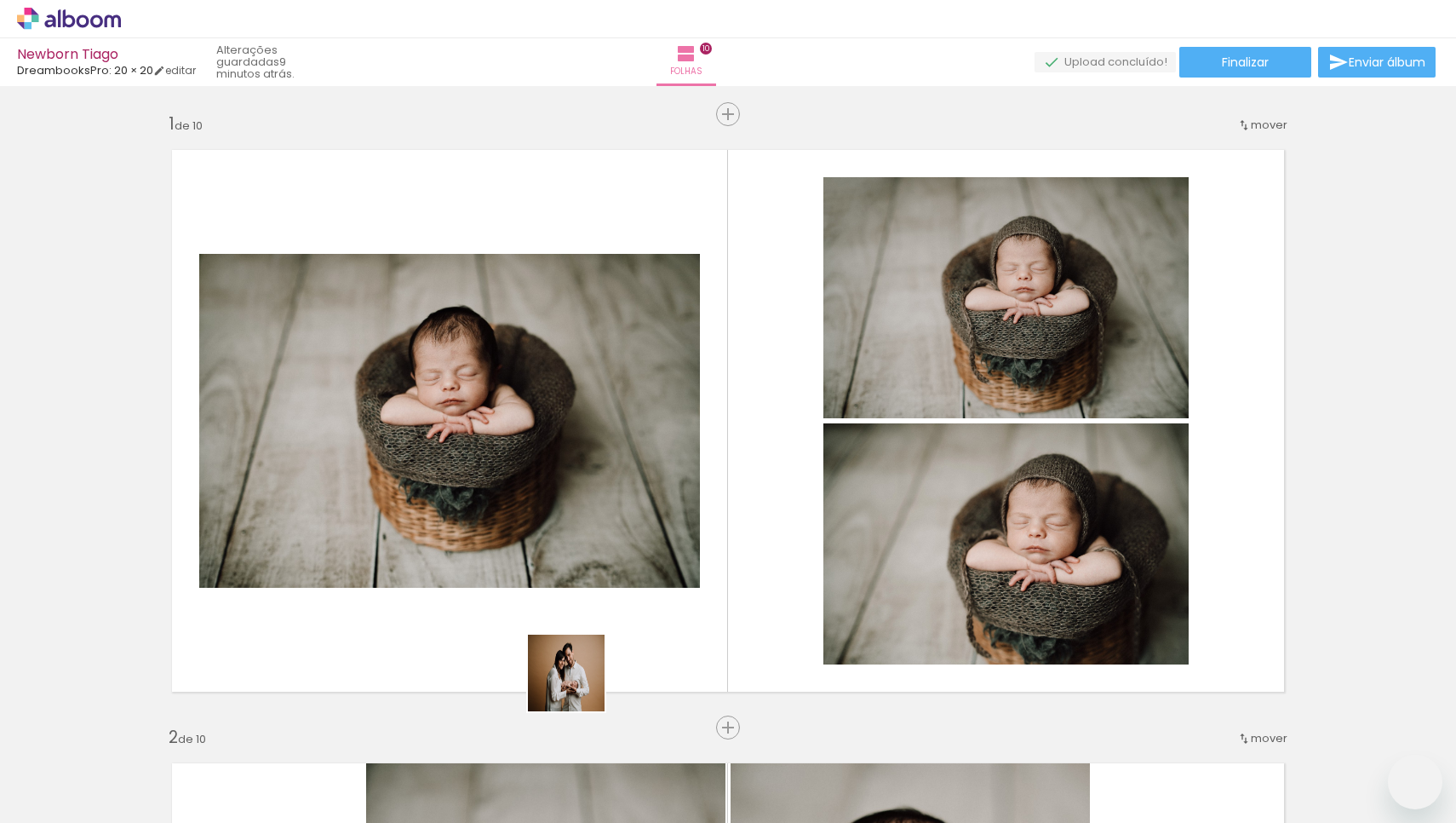
click at [737, 494] on quentale-workspace at bounding box center [728, 411] width 1456 height 823
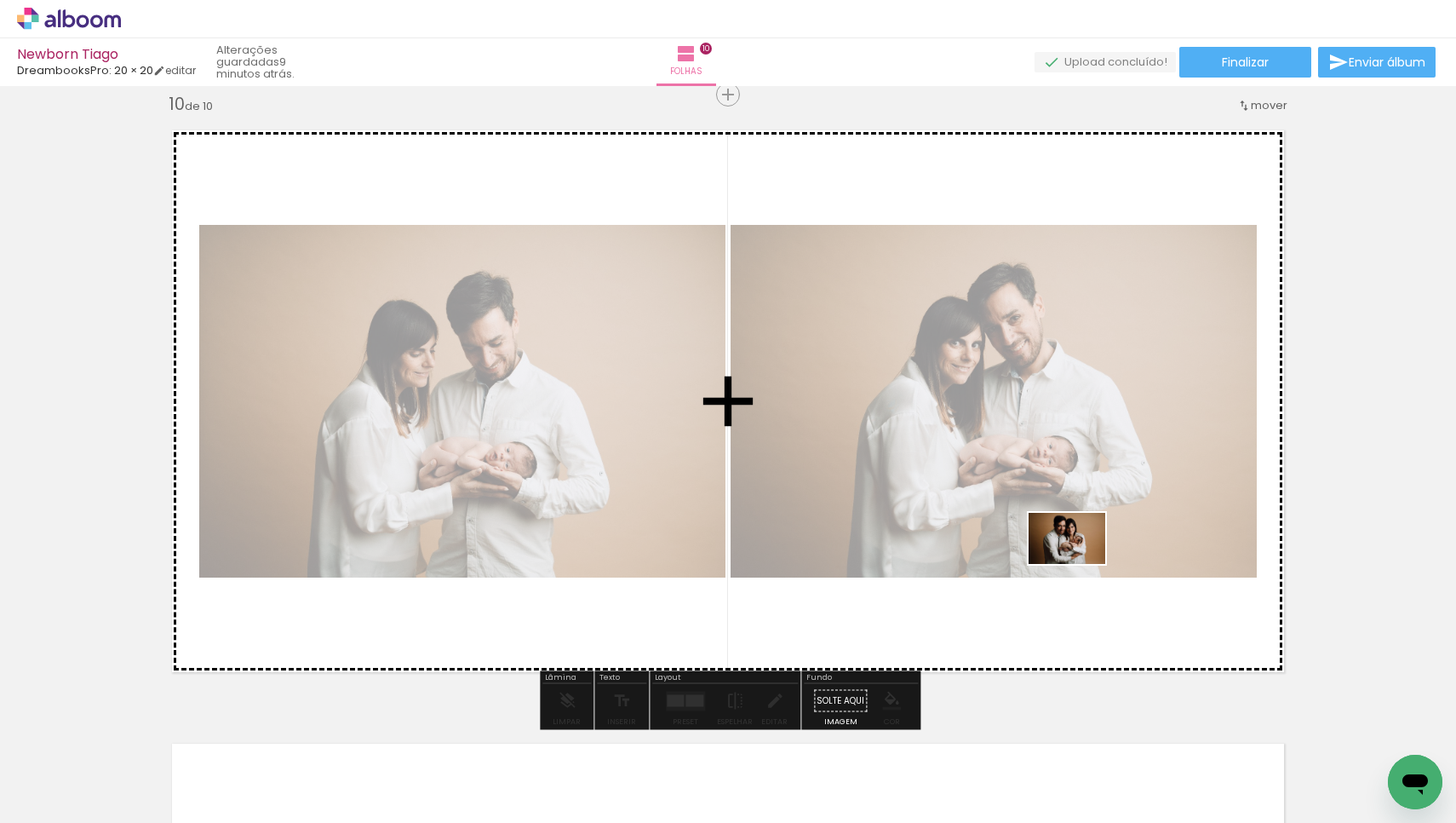
drag, startPoint x: 1023, startPoint y: 774, endPoint x: 1080, endPoint y: 564, distance: 217.6
click at [1080, 564] on quentale-workspace at bounding box center [728, 411] width 1456 height 823
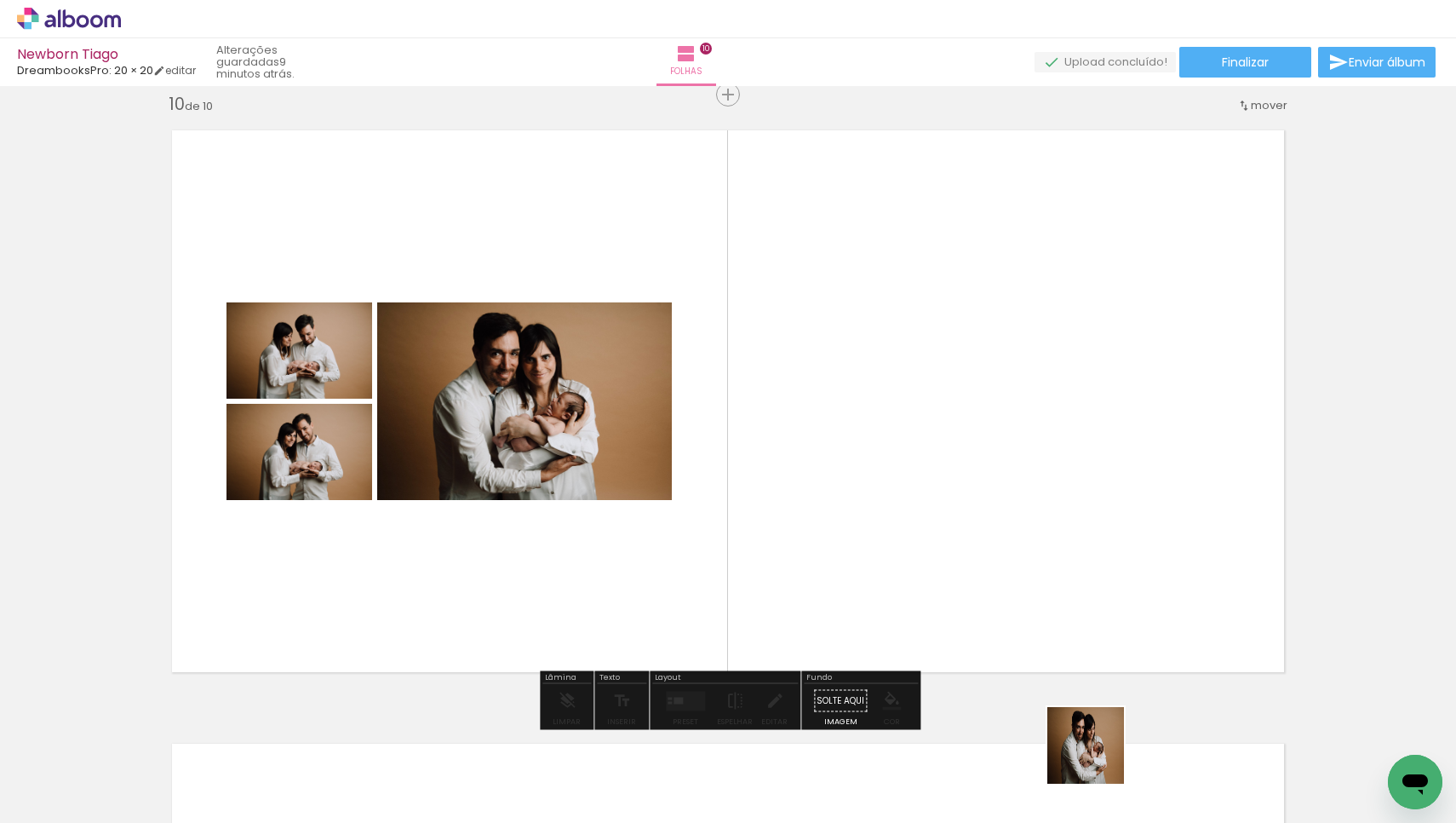
drag, startPoint x: 1099, startPoint y: 771, endPoint x: 1087, endPoint y: 530, distance: 241.3
click at [1087, 530] on quentale-workspace at bounding box center [728, 411] width 1456 height 823
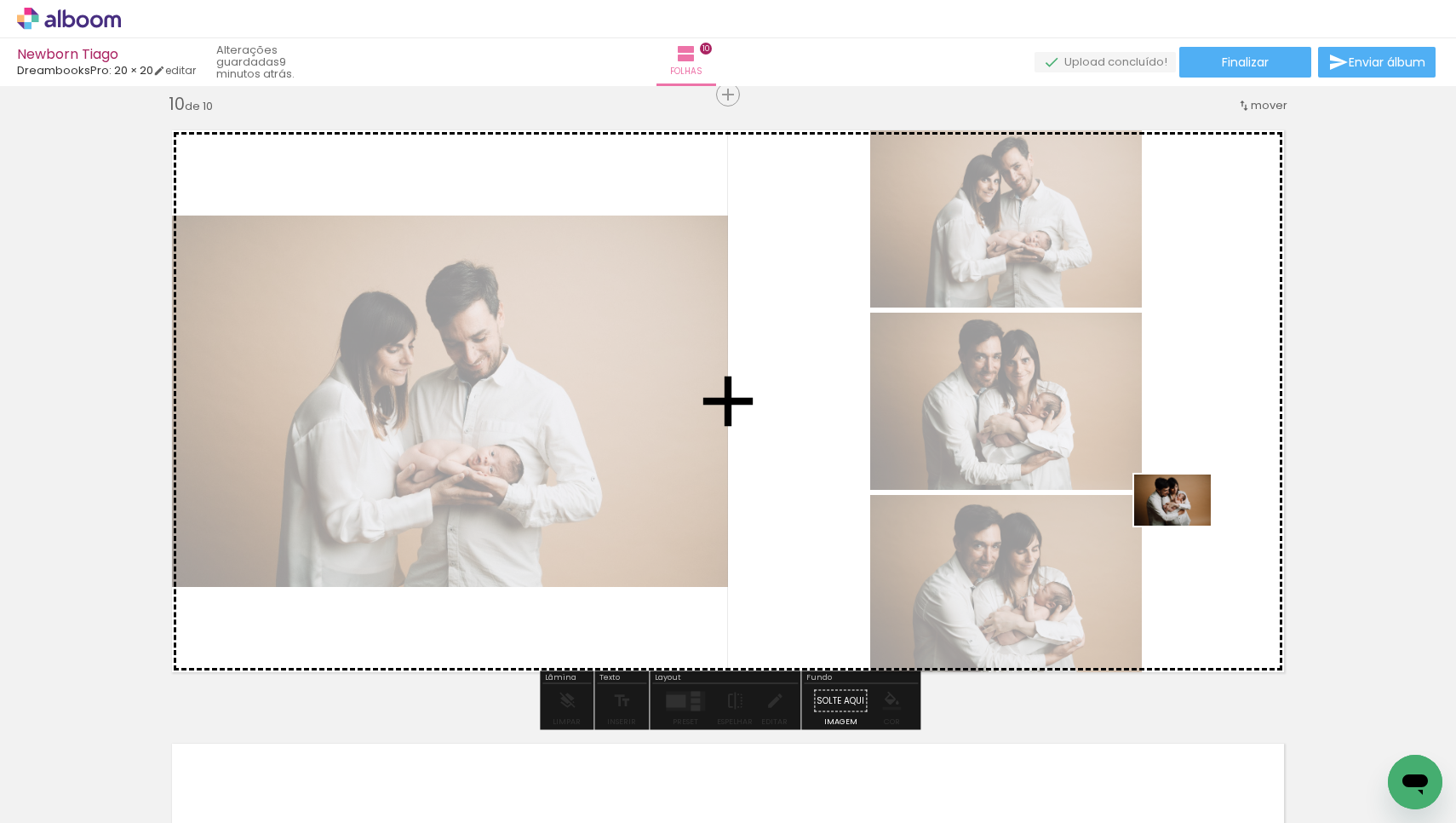
drag, startPoint x: 1204, startPoint y: 771, endPoint x: 1185, endPoint y: 526, distance: 245.7
click at [1185, 526] on quentale-workspace at bounding box center [728, 411] width 1456 height 823
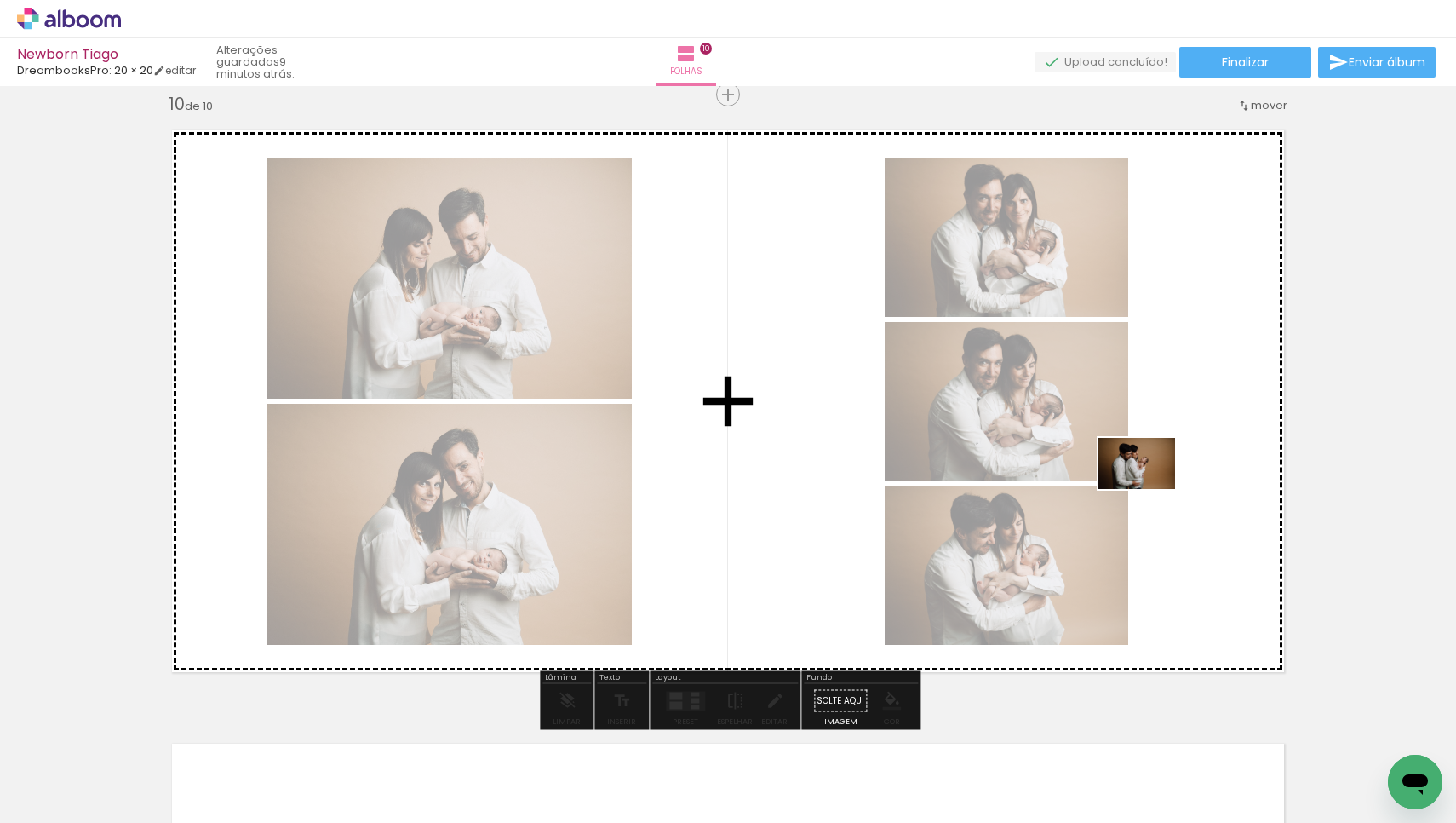
drag, startPoint x: 1289, startPoint y: 763, endPoint x: 1150, endPoint y: 489, distance: 307.2
click at [1150, 489] on quentale-workspace at bounding box center [728, 411] width 1456 height 823
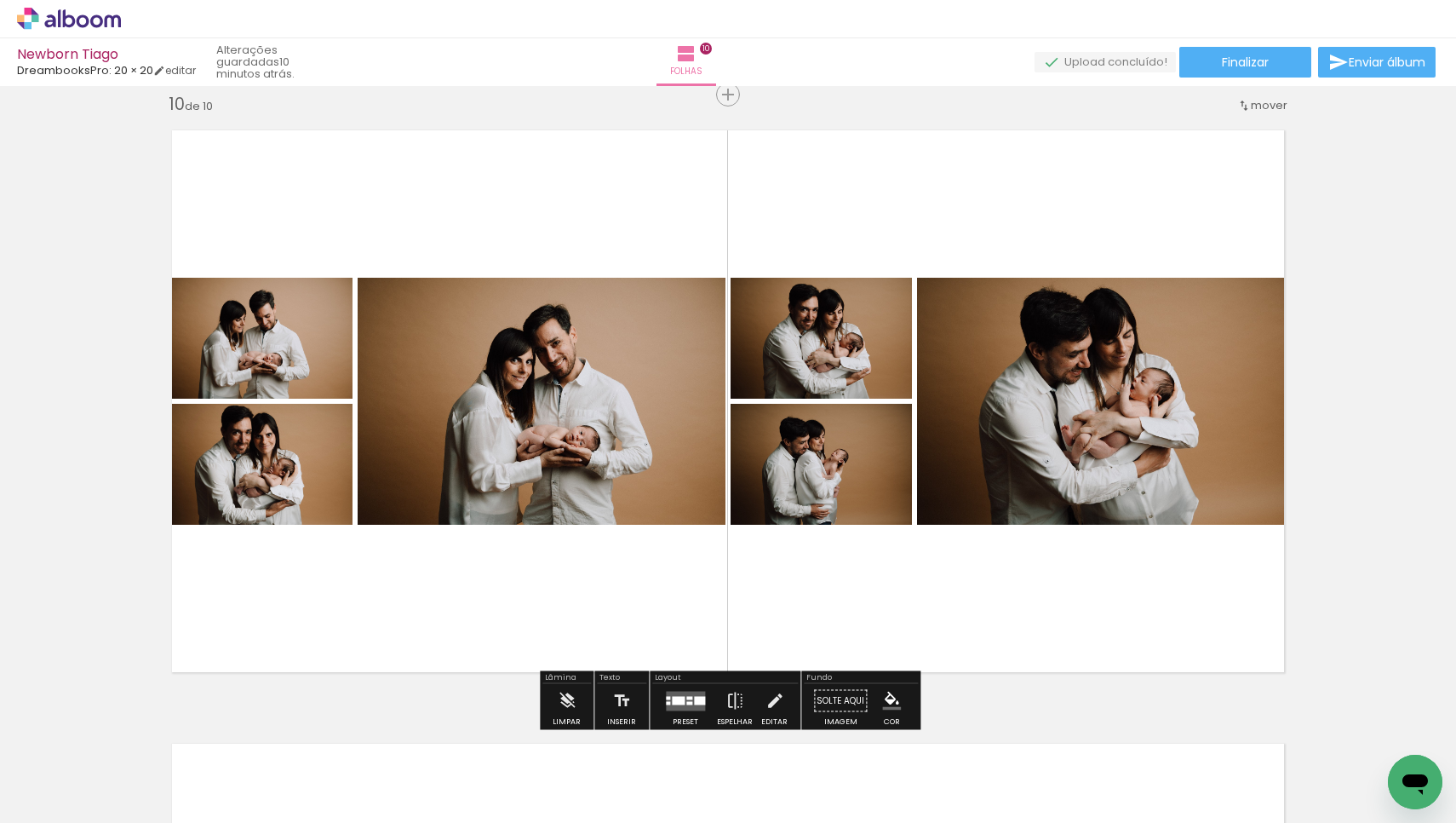
scroll to position [0, 2295]
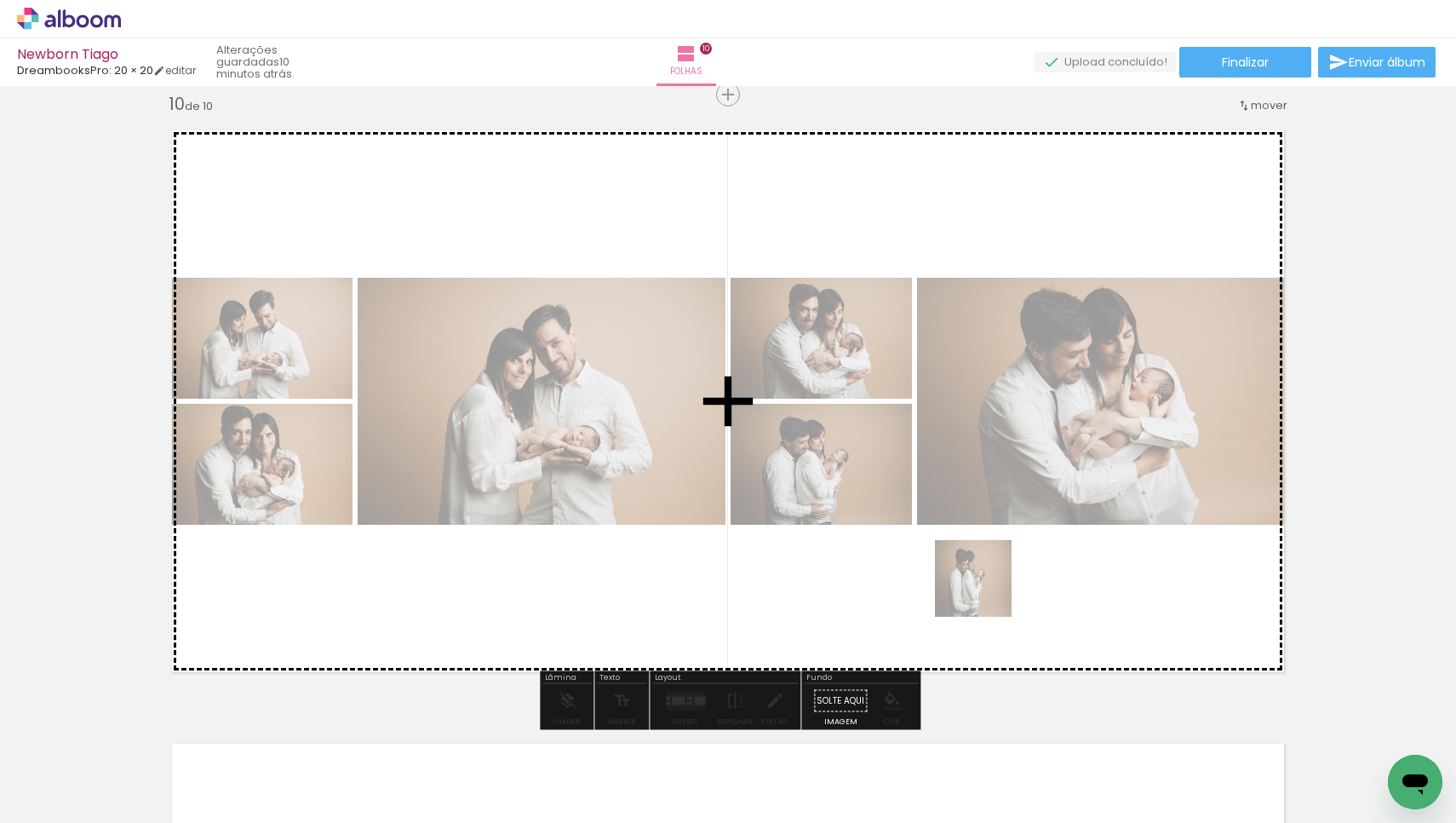
drag, startPoint x: 947, startPoint y: 779, endPoint x: 986, endPoint y: 591, distance: 192.0
click at [986, 591] on quentale-workspace at bounding box center [728, 411] width 1456 height 823
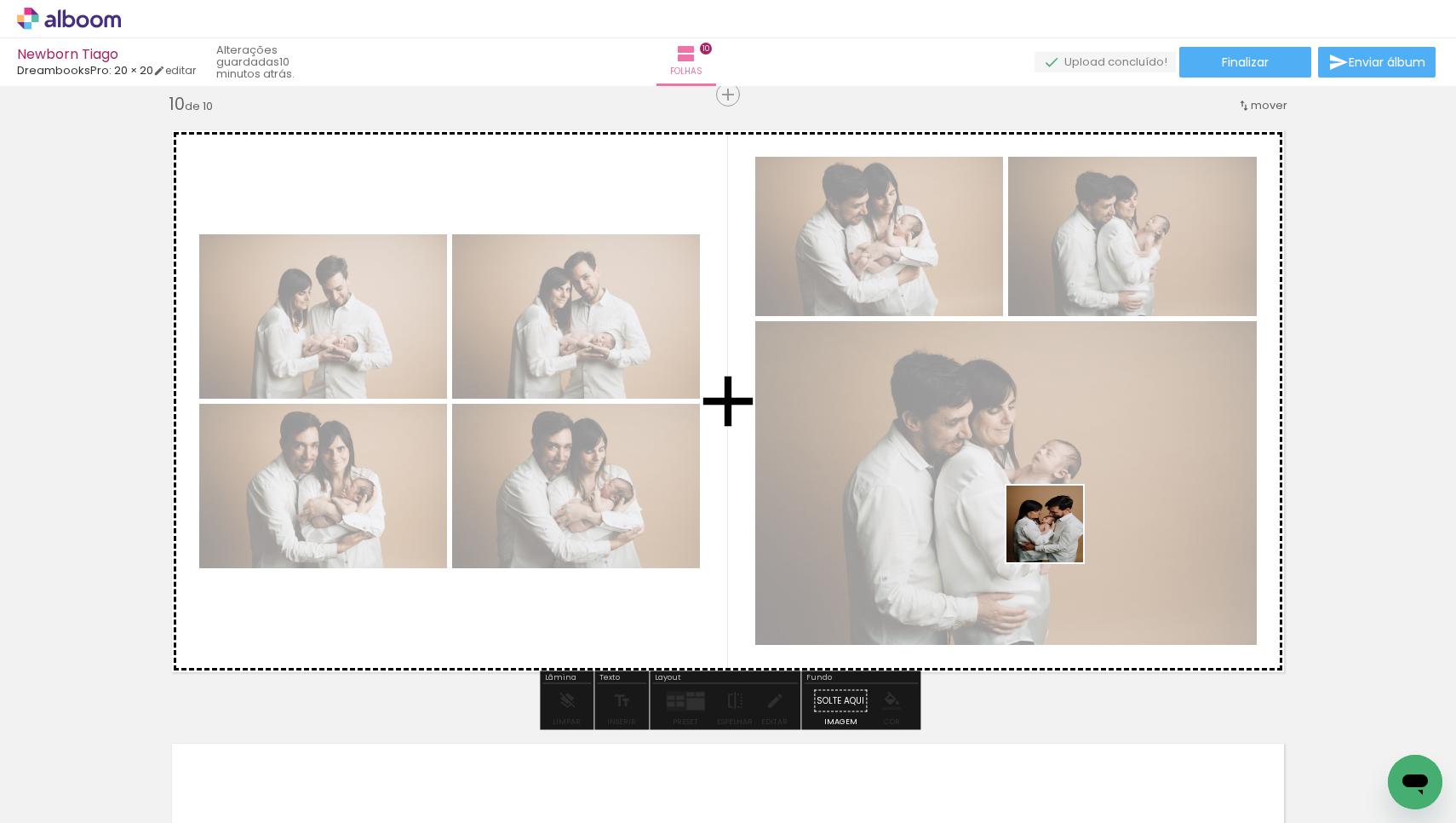
drag, startPoint x: 1026, startPoint y: 780, endPoint x: 1060, endPoint y: 532, distance: 250.3
click at [1060, 532] on quentale-workspace at bounding box center [728, 411] width 1456 height 823
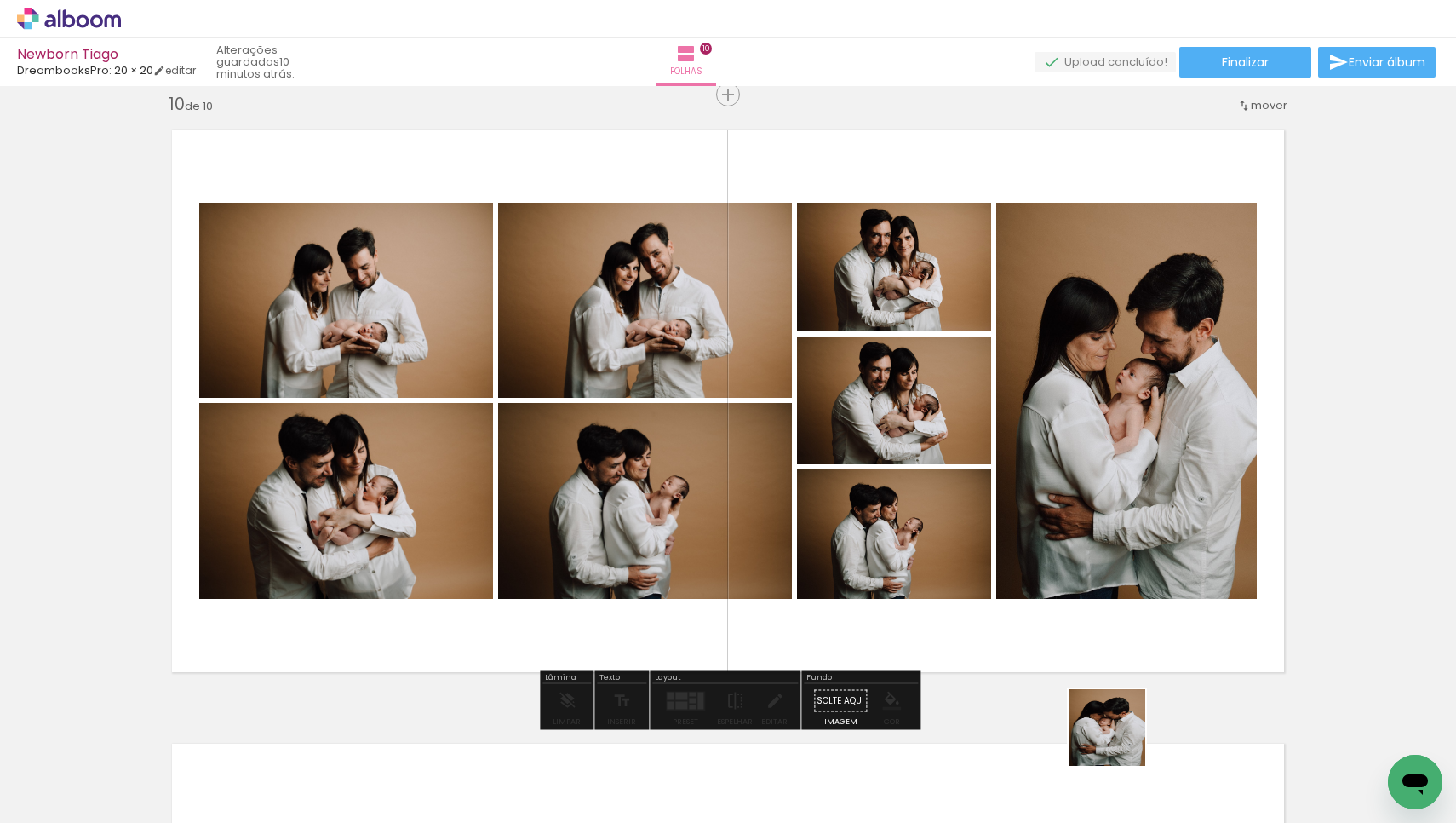
drag, startPoint x: 1120, startPoint y: 765, endPoint x: 1121, endPoint y: 599, distance: 166.0
click at [1121, 599] on quentale-workspace at bounding box center [728, 411] width 1456 height 823
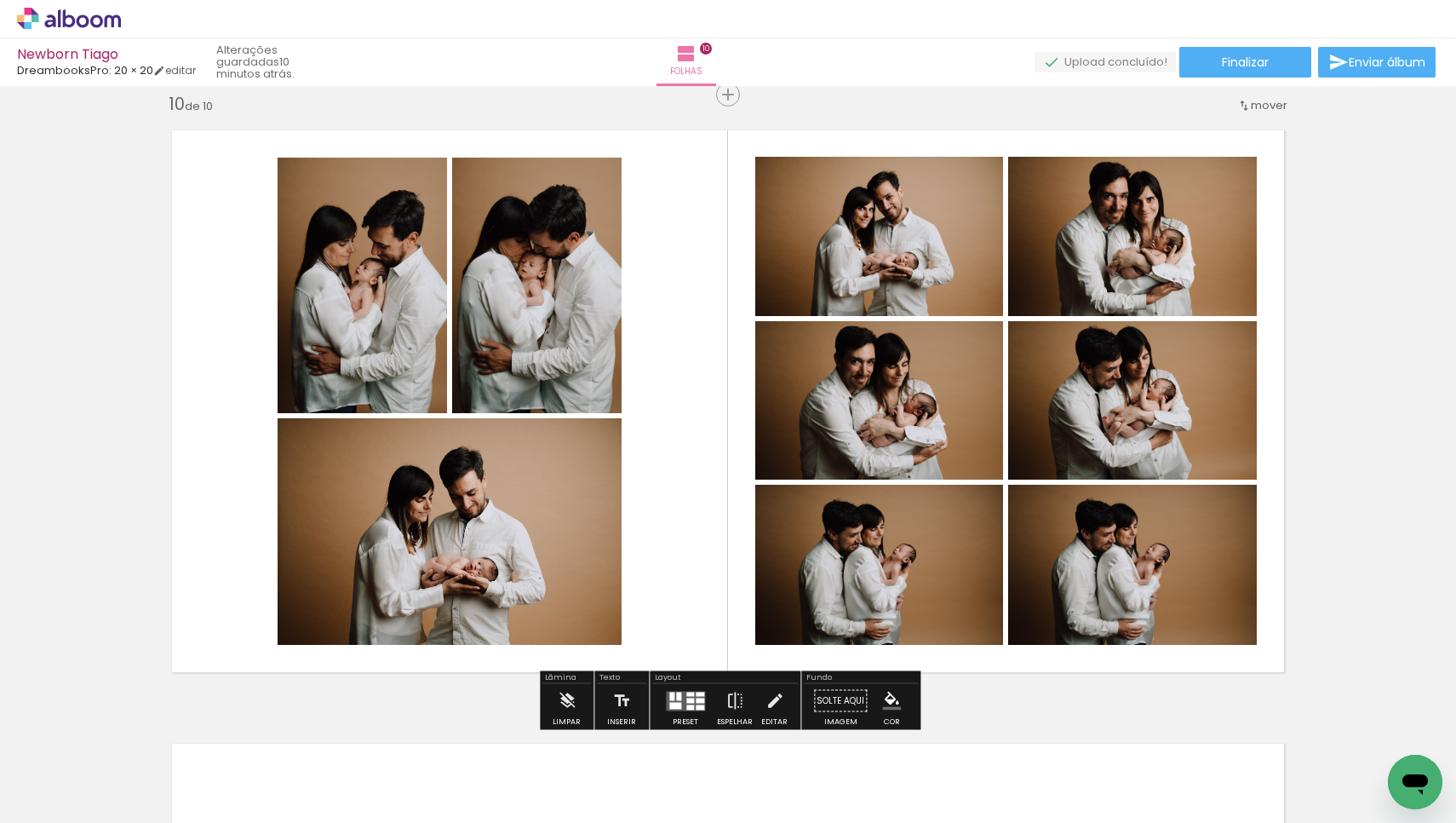
click at [690, 695] on div at bounding box center [690, 694] width 7 height 5
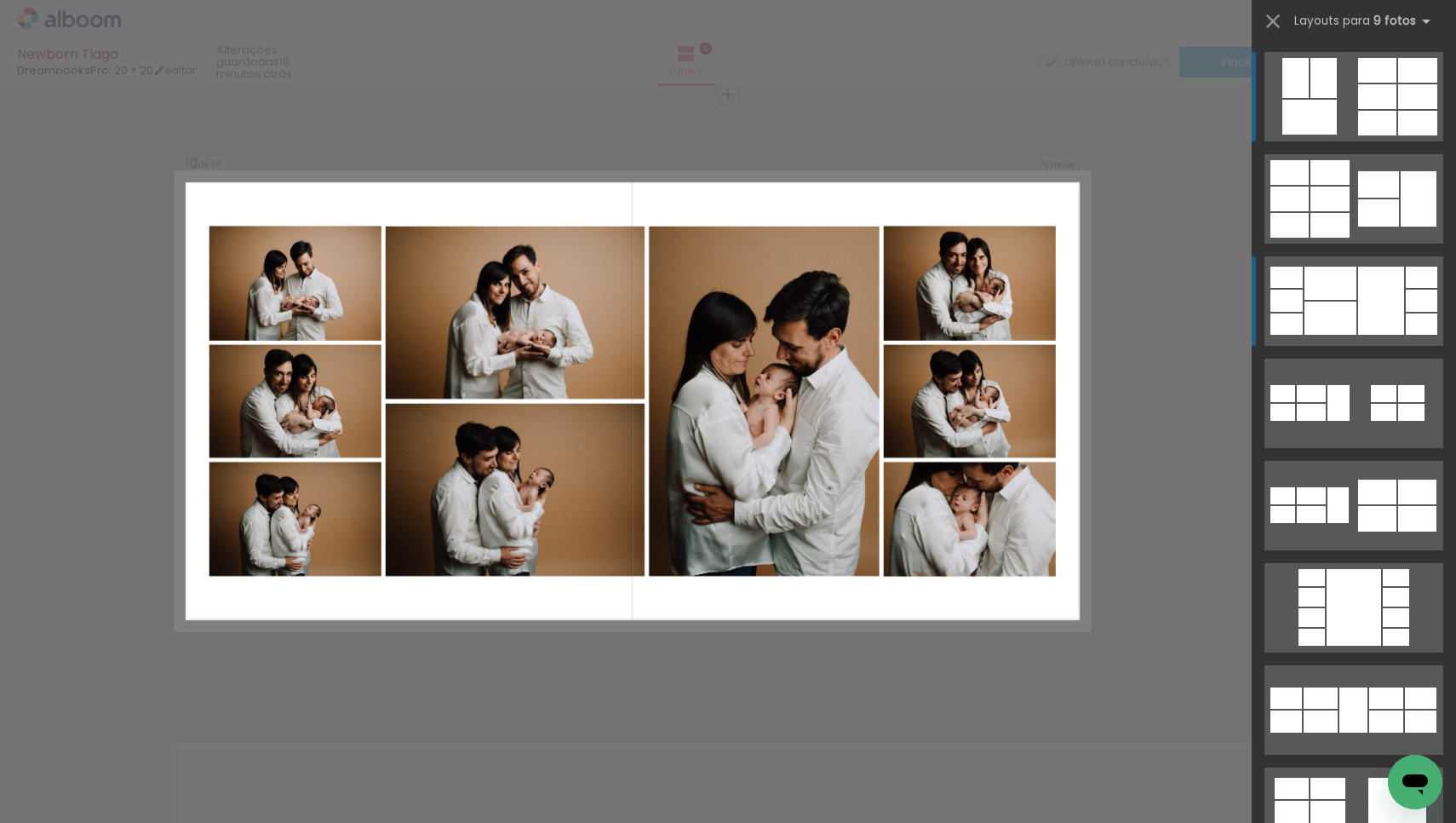
click at [1385, 291] on div at bounding box center [1382, 301] width 46 height 68
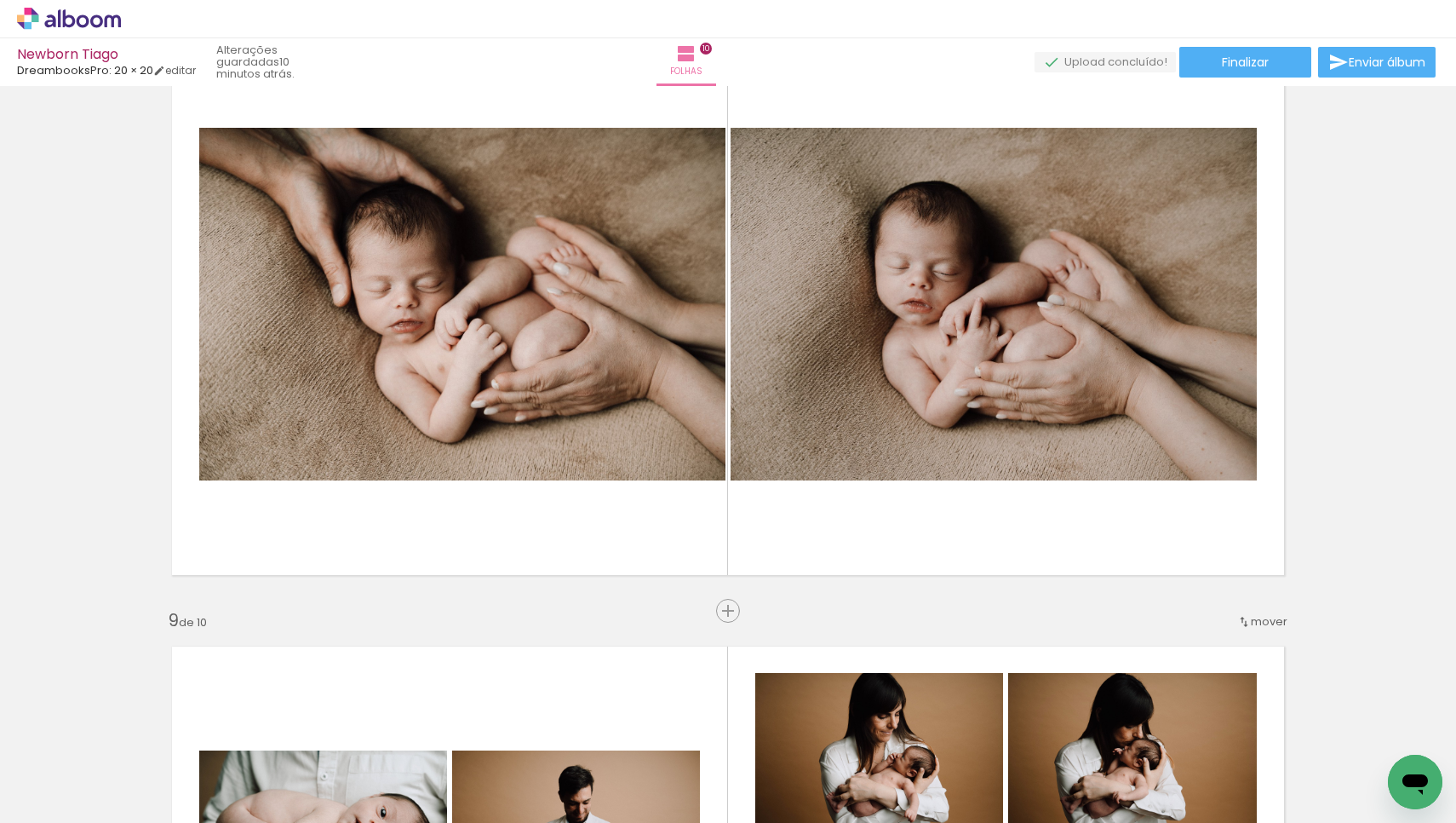
scroll to position [4404, 0]
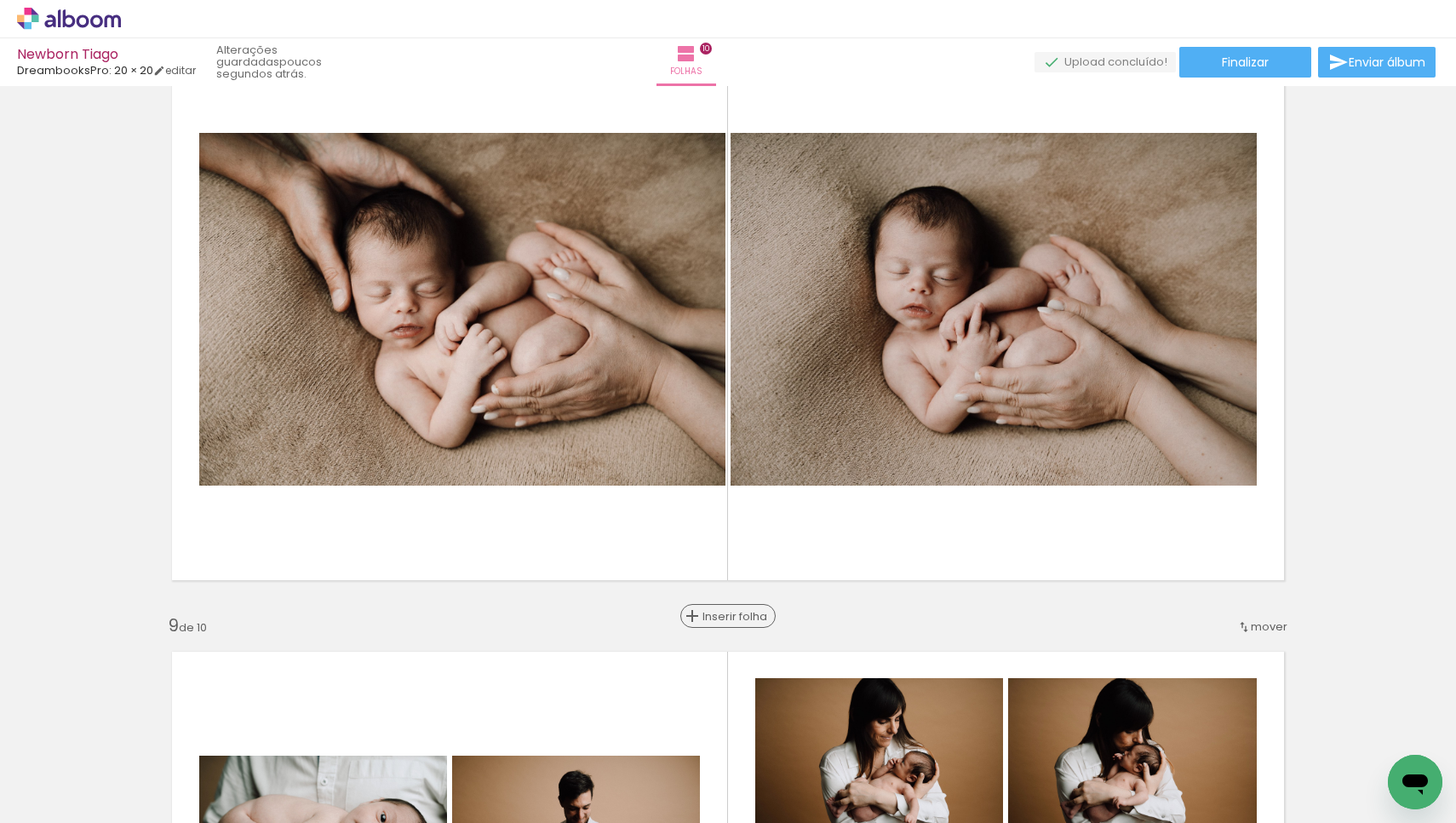
click at [730, 611] on span "Inserir folha" at bounding box center [736, 617] width 66 height 11
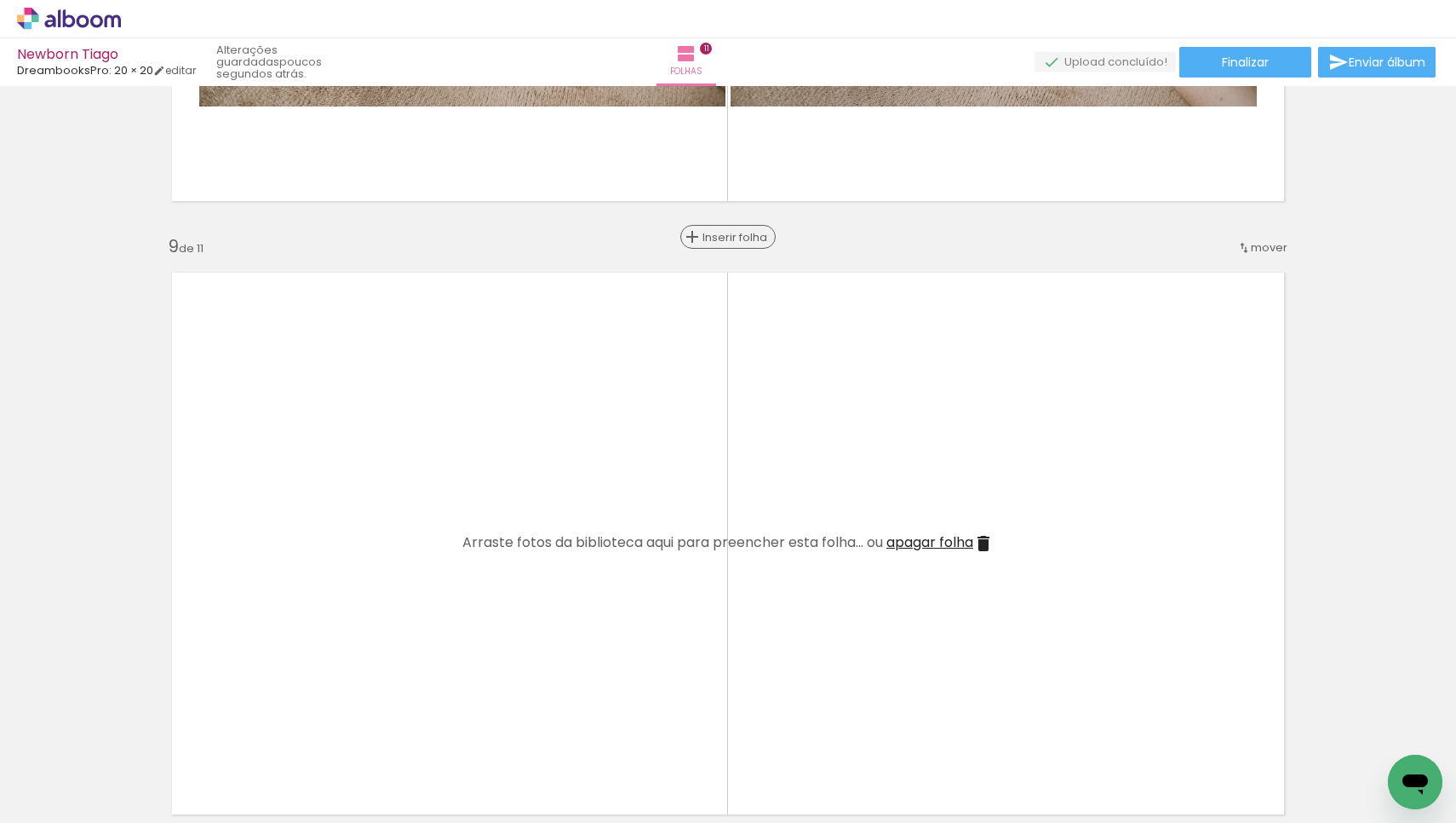
scroll to position [4841, 0]
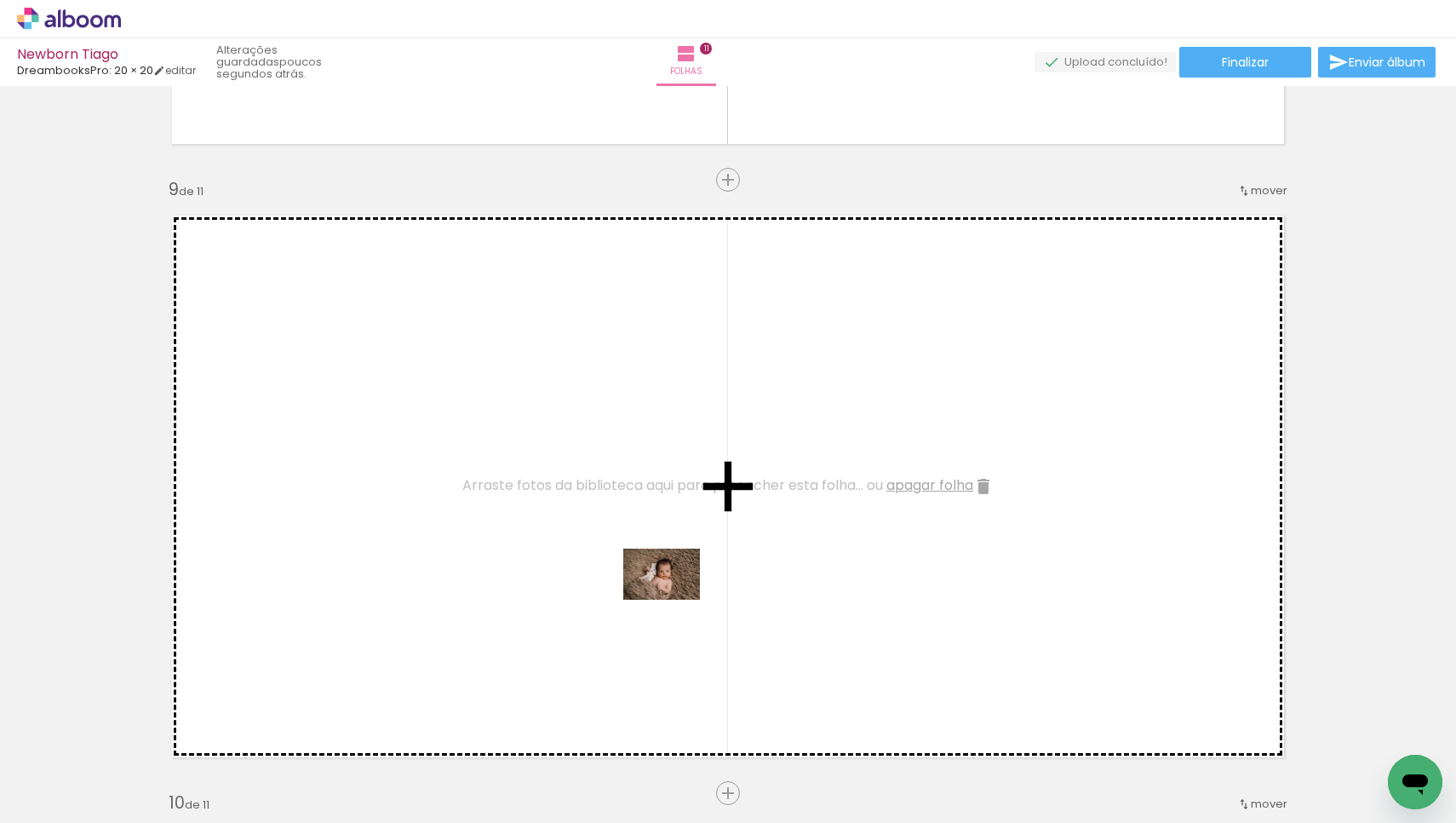
drag, startPoint x: 1119, startPoint y: 780, endPoint x: 674, endPoint y: 600, distance: 480.0
click at [674, 600] on quentale-workspace at bounding box center [728, 411] width 1456 height 823
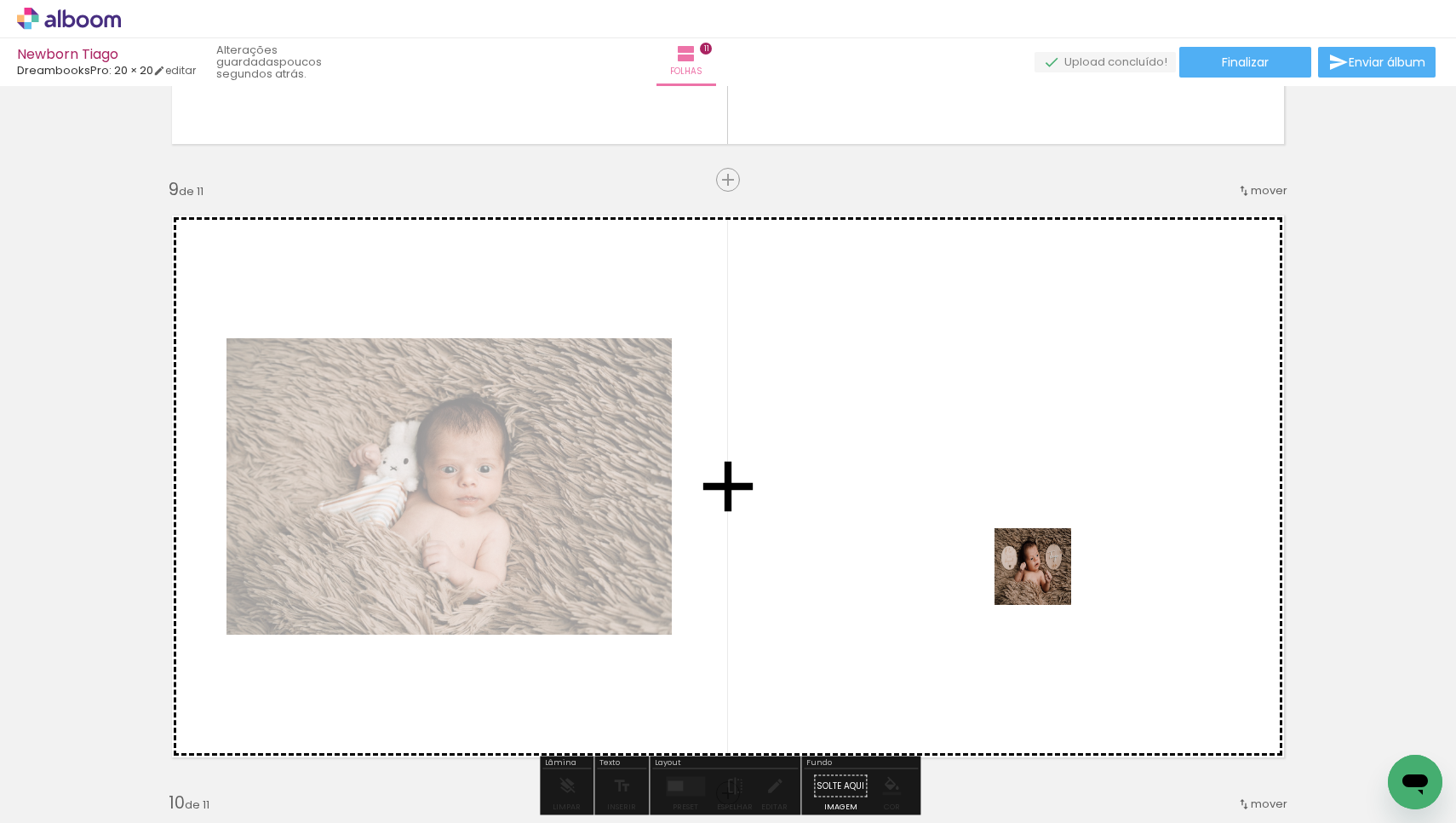
drag, startPoint x: 1232, startPoint y: 776, endPoint x: 1046, endPoint y: 579, distance: 270.9
click at [1046, 579] on quentale-workspace at bounding box center [728, 411] width 1456 height 823
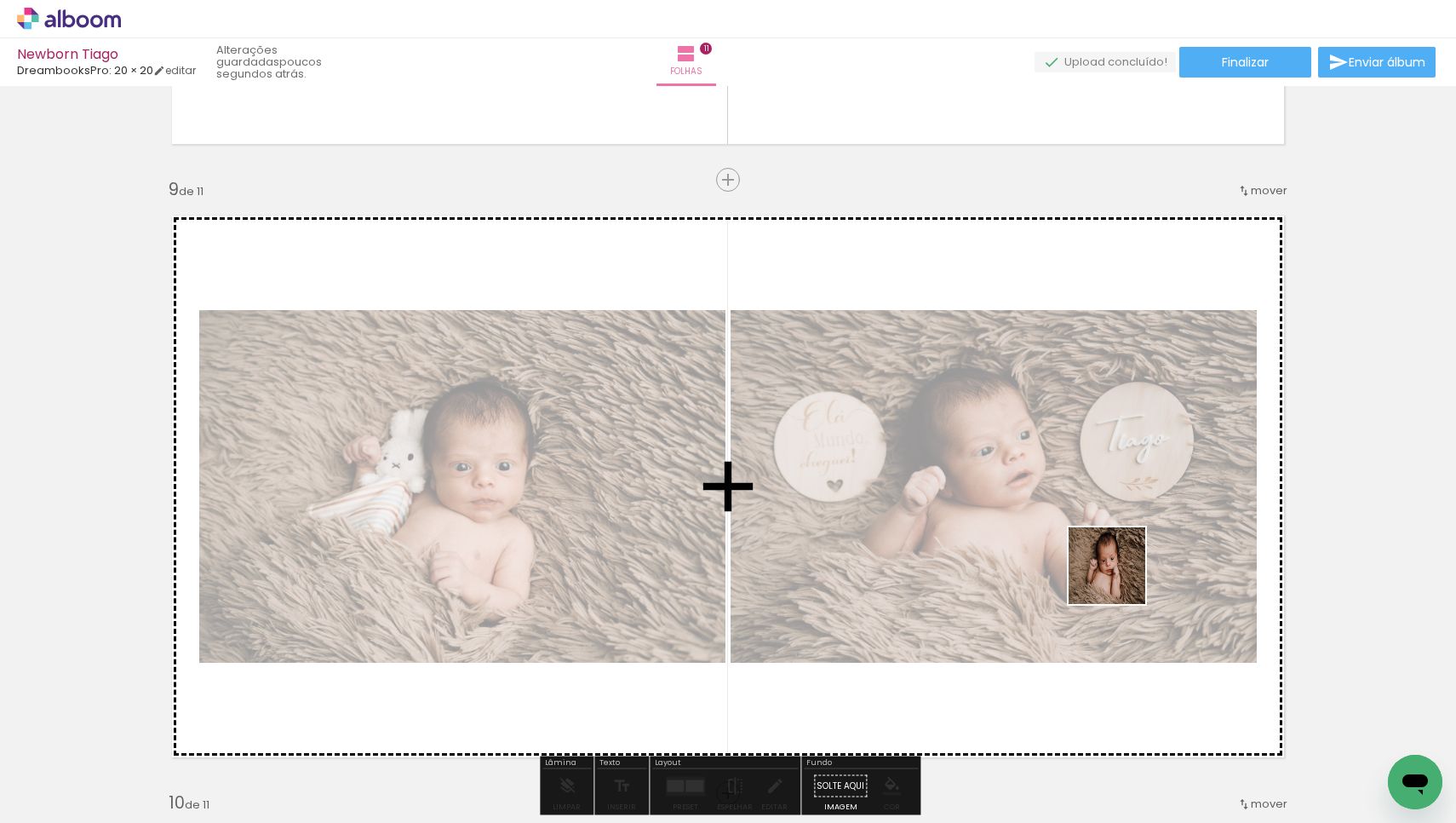
drag, startPoint x: 1333, startPoint y: 773, endPoint x: 1120, endPoint y: 578, distance: 288.8
click at [1120, 578] on quentale-workspace at bounding box center [728, 411] width 1456 height 823
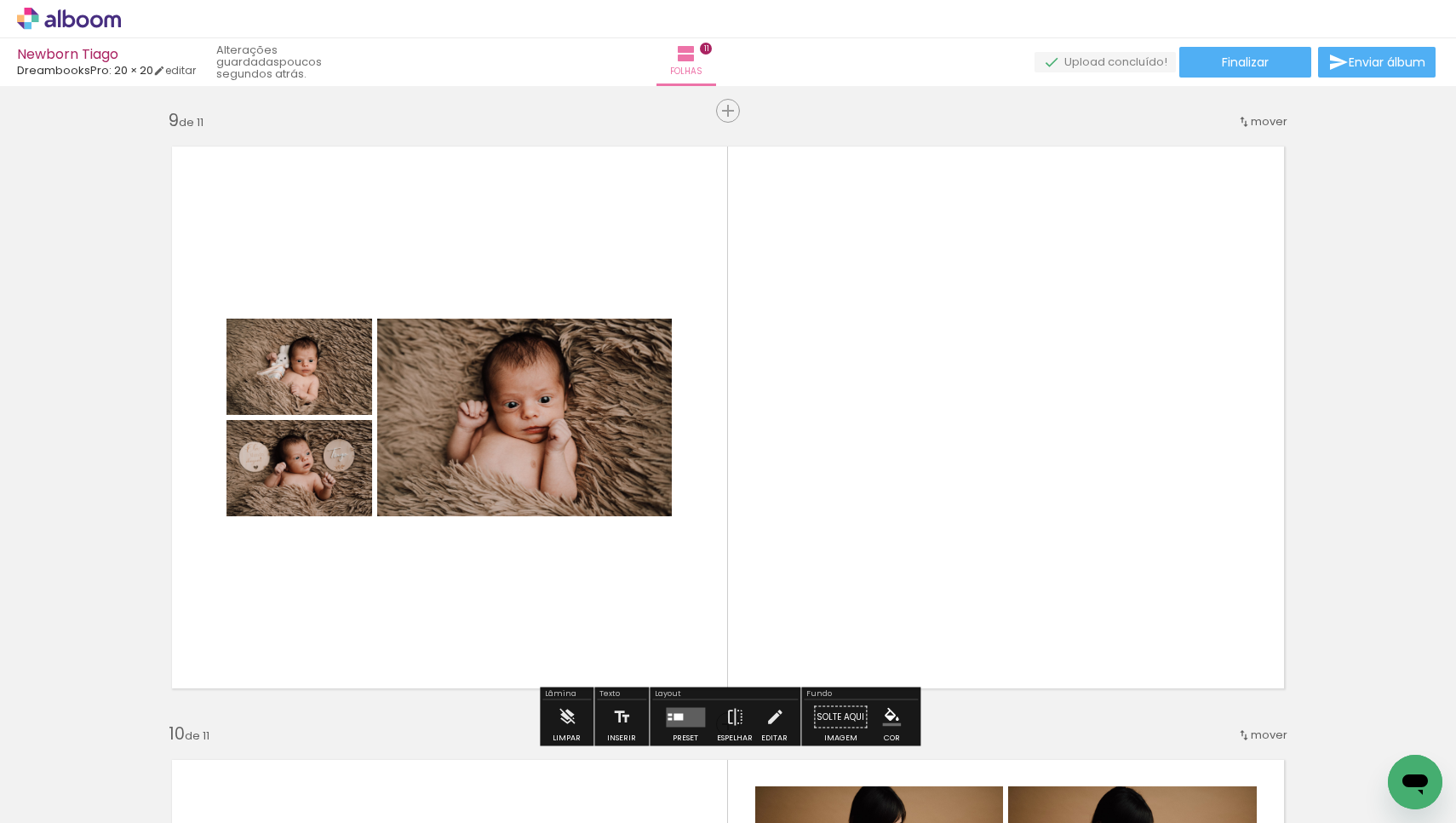
scroll to position [4910, 0]
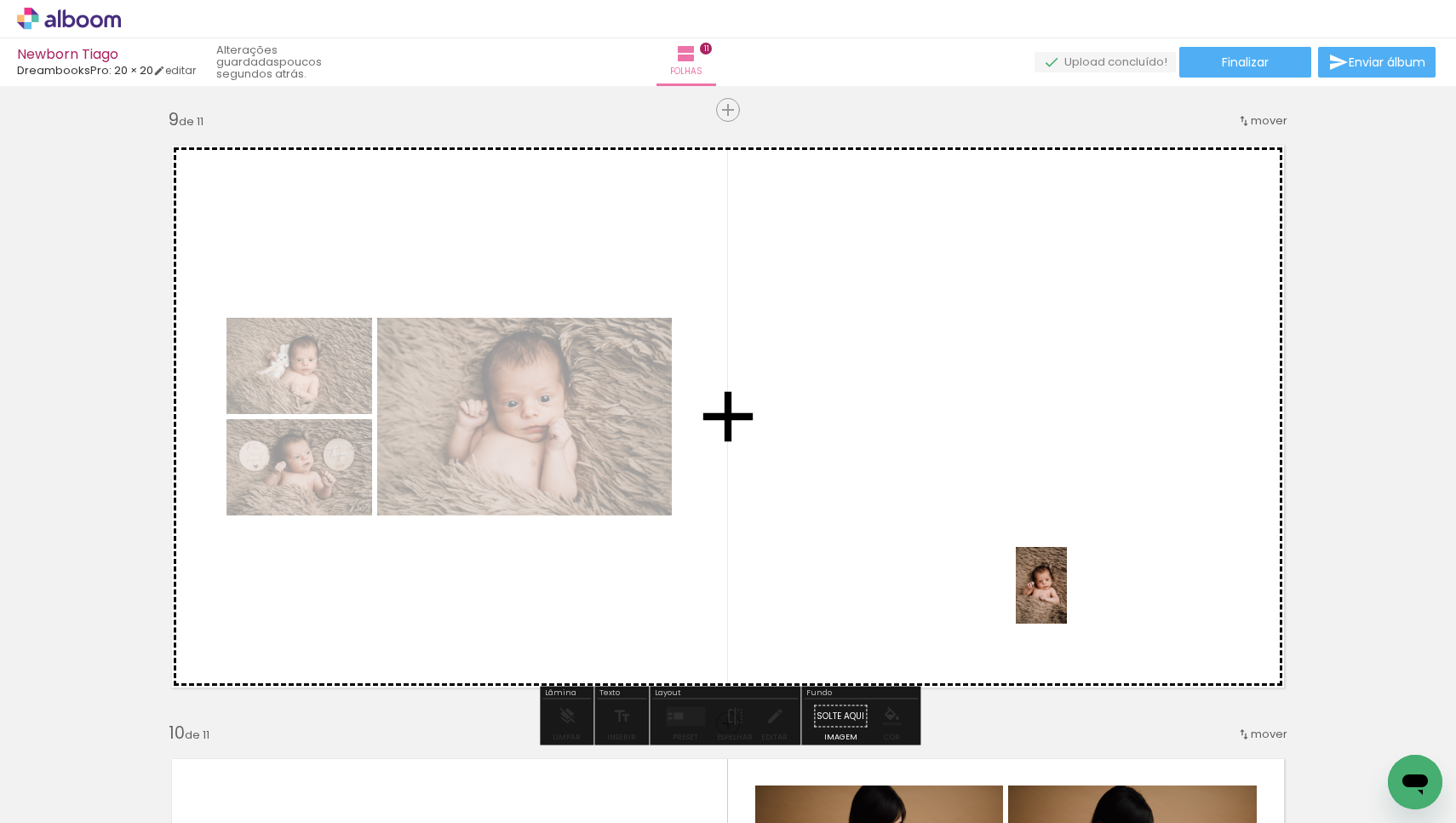
drag, startPoint x: 1391, startPoint y: 740, endPoint x: 1067, endPoint y: 598, distance: 353.8
click at [1067, 598] on quentale-workspace at bounding box center [728, 411] width 1456 height 823
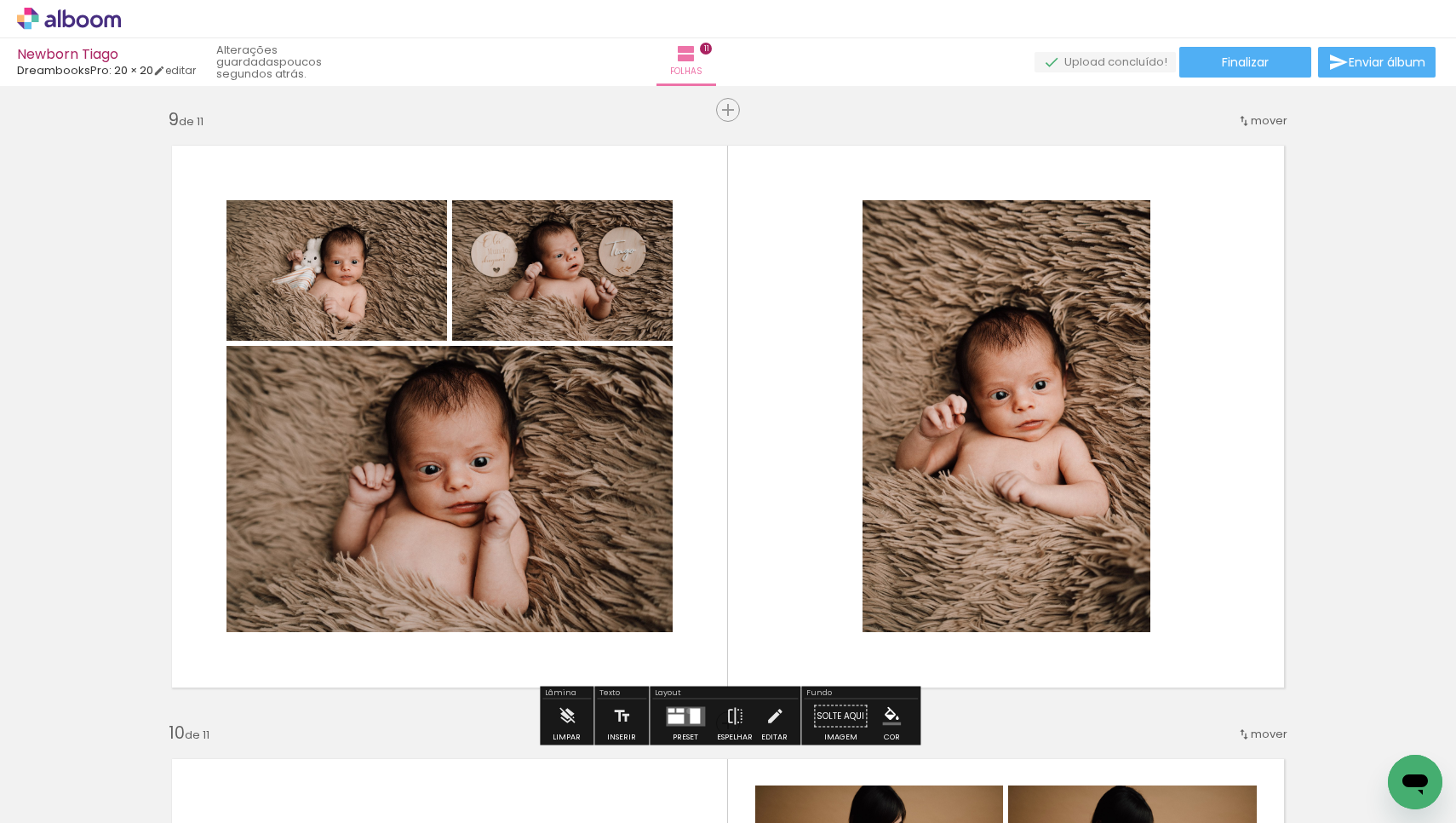
click at [685, 710] on quentale-layouter at bounding box center [685, 716] width 39 height 19
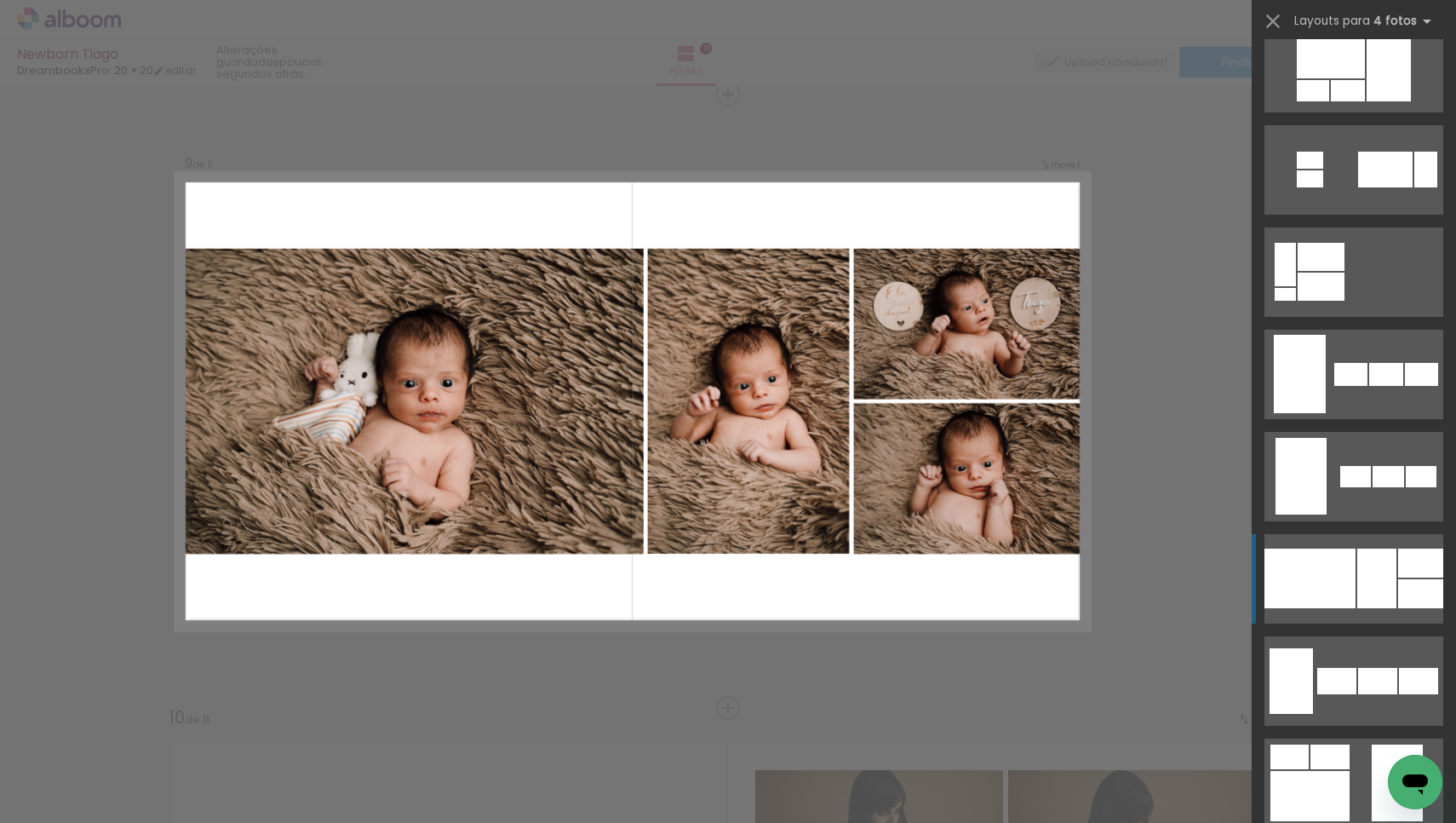
scroll to position [951, 0]
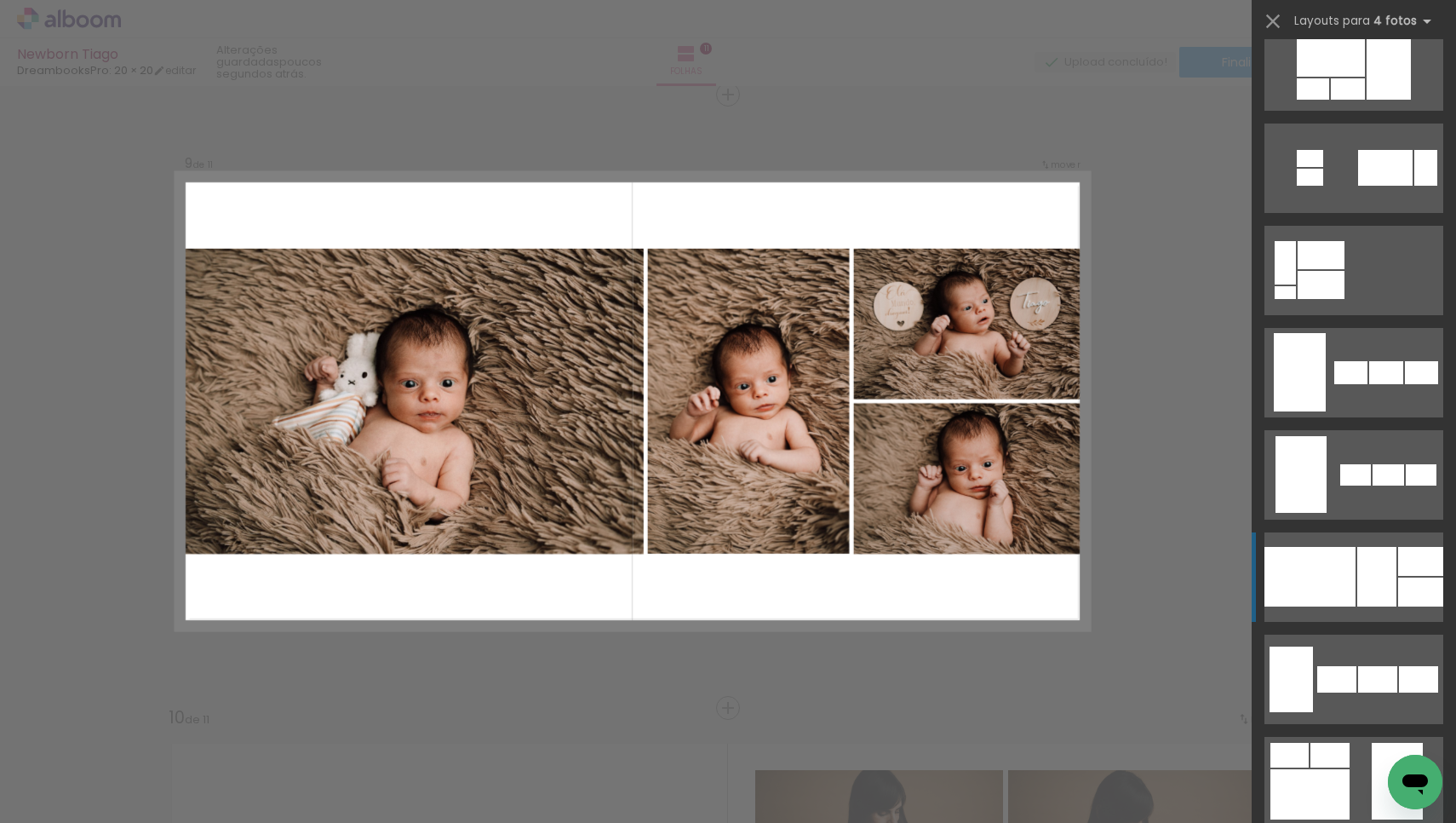
click at [1355, 575] on div at bounding box center [1310, 576] width 91 height 60
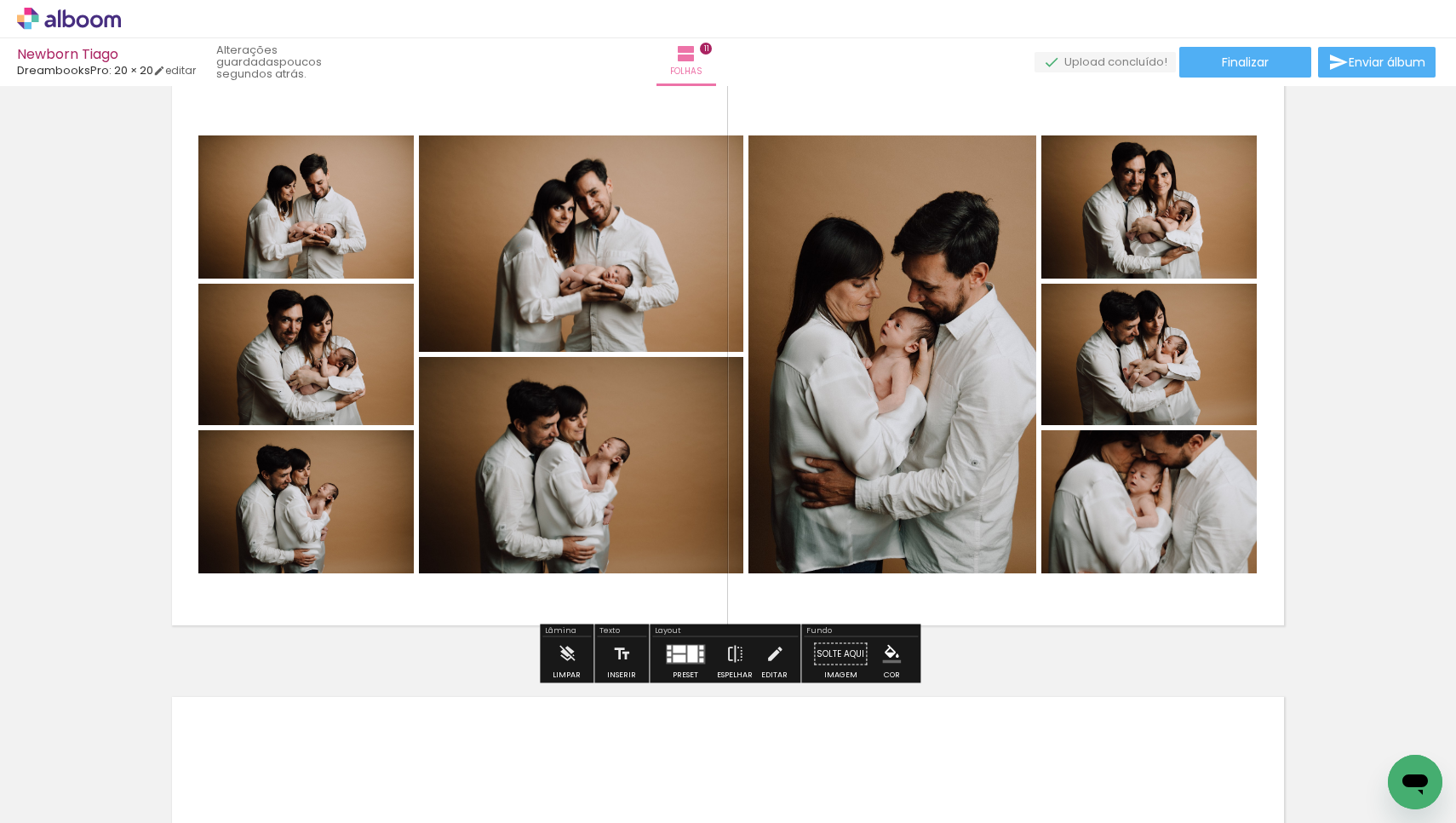
scroll to position [6173, 0]
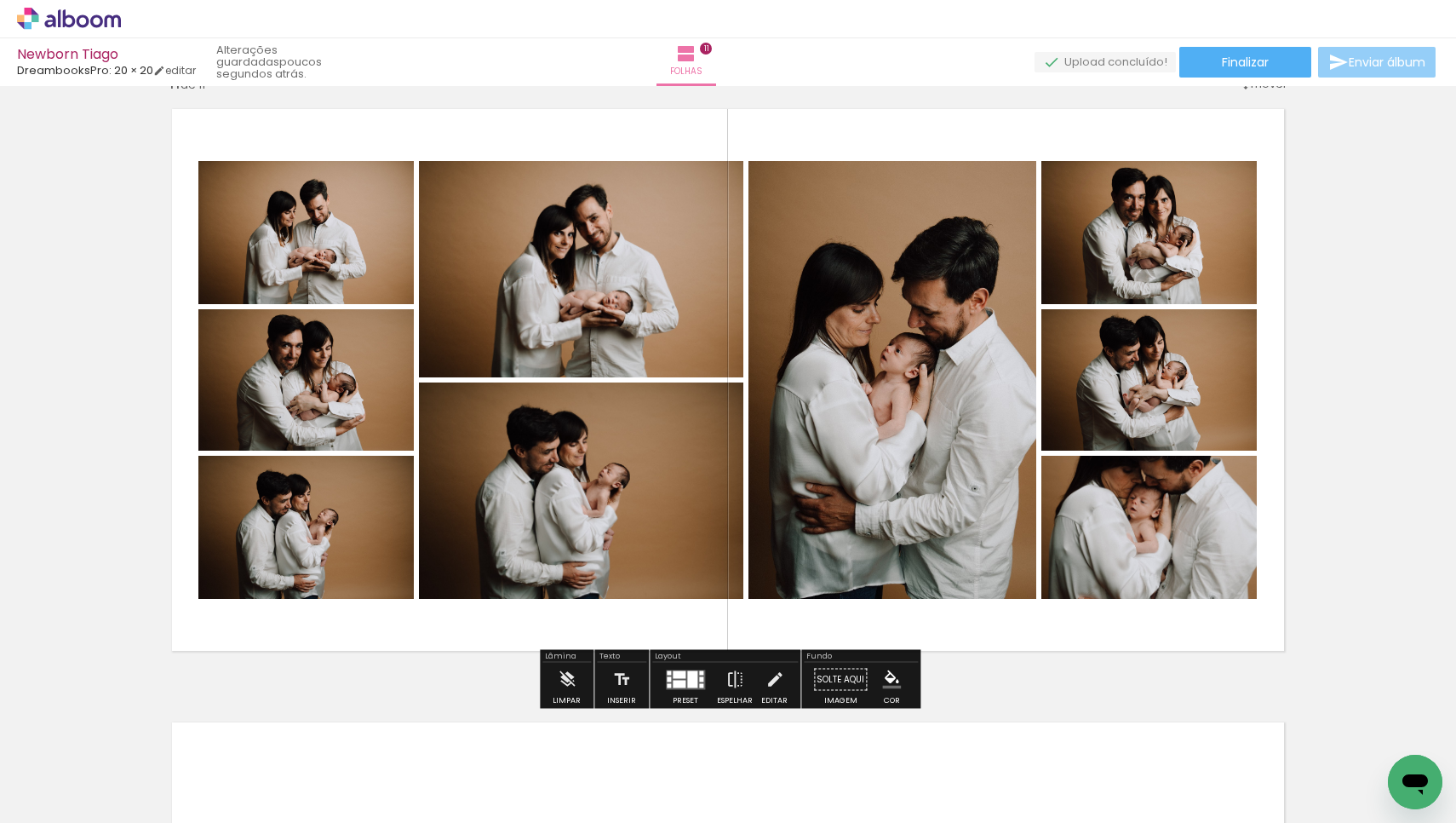
click at [1326, 73] on paper-button "Enviar álbum" at bounding box center [1377, 61] width 117 height 30
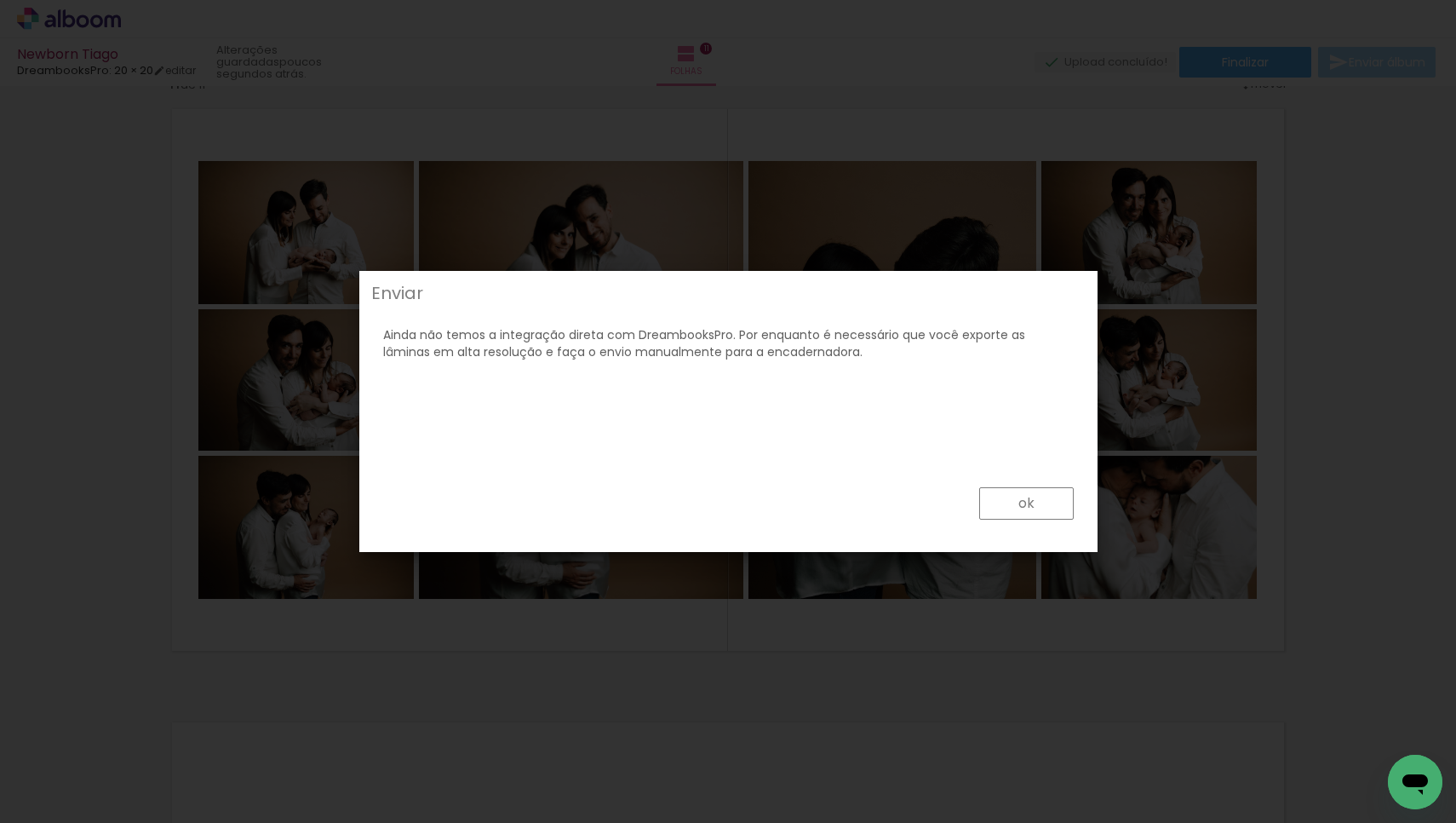
click at [1029, 489] on paper-button "ok" at bounding box center [1027, 503] width 94 height 32
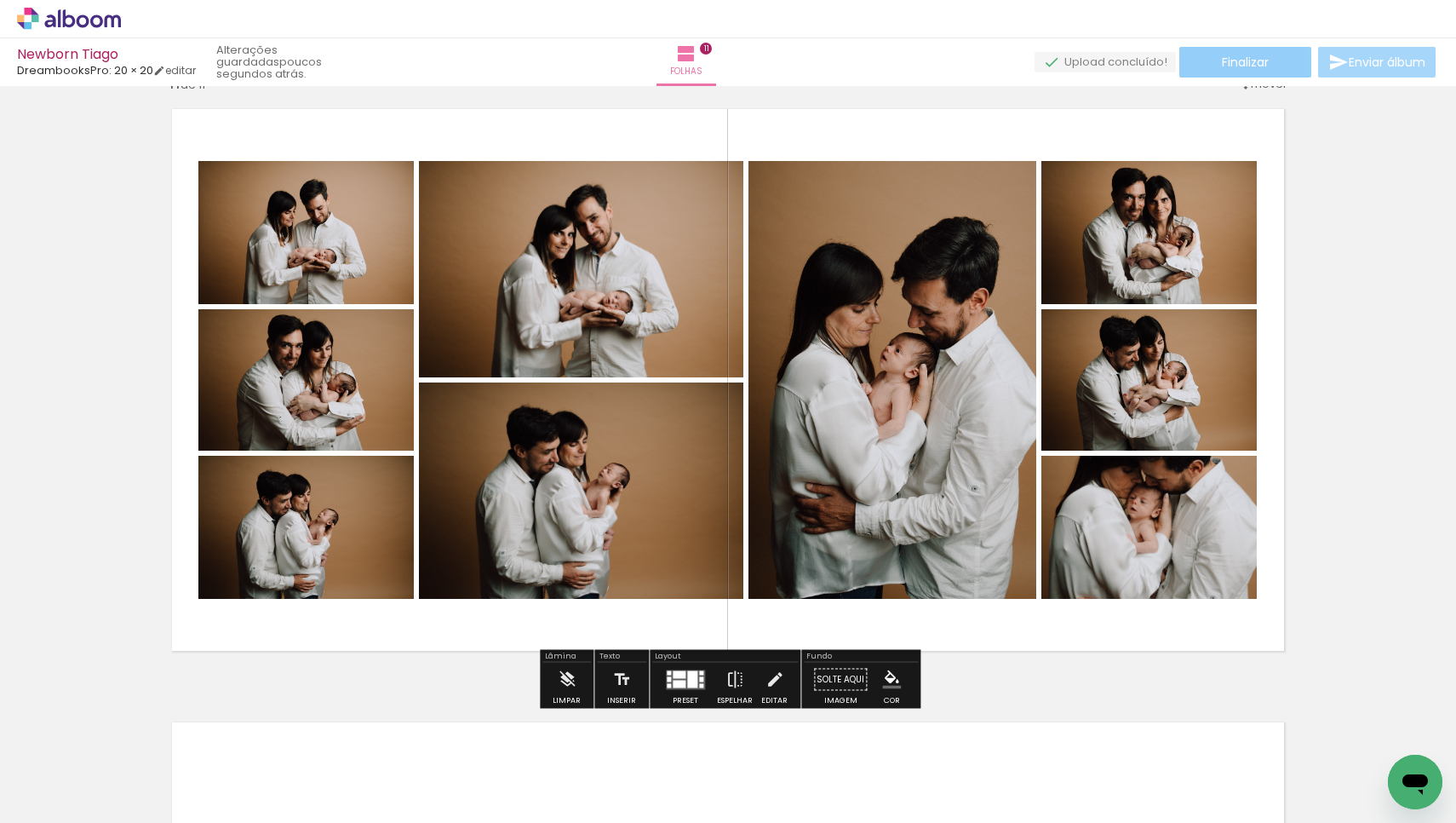
click at [1198, 62] on paper-button "Finalizar" at bounding box center [1246, 61] width 132 height 30
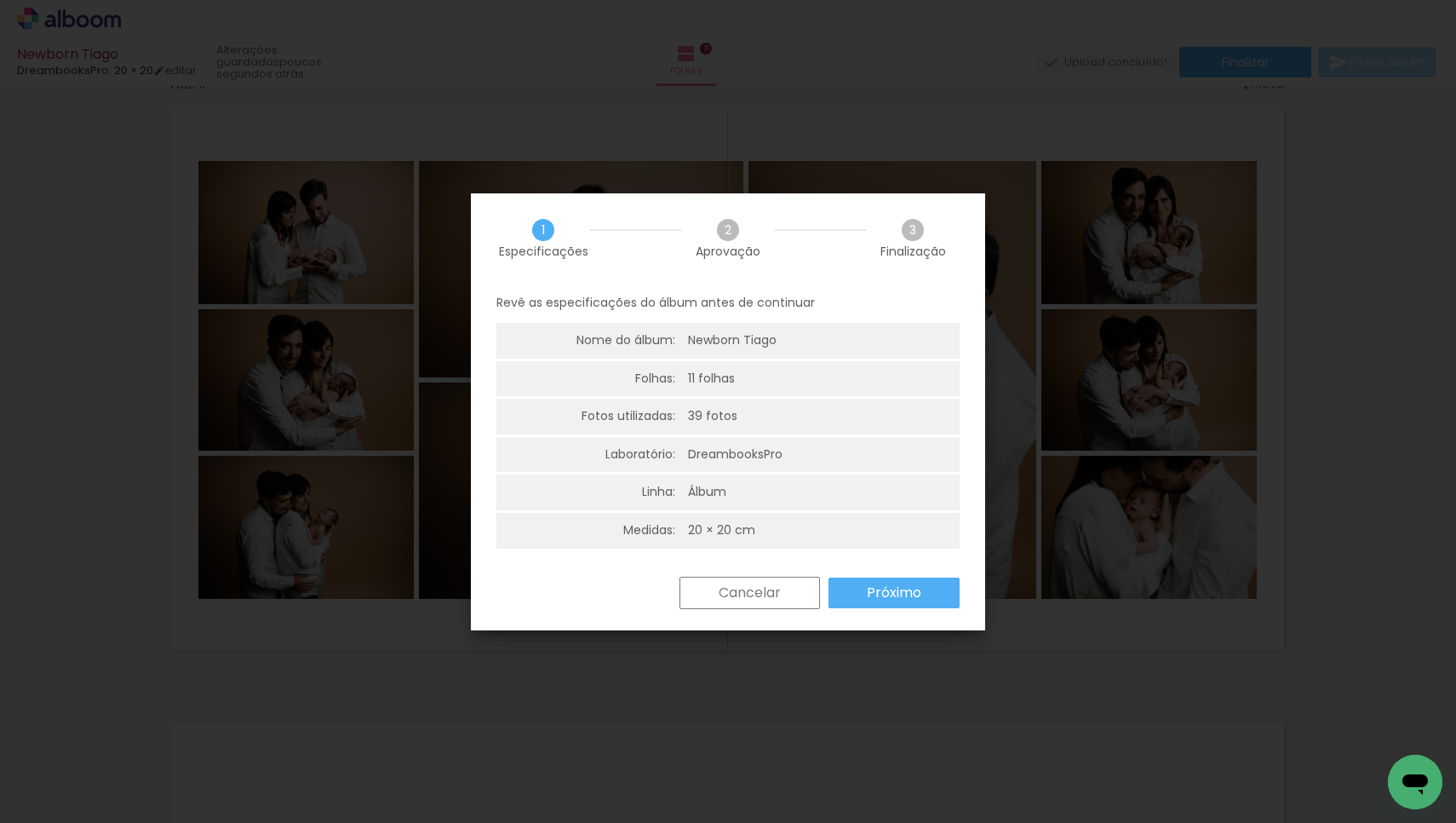
click at [859, 593] on paper-button "Próximo" at bounding box center [894, 592] width 131 height 30
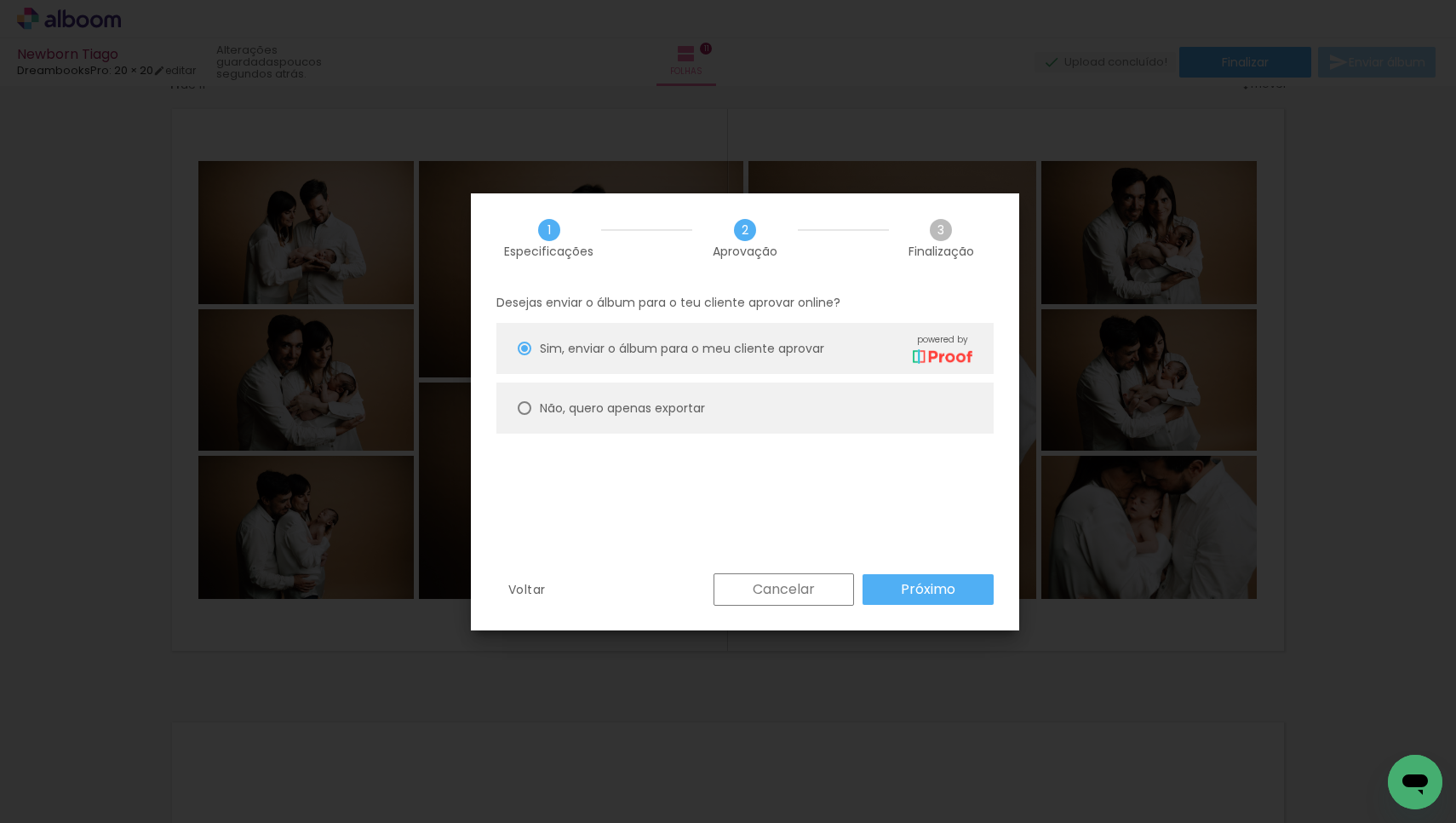
click at [0, 0] on slot "Próximo" at bounding box center [0, 0] width 0 height 0
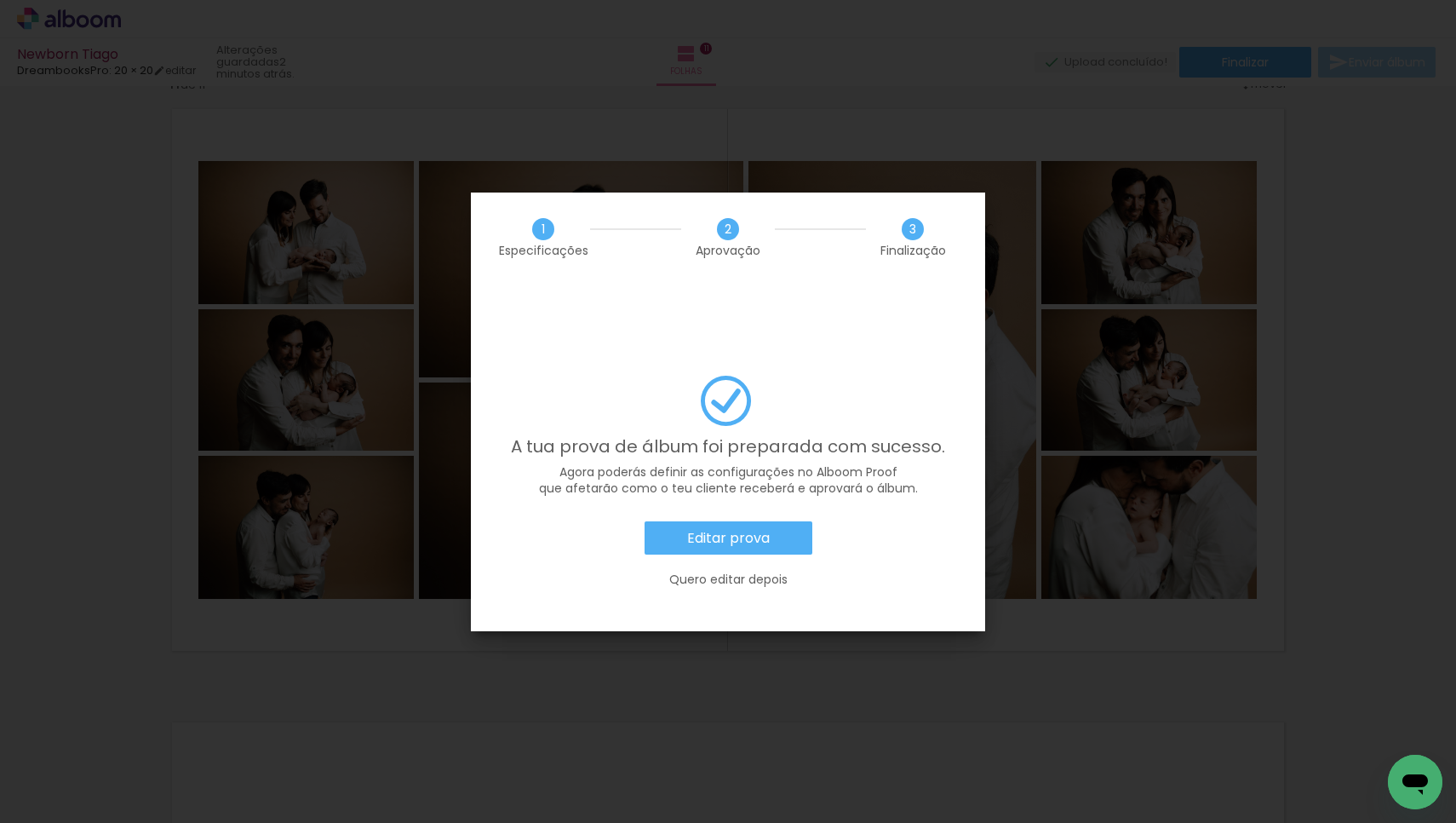
click at [0, 0] on slot "Editar prova" at bounding box center [0, 0] width 0 height 0
